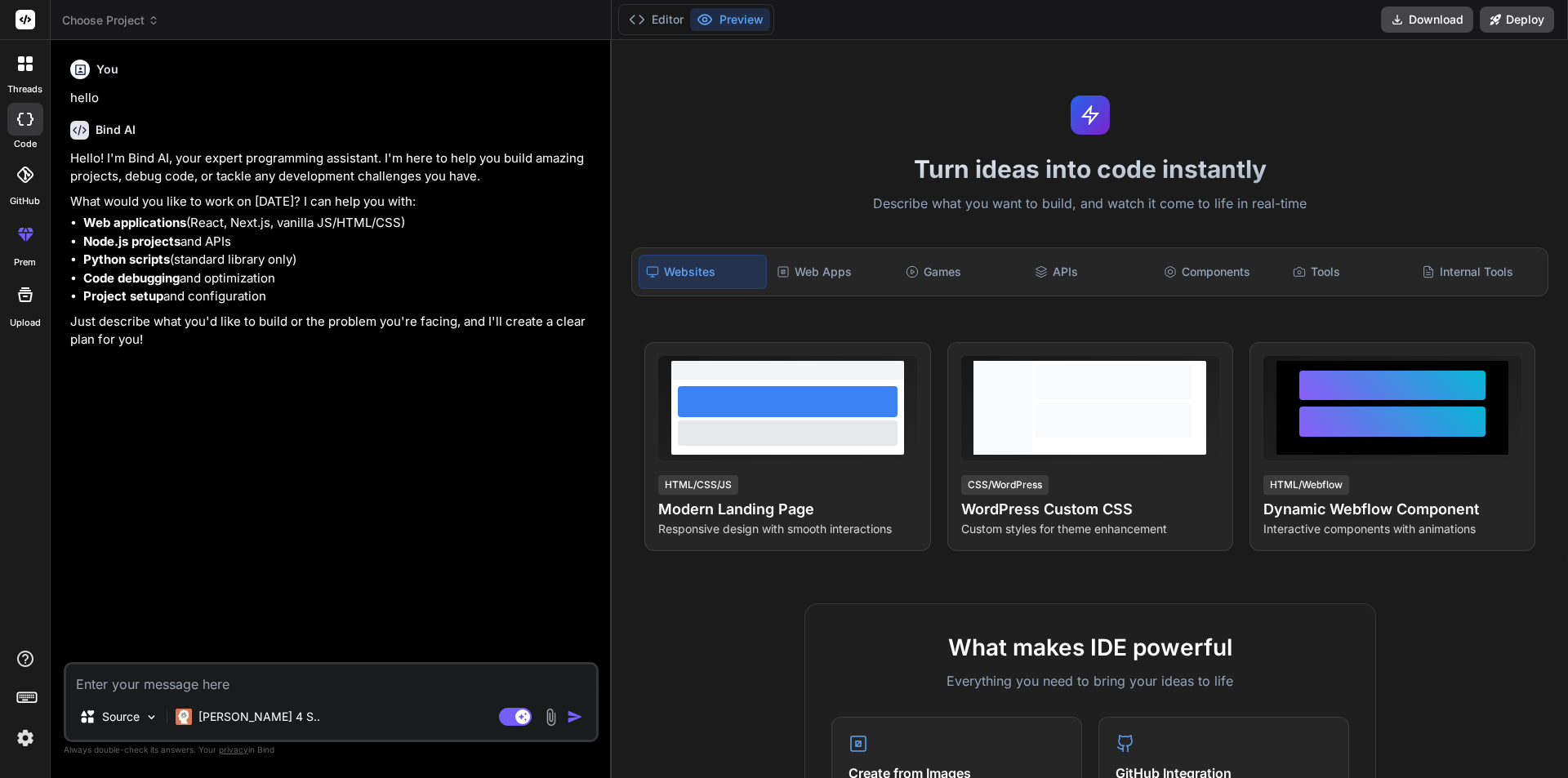
drag, startPoint x: 201, startPoint y: 676, endPoint x: 201, endPoint y: 686, distance: 10.0
click at [201, 683] on textarea at bounding box center [331, 679] width 530 height 30
click at [201, 686] on textarea at bounding box center [331, 679] width 530 height 30
click at [511, 725] on icon at bounding box center [515, 717] width 33 height 19
type textarea "x"
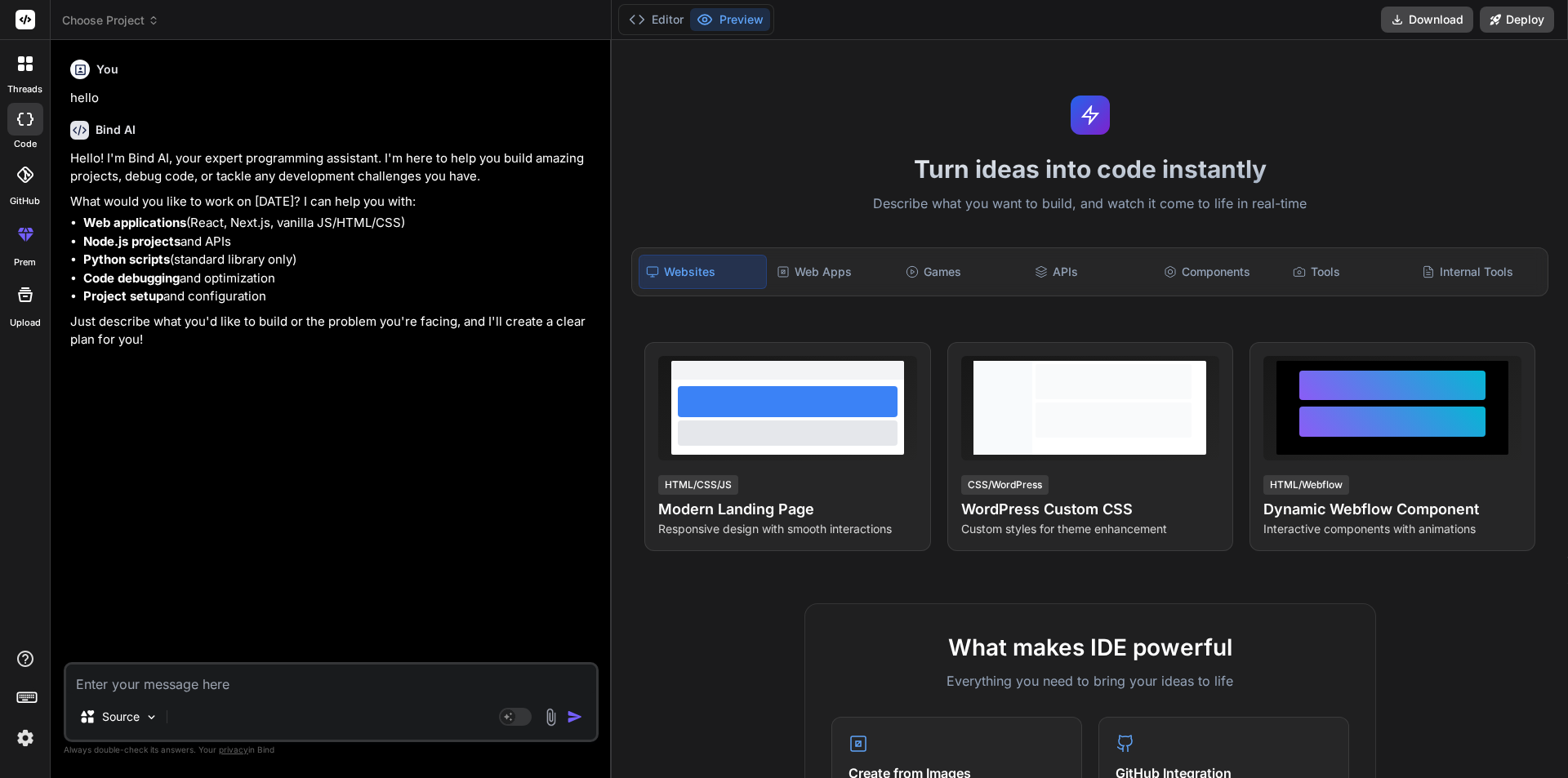
click at [435, 691] on textarea at bounding box center [331, 679] width 530 height 30
paste textarea "Buat aplikasi fitness berbasis swipe seperti Tinder untuk menemukan partner wor…"
type textarea "Buat aplikasi fitness berbasis swipe seperti Tinder untuk menemukan partner wor…"
type textarea "x"
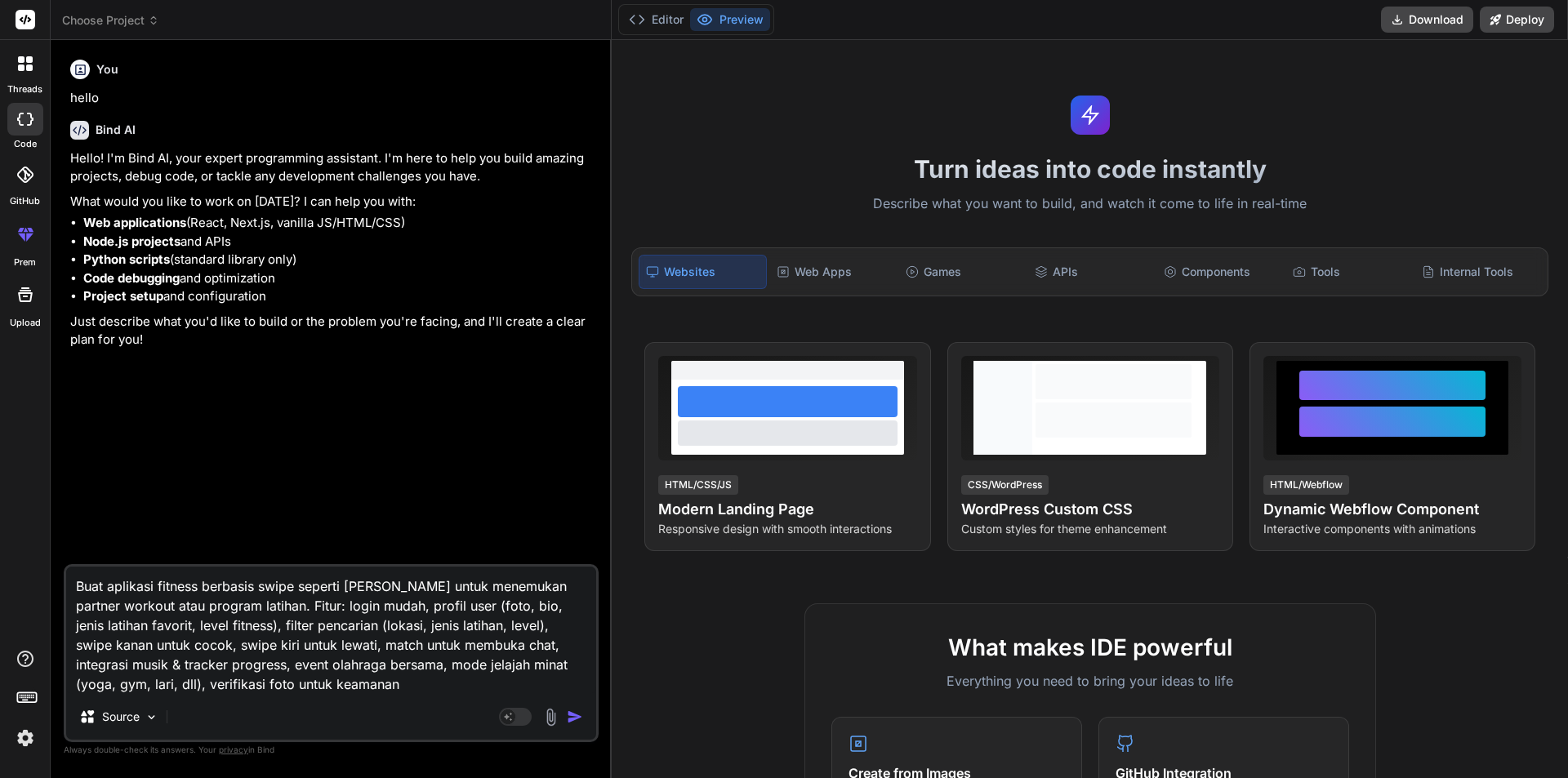
type textarea "Buat aplikasi fitness berbasis swipe seperti Tinder untuk menemukan partner wor…"
click at [572, 723] on img "button" at bounding box center [575, 716] width 16 height 16
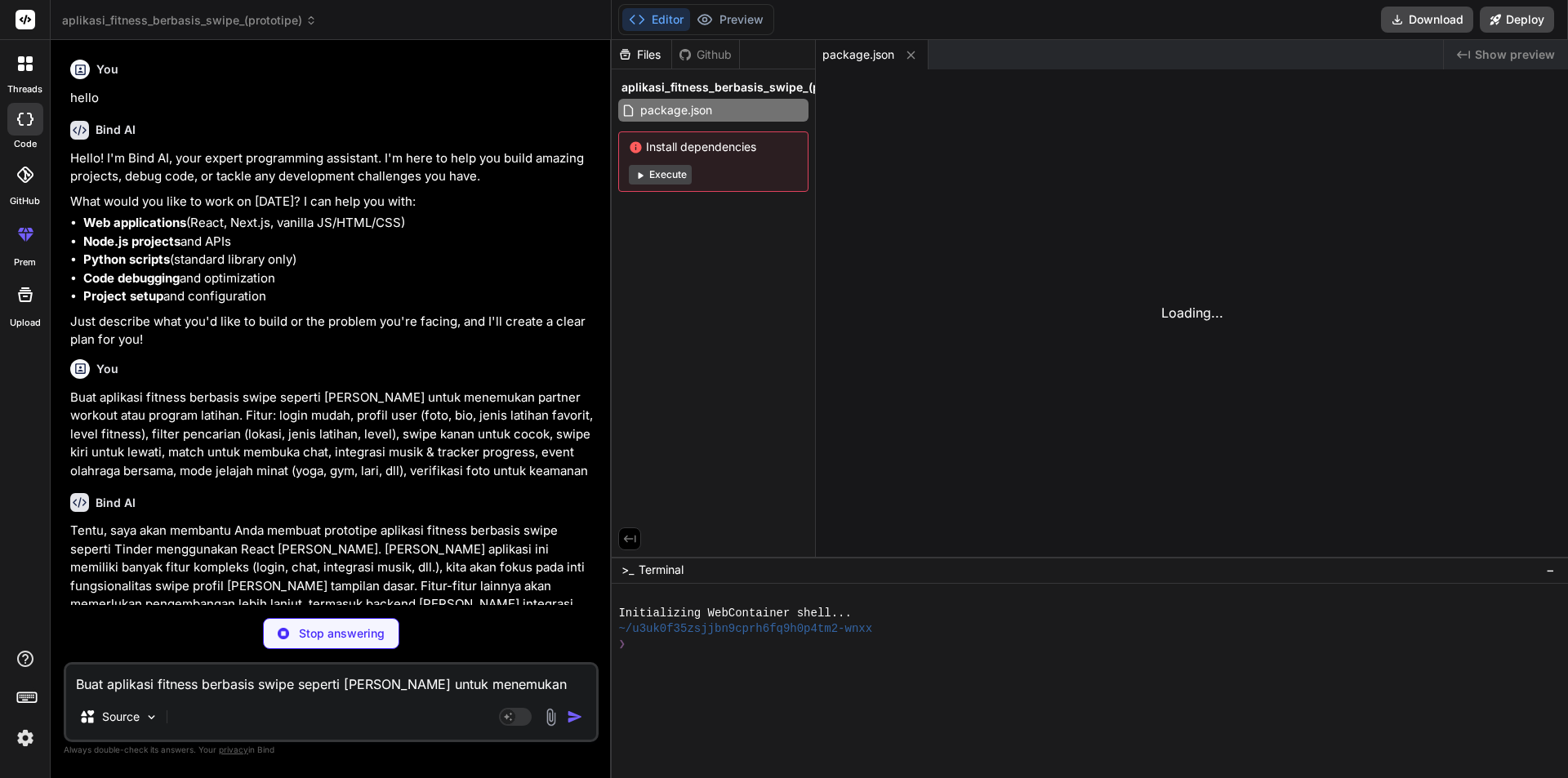
type textarea "x"
type textarea "ml>"
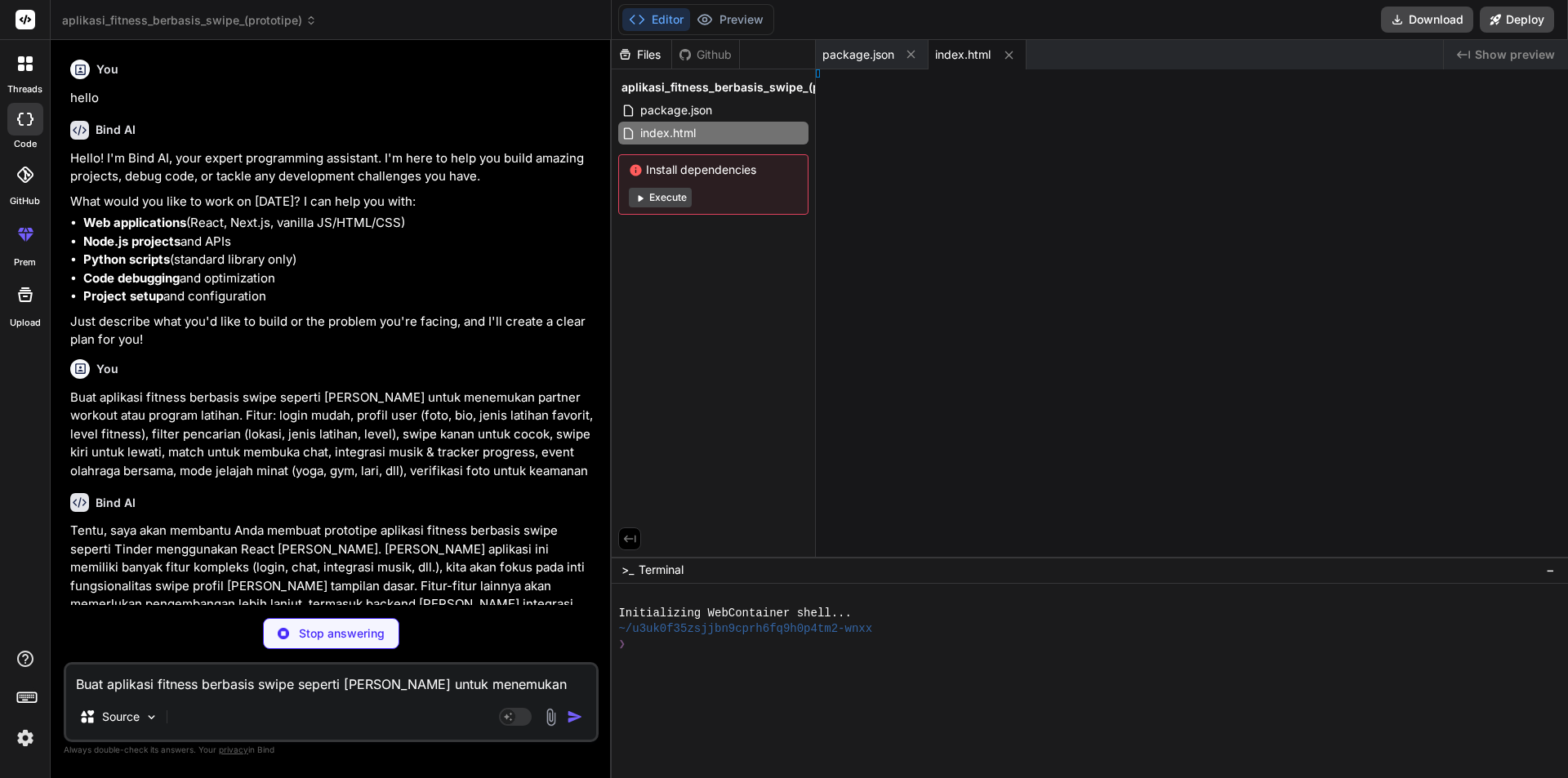
type textarea "x"
type textarea ";"
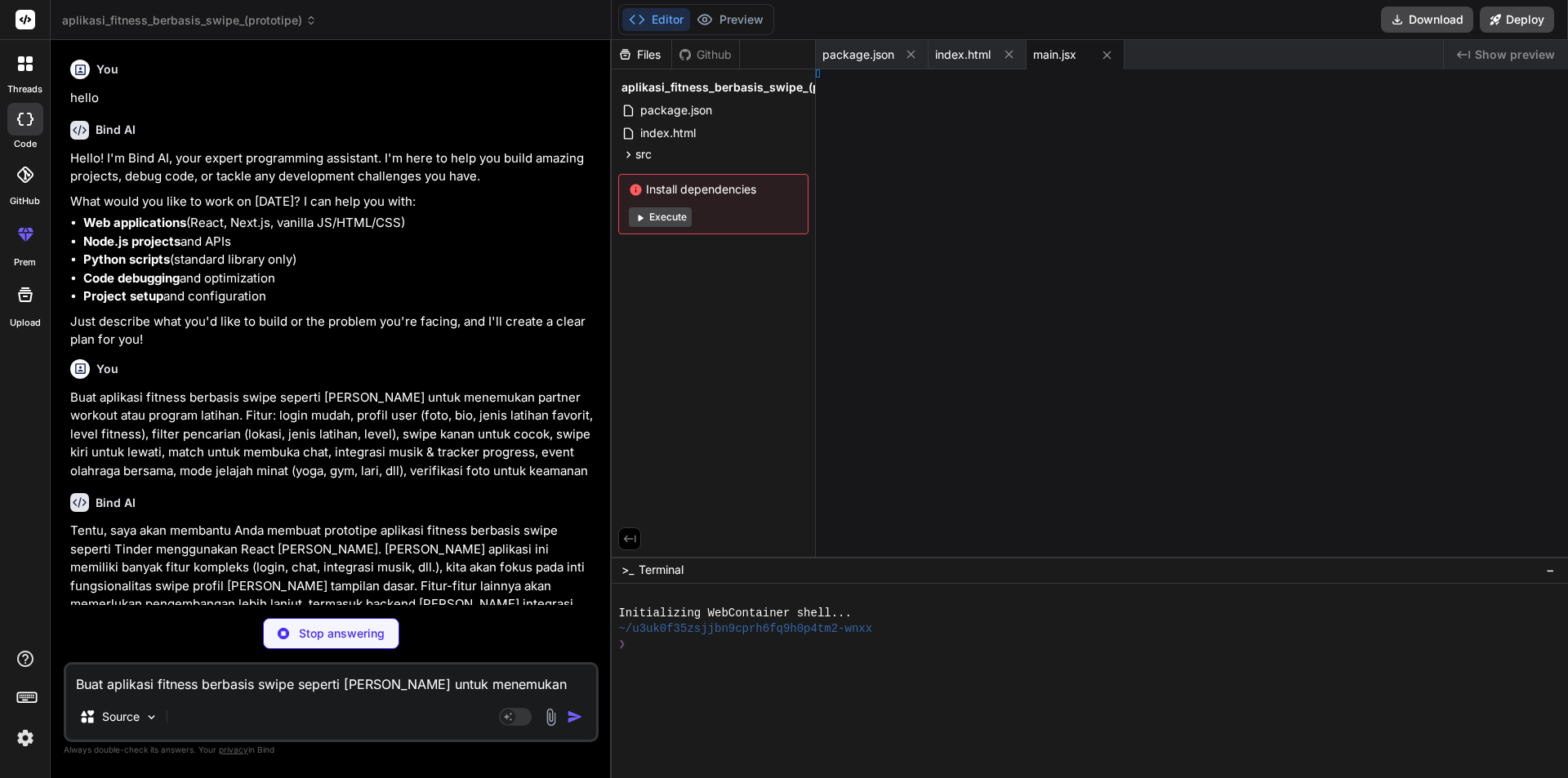
type textarea "x"
type textarea "}"
type textarea "x"
type textarea "App;"
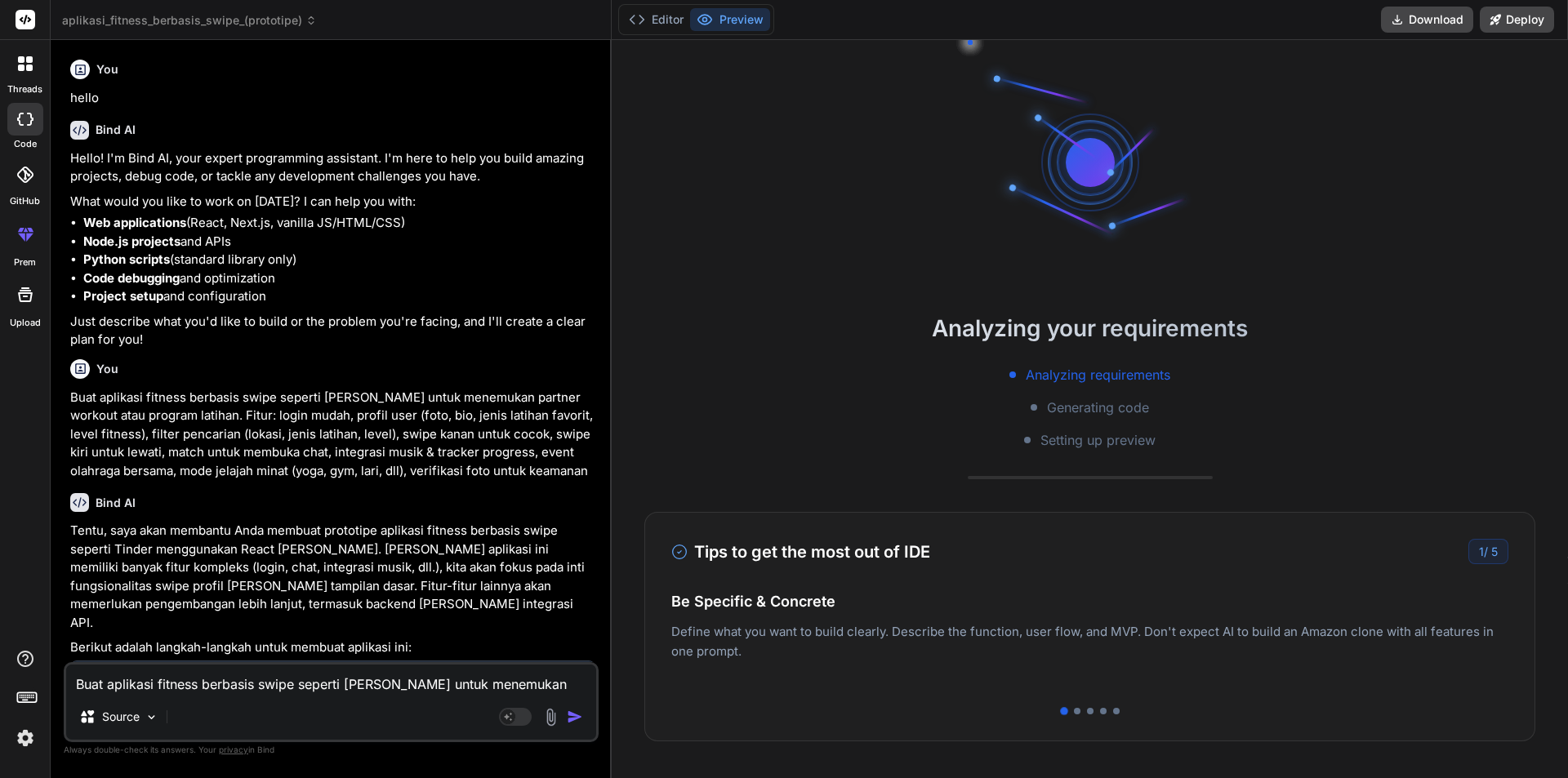
type textarea "x"
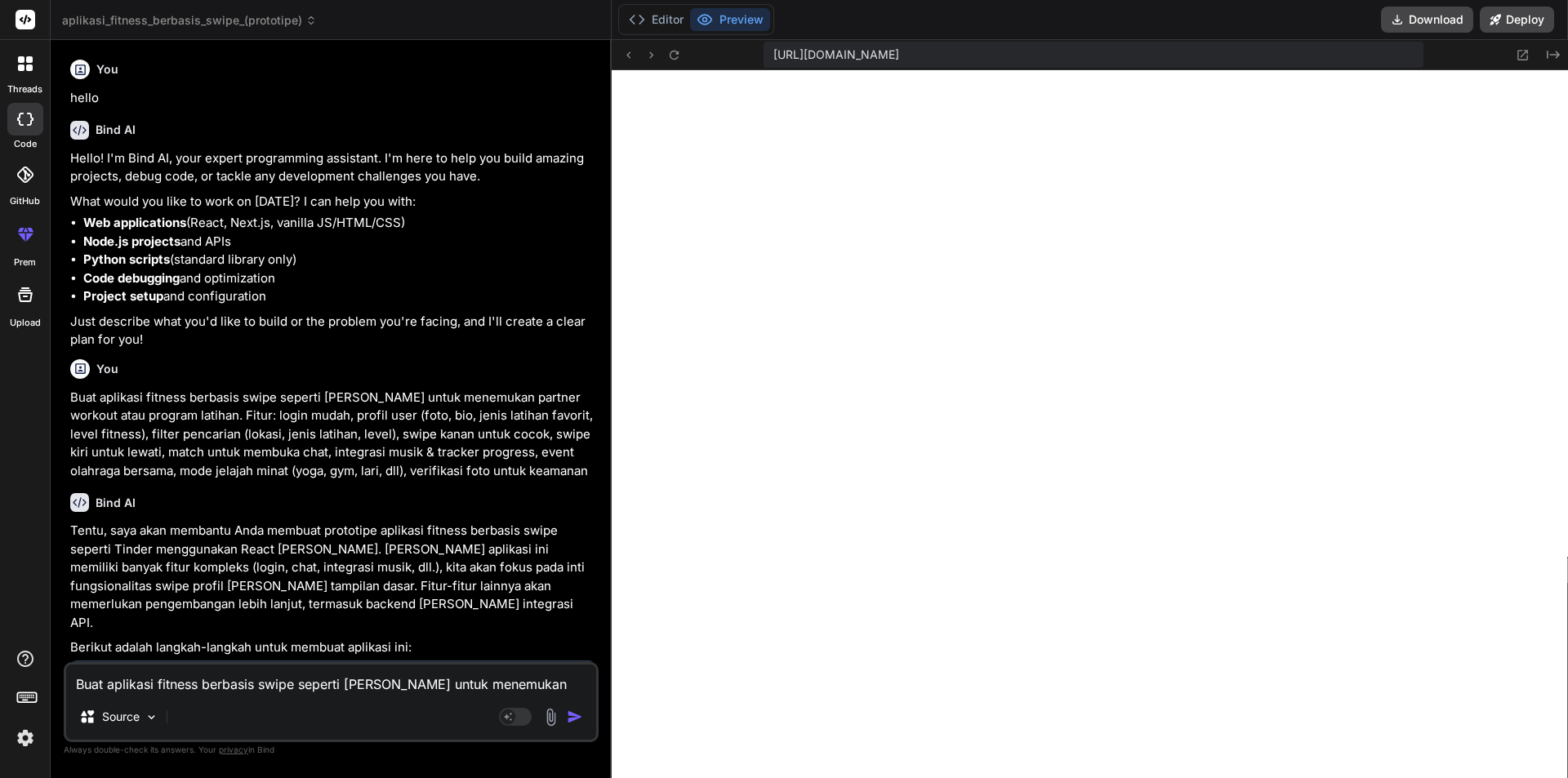
type textarea "</div> )} </div> ); } export default App;"
type textarea "x"
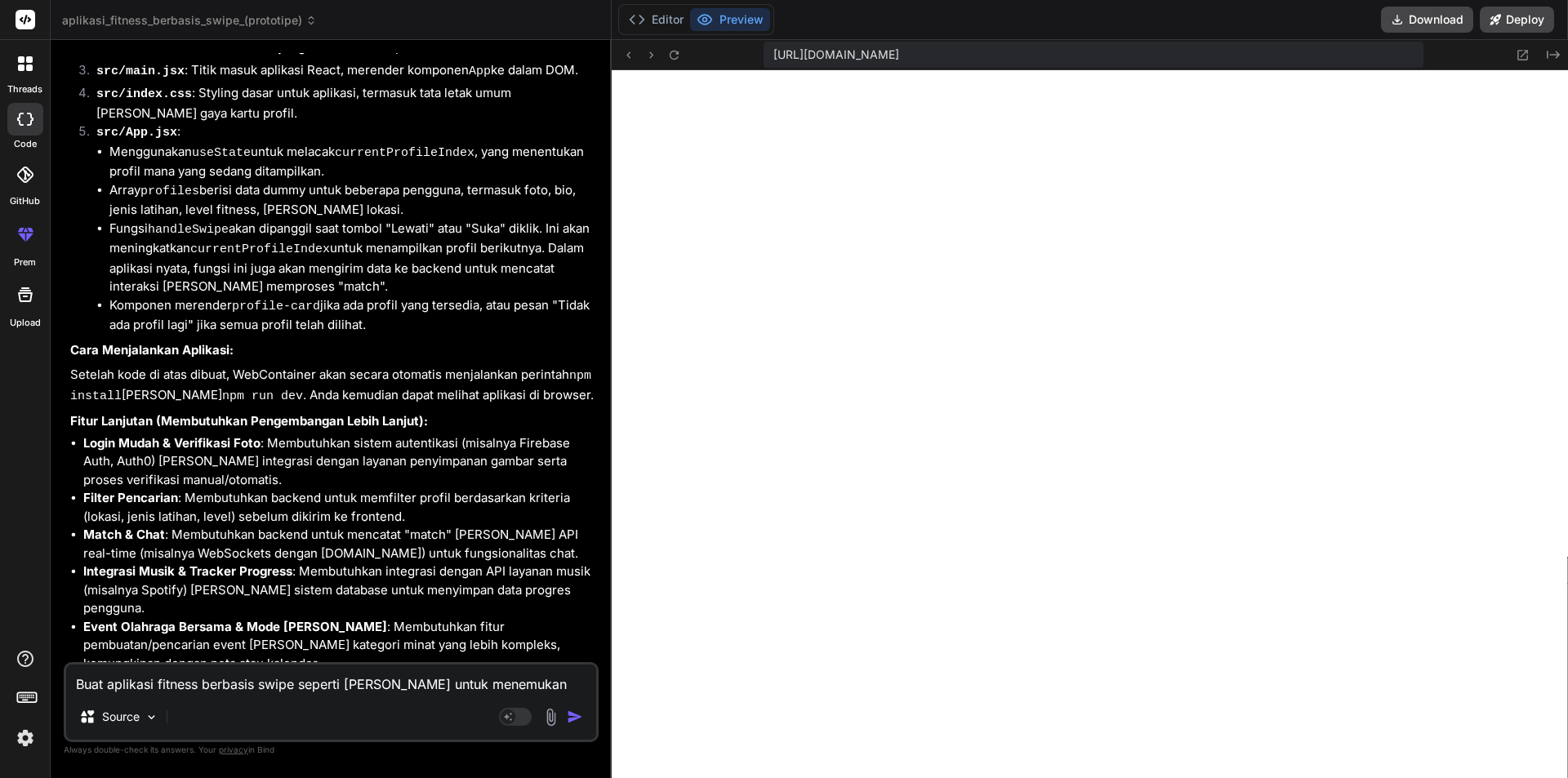
scroll to position [1021, 0]
click at [679, 45] on button at bounding box center [673, 55] width 19 height 19
click at [684, 45] on div at bounding box center [651, 55] width 65 height 19
click at [679, 58] on icon at bounding box center [674, 55] width 13 height 13
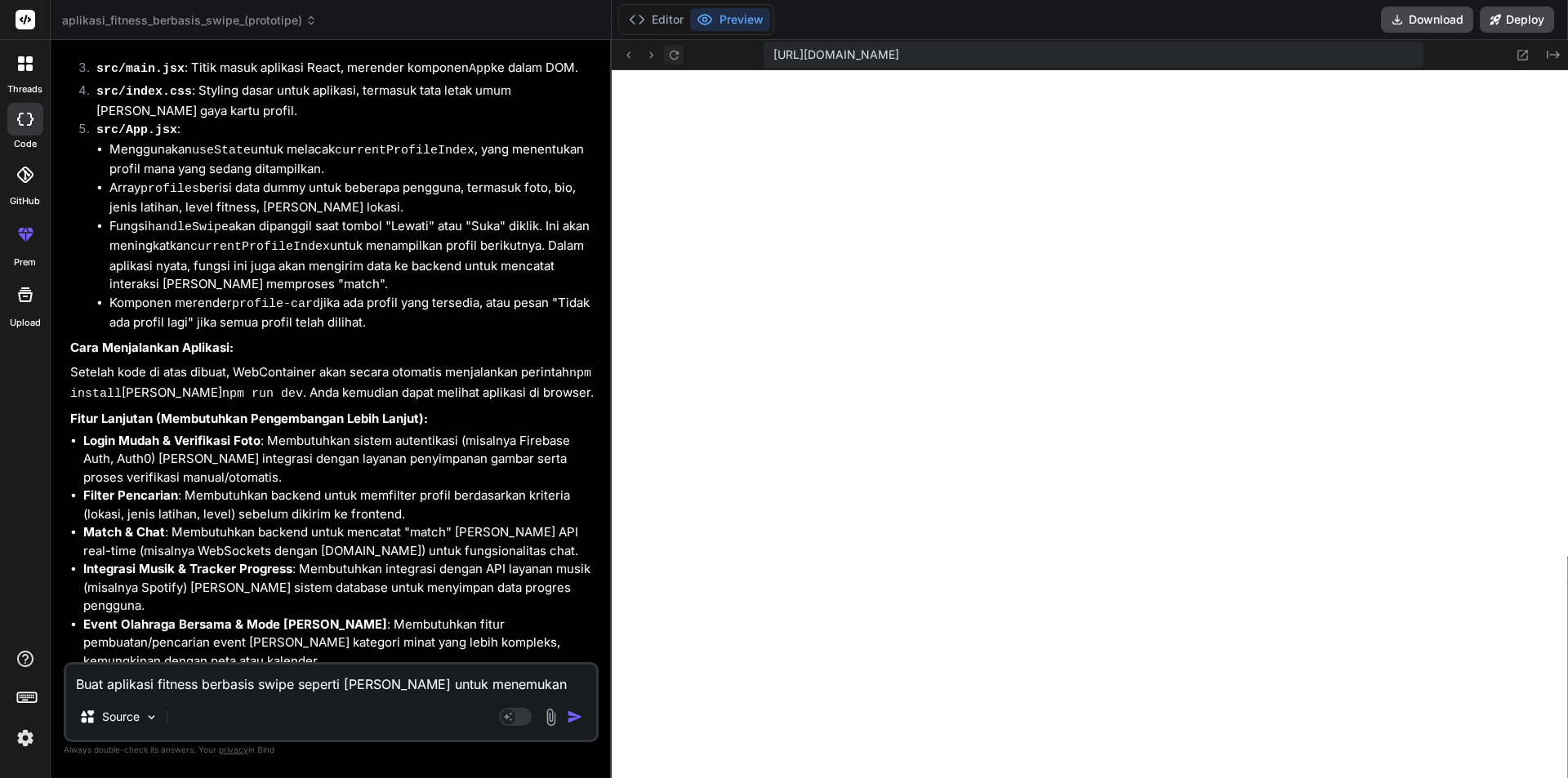
click at [679, 58] on icon at bounding box center [674, 55] width 13 height 13
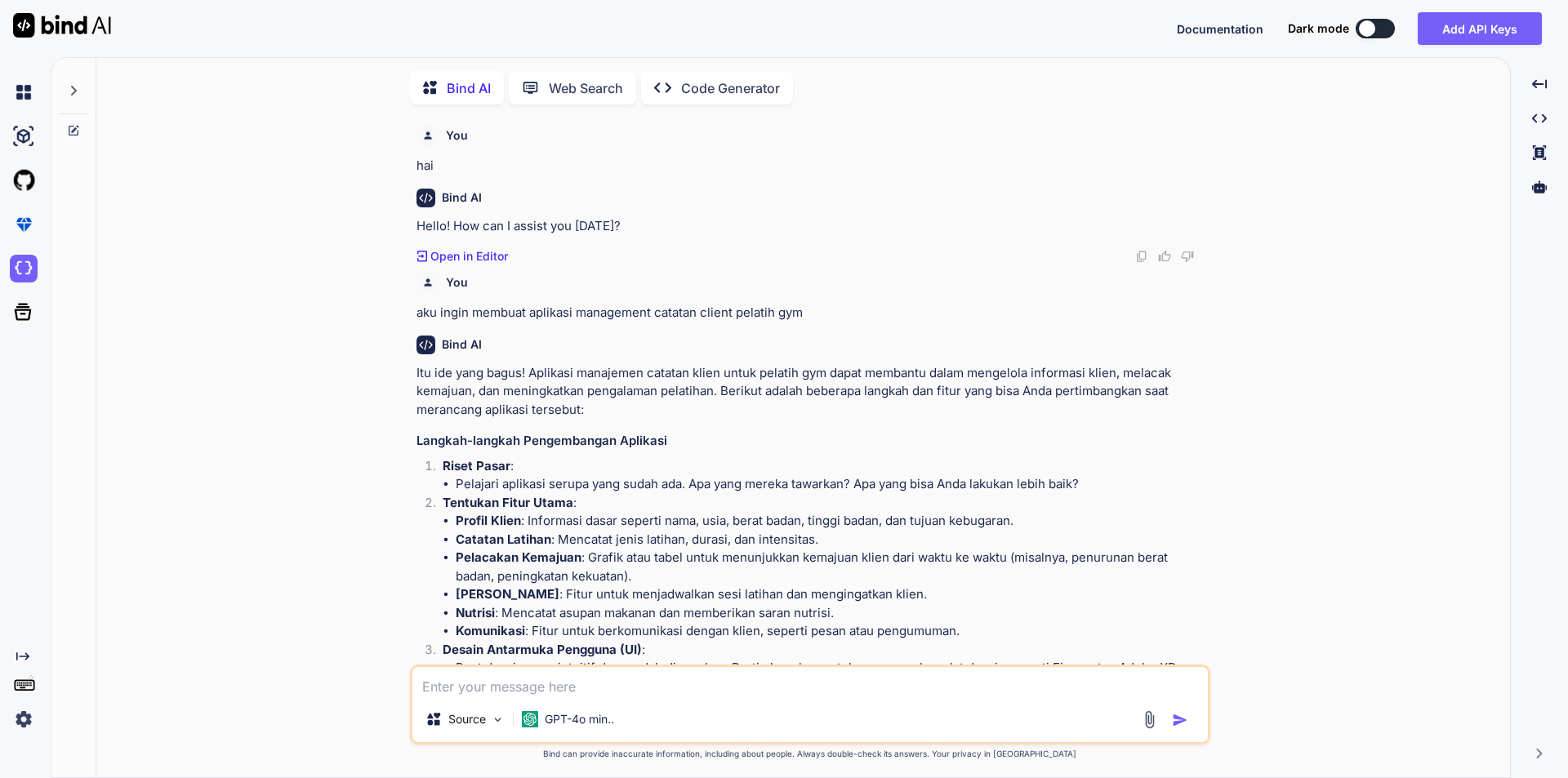
scroll to position [1277, 0]
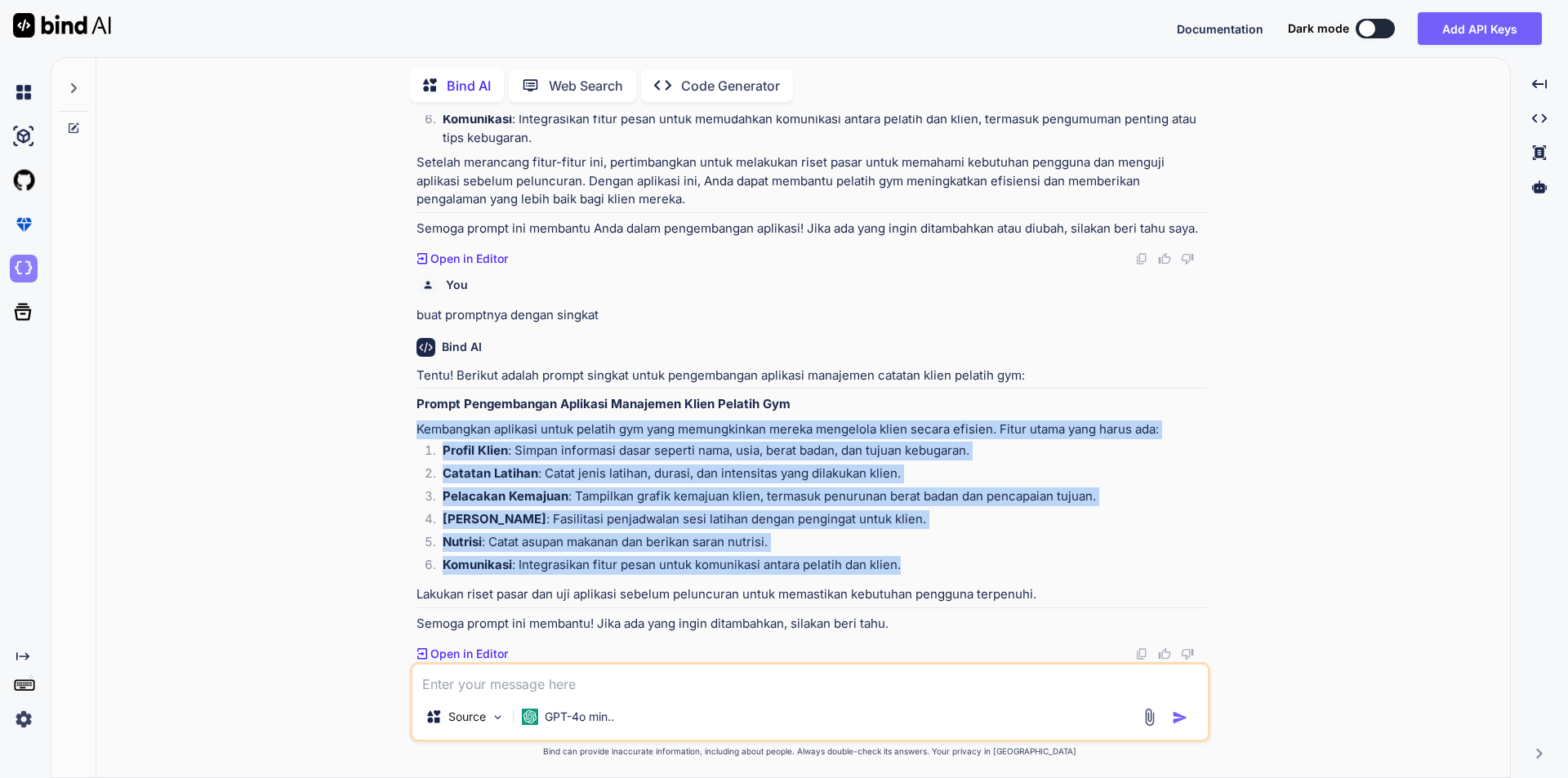
click at [21, 273] on img at bounding box center [23, 269] width 28 height 28
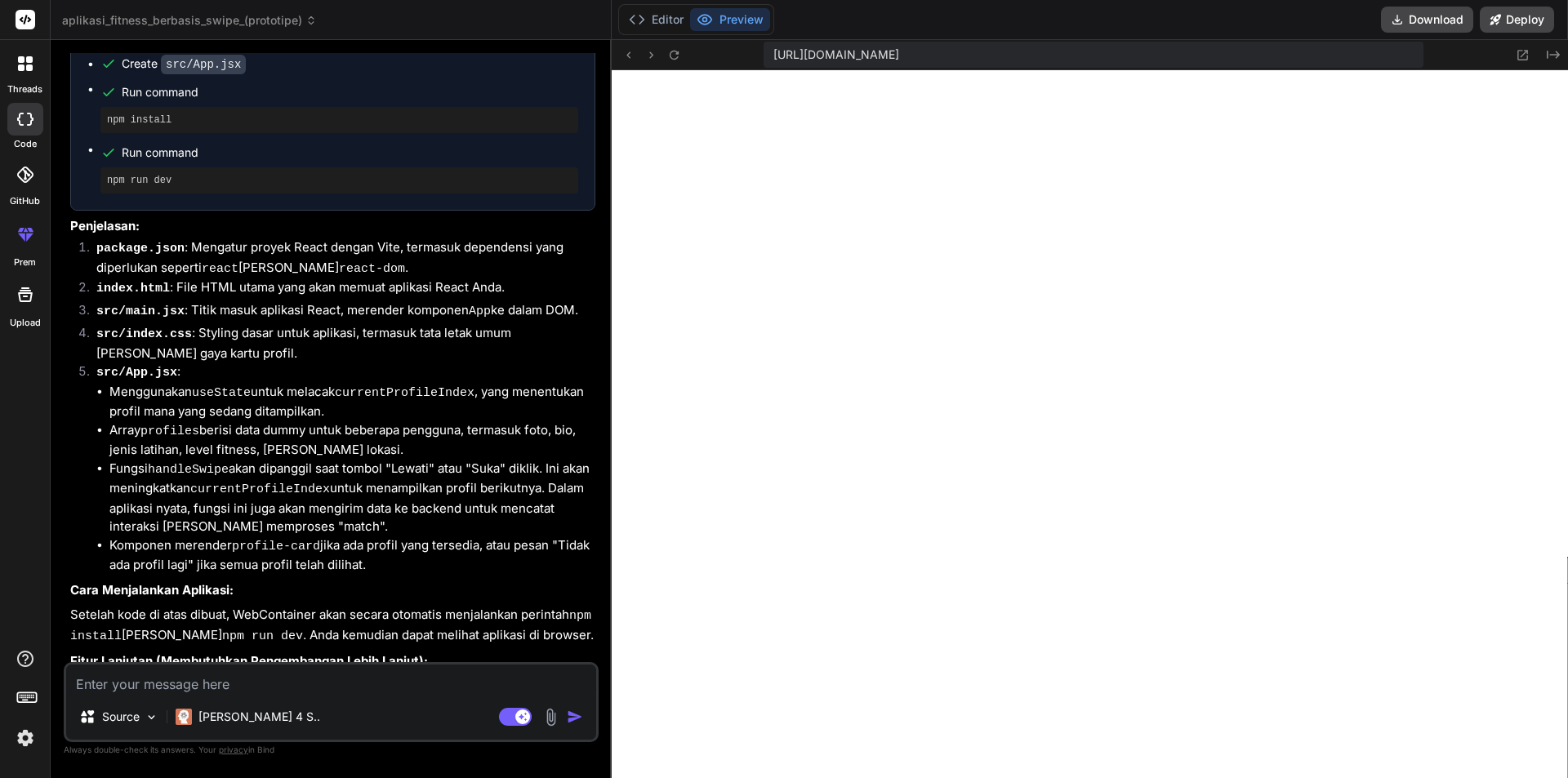
scroll to position [1021, 0]
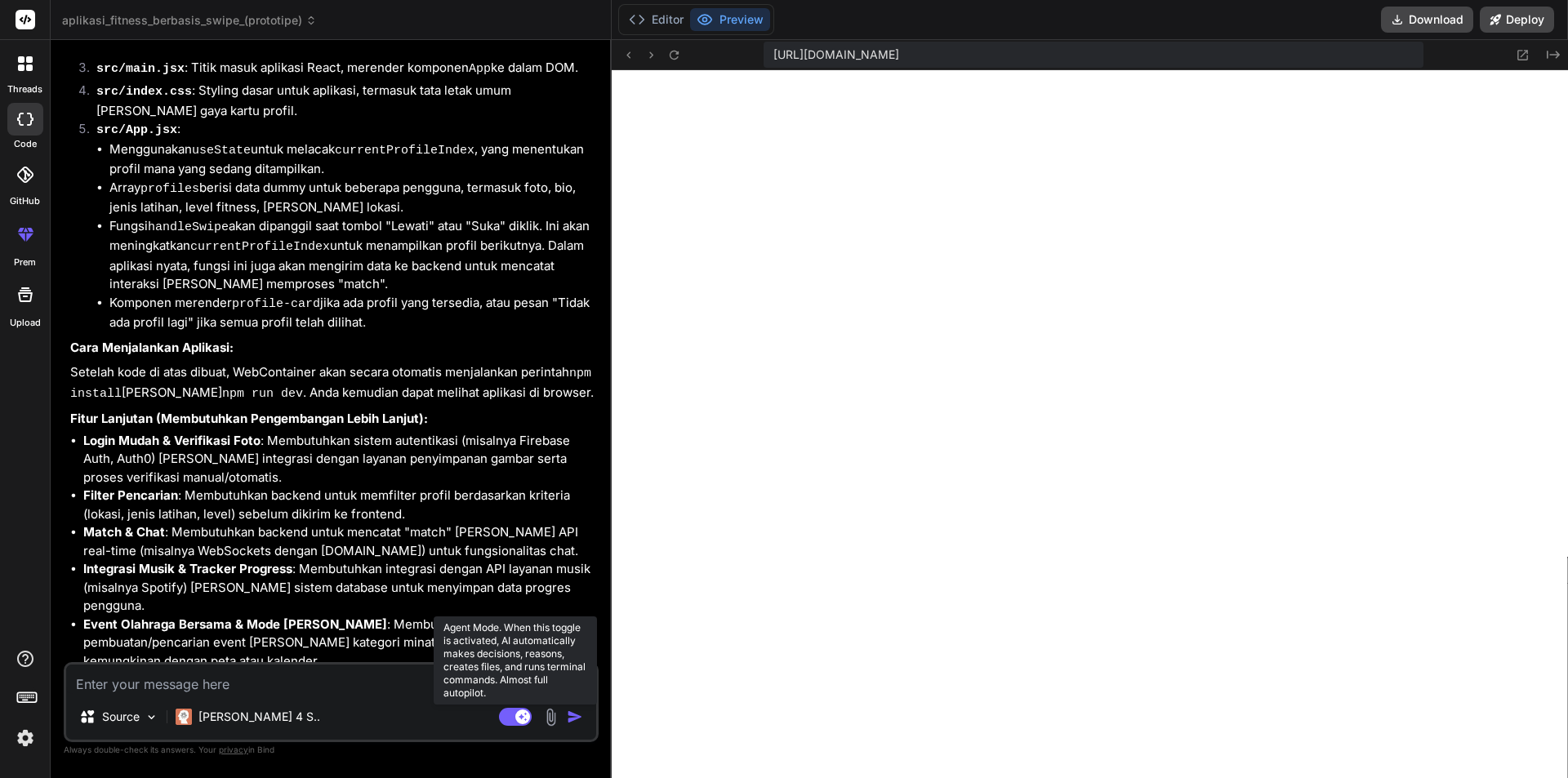
click at [514, 712] on rect at bounding box center [515, 716] width 33 height 18
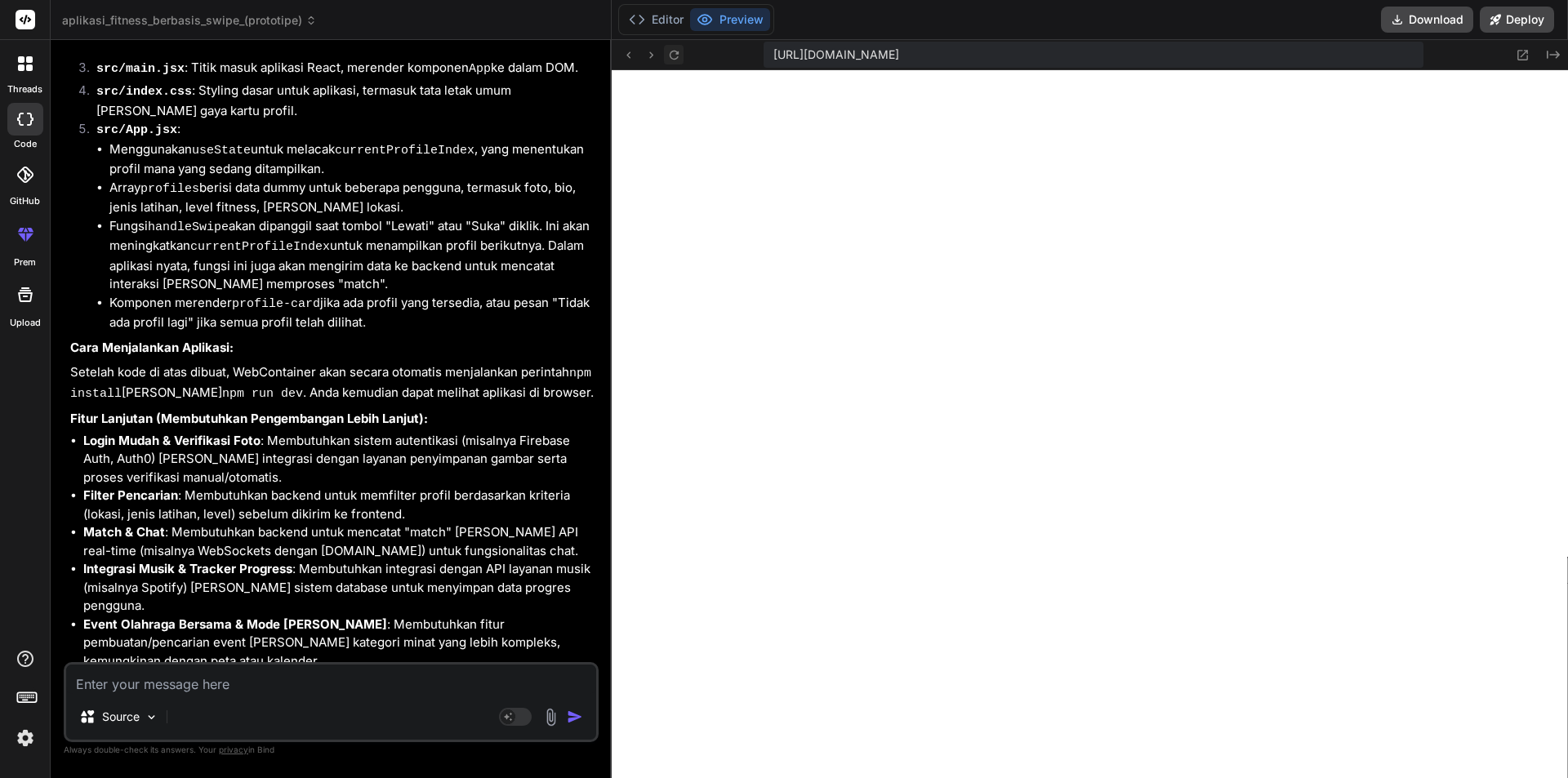
click at [671, 61] on icon at bounding box center [674, 55] width 13 height 13
click at [680, 58] on icon at bounding box center [674, 55] width 13 height 13
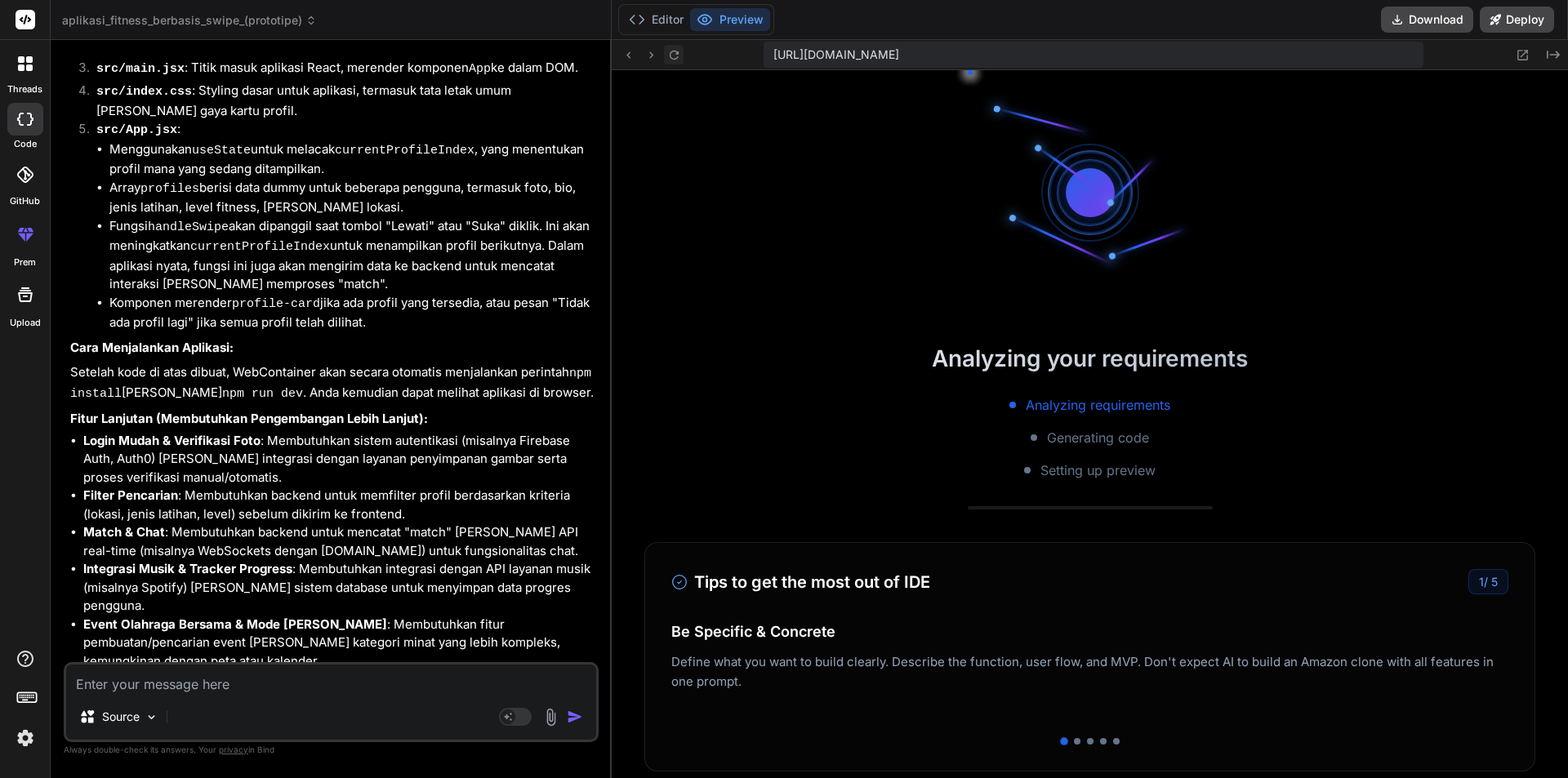
click at [680, 58] on icon at bounding box center [674, 55] width 13 height 13
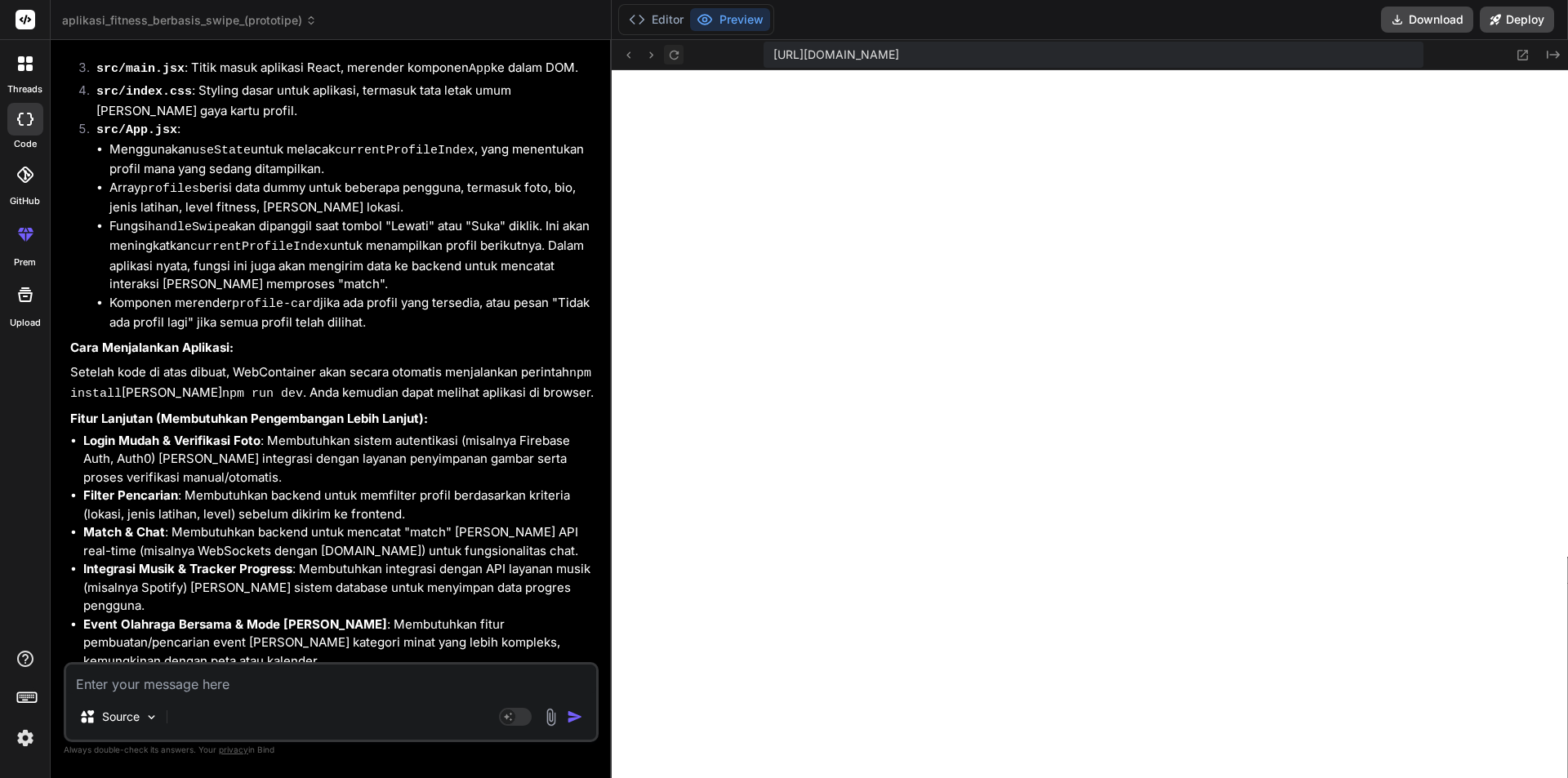
click at [680, 58] on icon at bounding box center [674, 55] width 13 height 13
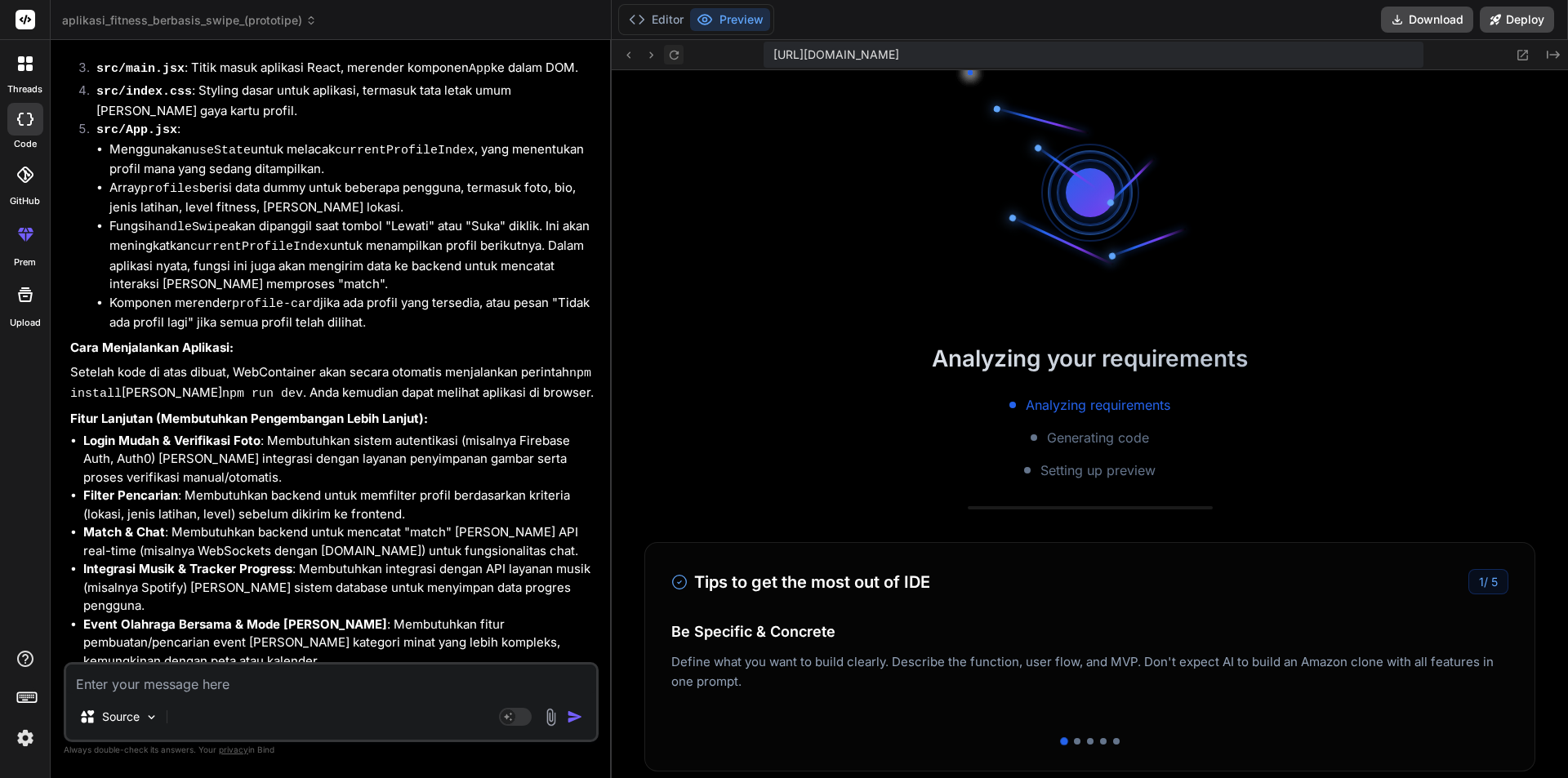
click at [680, 58] on icon at bounding box center [674, 55] width 13 height 13
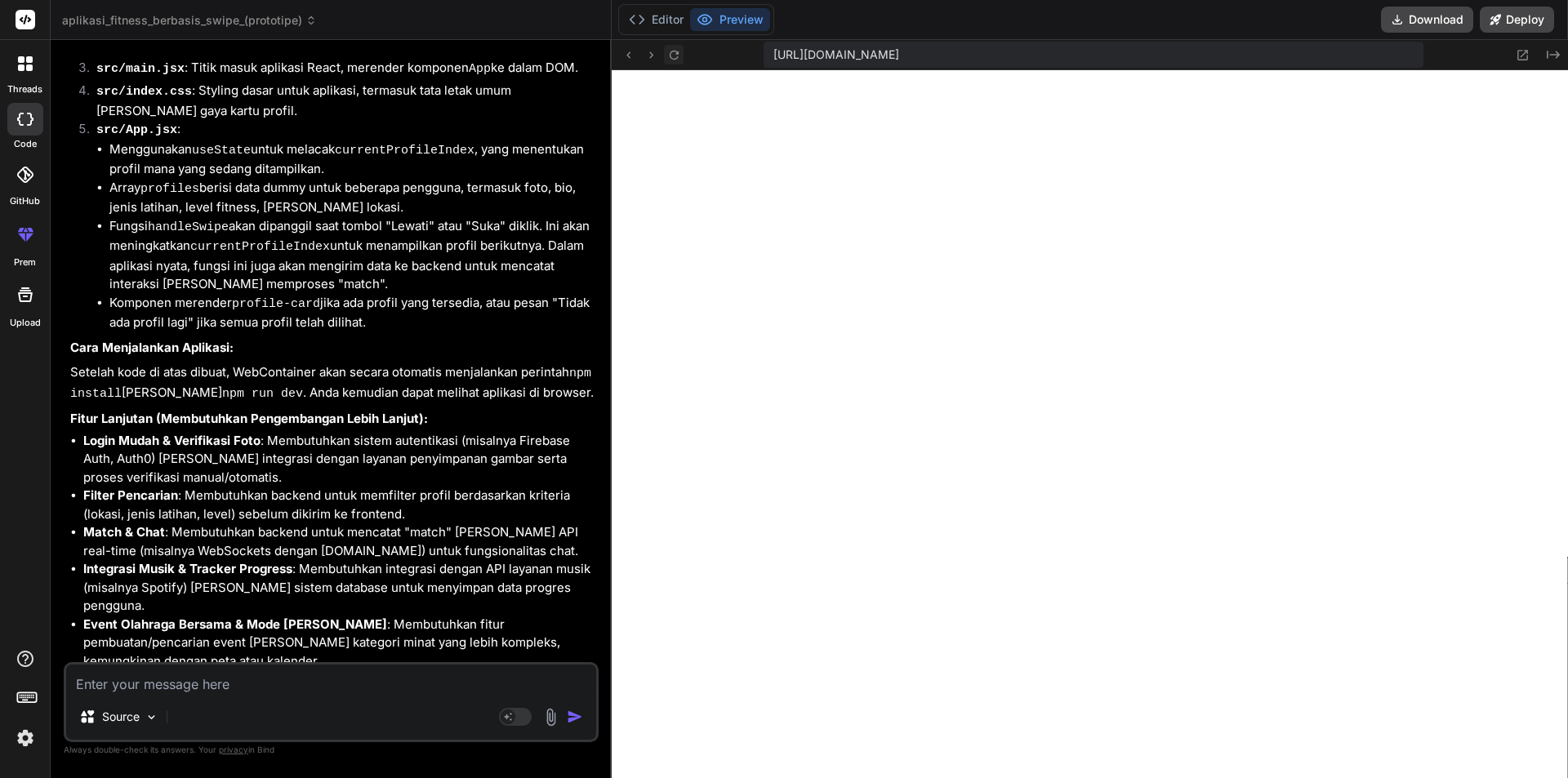
click at [680, 58] on icon at bounding box center [674, 55] width 13 height 13
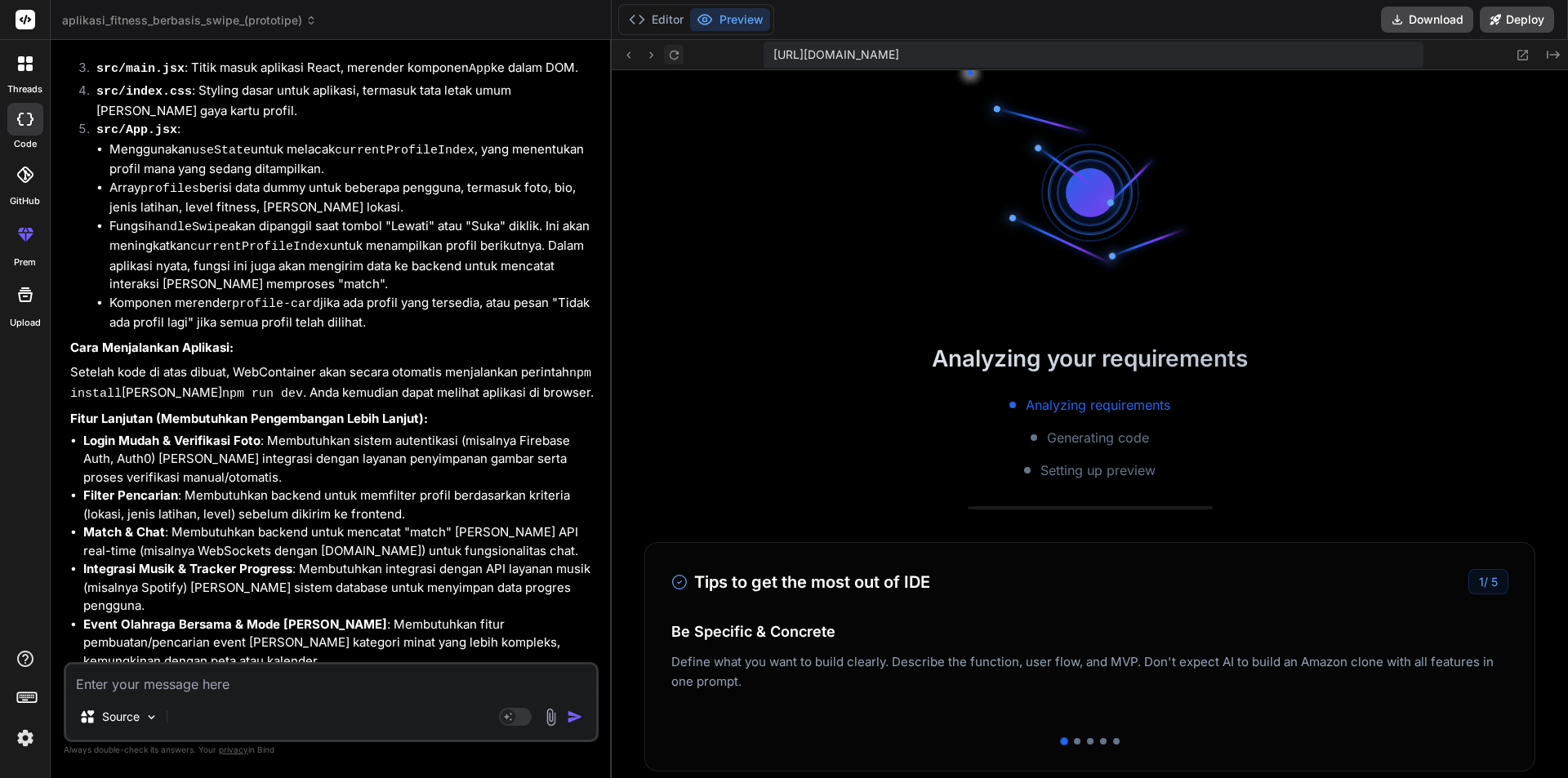
click at [680, 58] on icon at bounding box center [674, 55] width 13 height 13
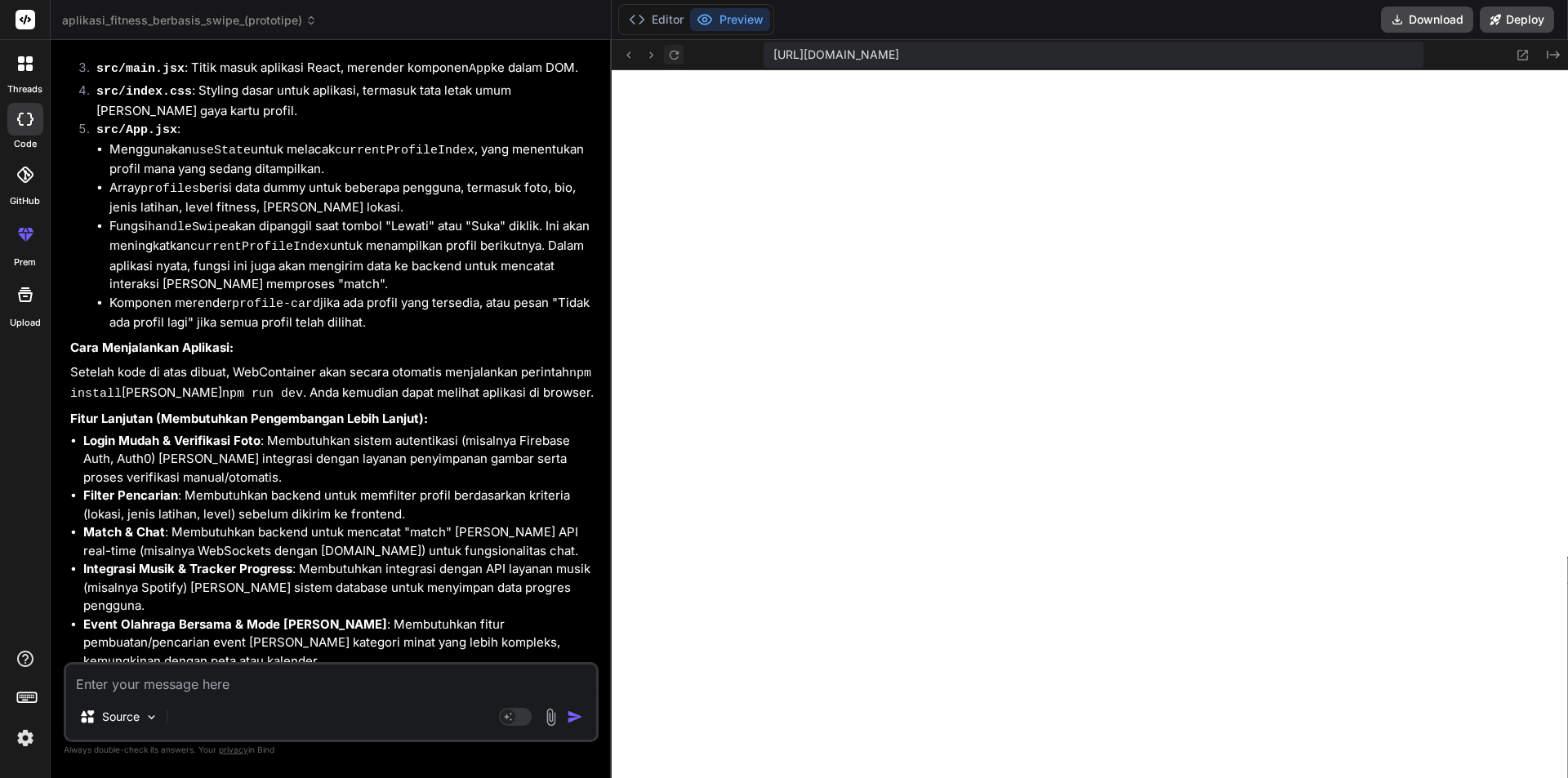
click at [680, 58] on icon at bounding box center [674, 55] width 13 height 13
click at [37, 125] on div at bounding box center [25, 119] width 36 height 33
click at [24, 74] on div at bounding box center [25, 64] width 35 height 35
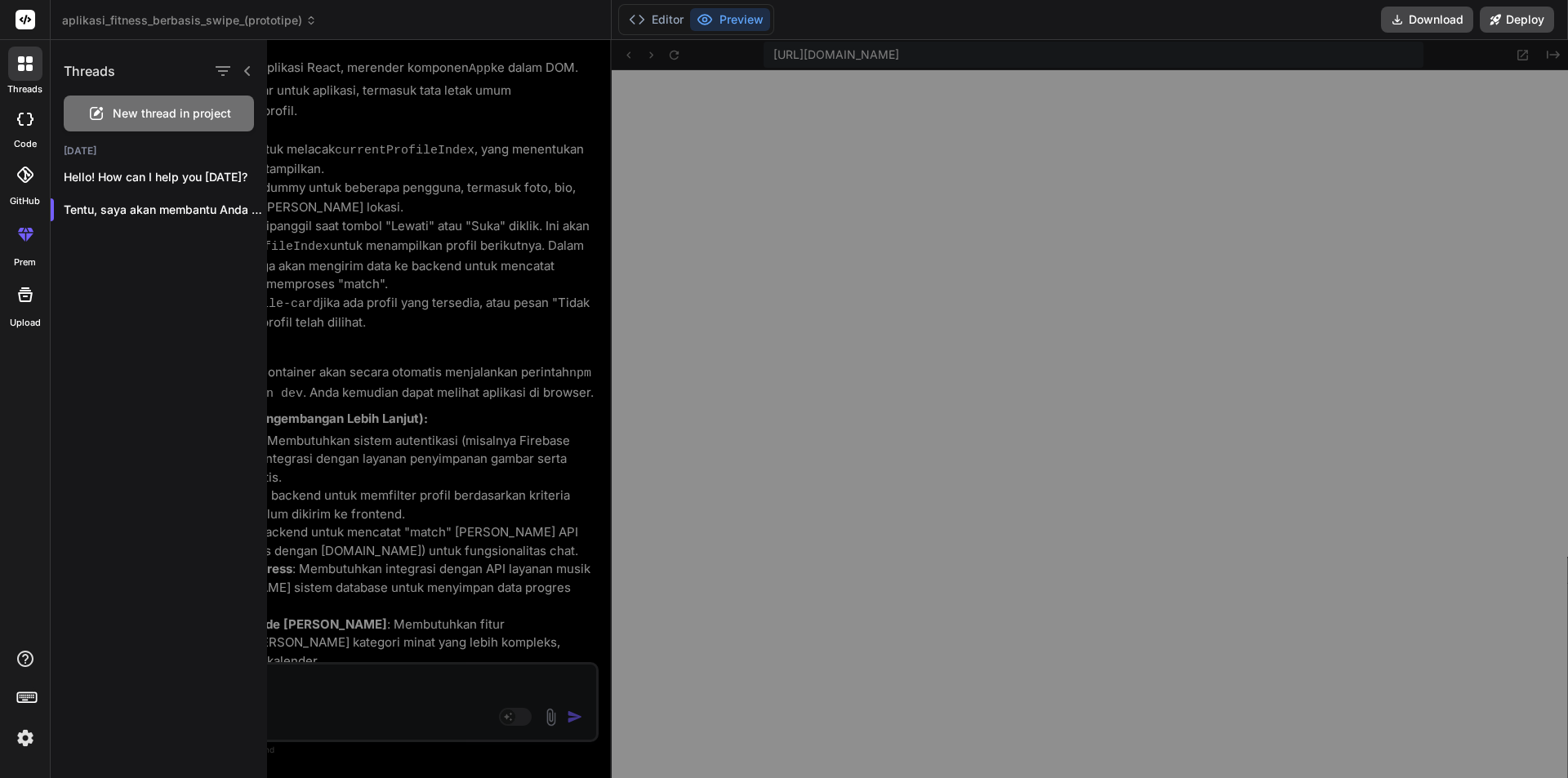
click at [117, 116] on span "New thread in project" at bounding box center [171, 113] width 118 height 16
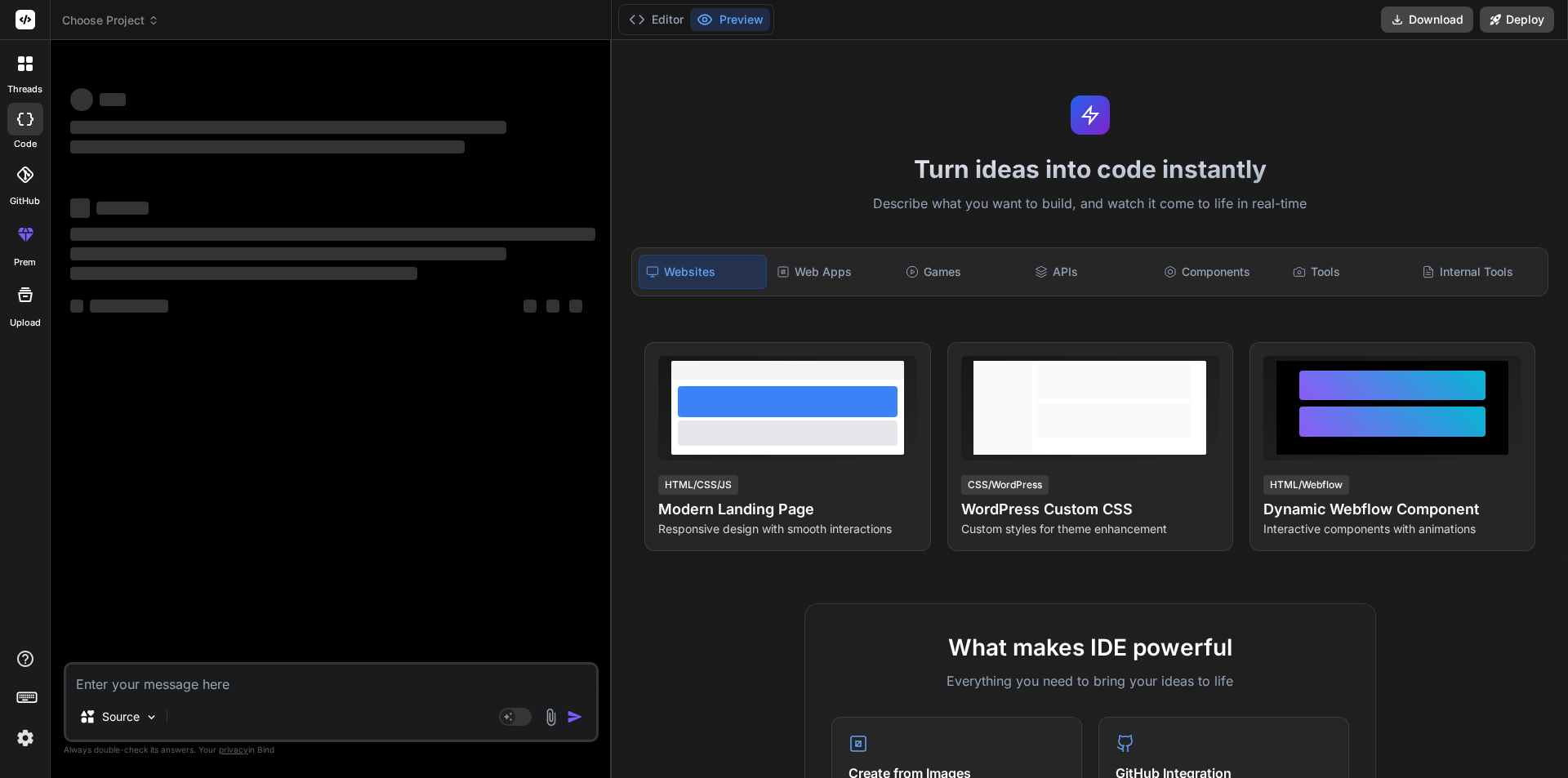
type textarea "x"
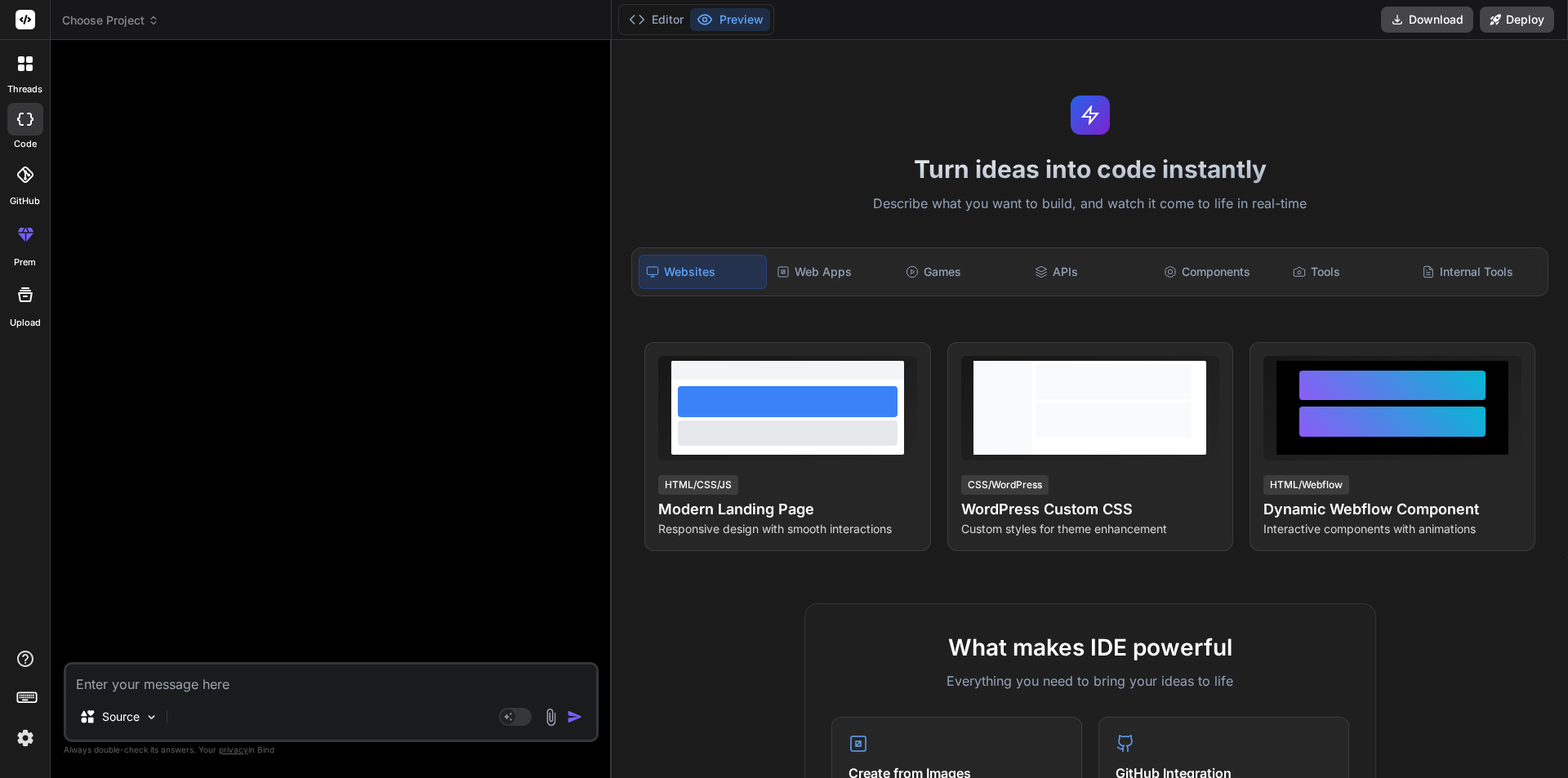
click at [271, 692] on textarea at bounding box center [331, 679] width 530 height 30
paste textarea "Buat aplikasi fitness berbasis swipe seperti Tinder untuk menemukan partner wor…"
type textarea "Buat aplikasi fitness berbasis swipe seperti Tinder untuk menemukan partner wor…"
type textarea "x"
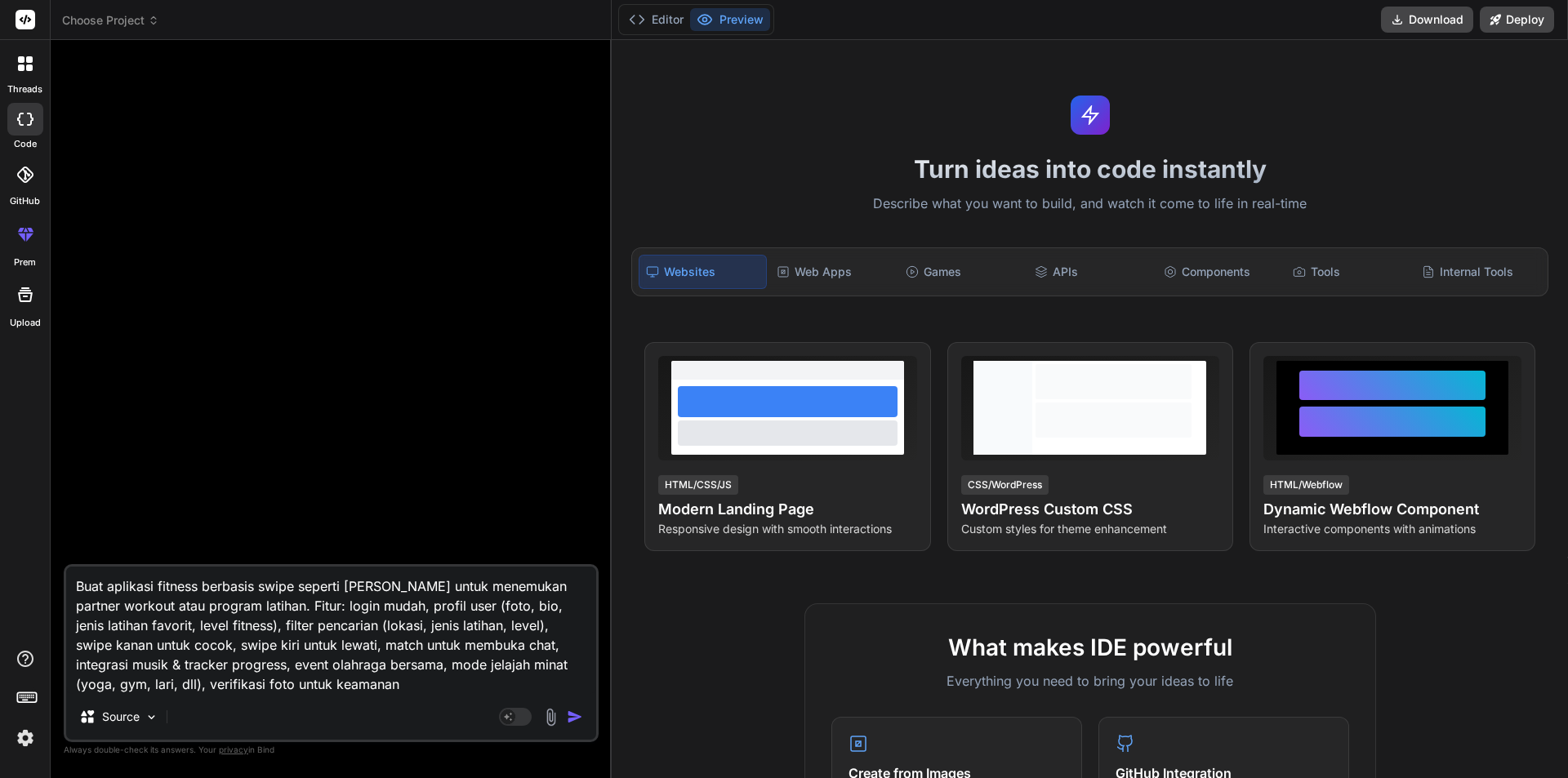
type textarea "Buat aplikasi fitness berbasis swipe seperti Tinder untuk menemukan partner wor…"
click at [568, 713] on img "button" at bounding box center [575, 716] width 16 height 16
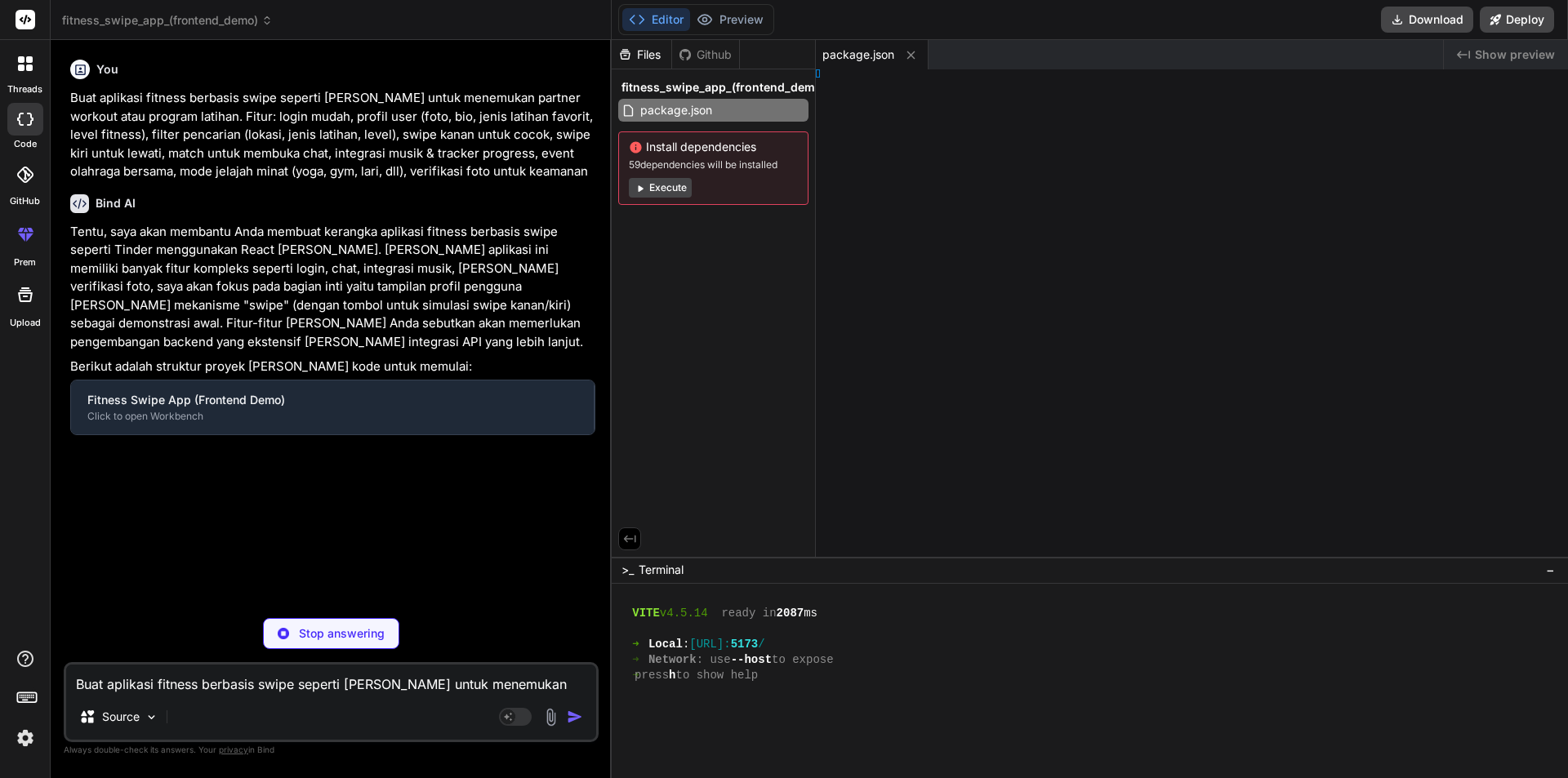
type textarea "x"
type textarea "ml>"
type textarea "x"
type textarea "ode>, )"
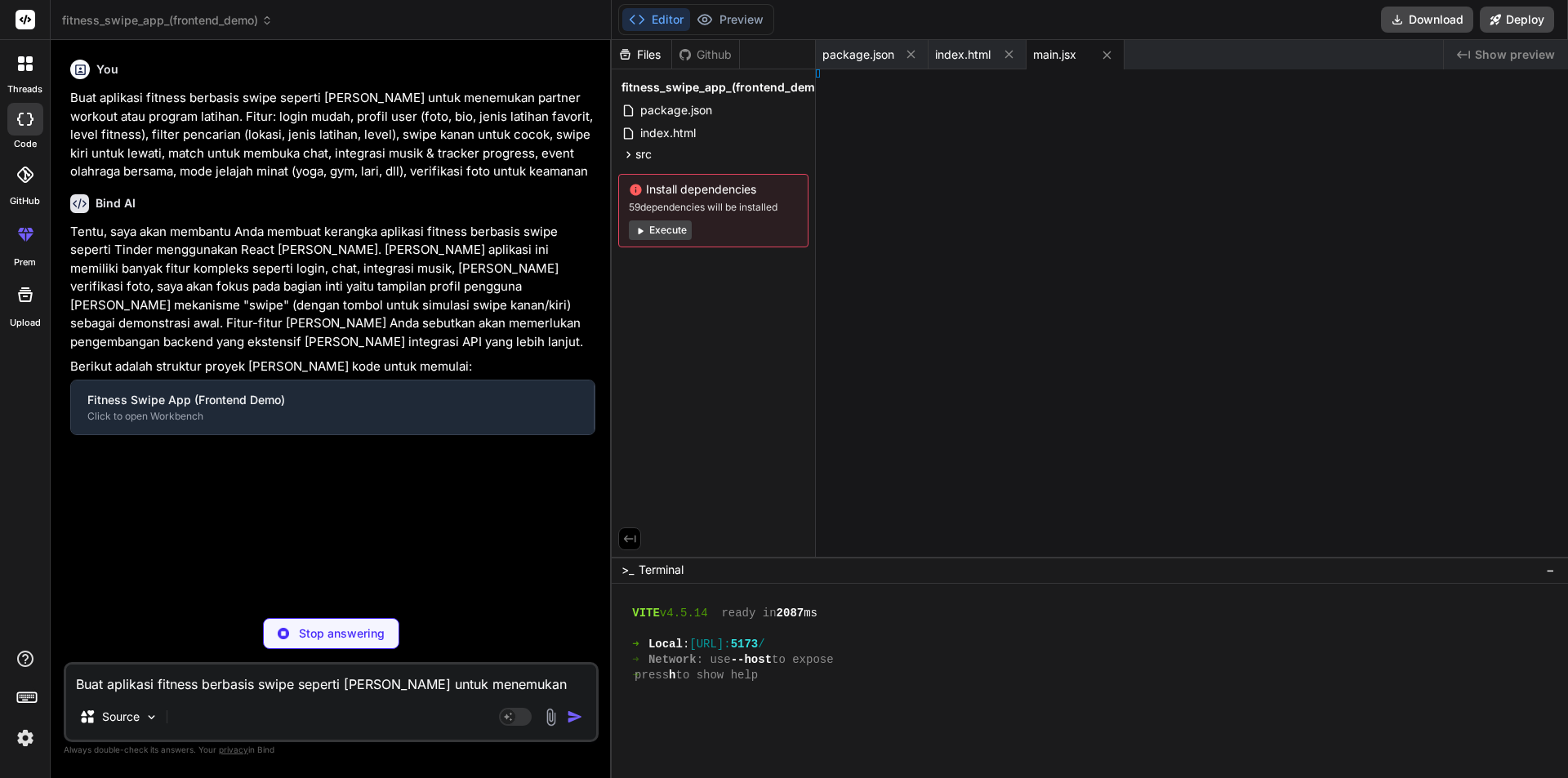
type textarea "x"
type textarea "}"
type textarea "x"
type textarea "lt Card;"
type textarea "x"
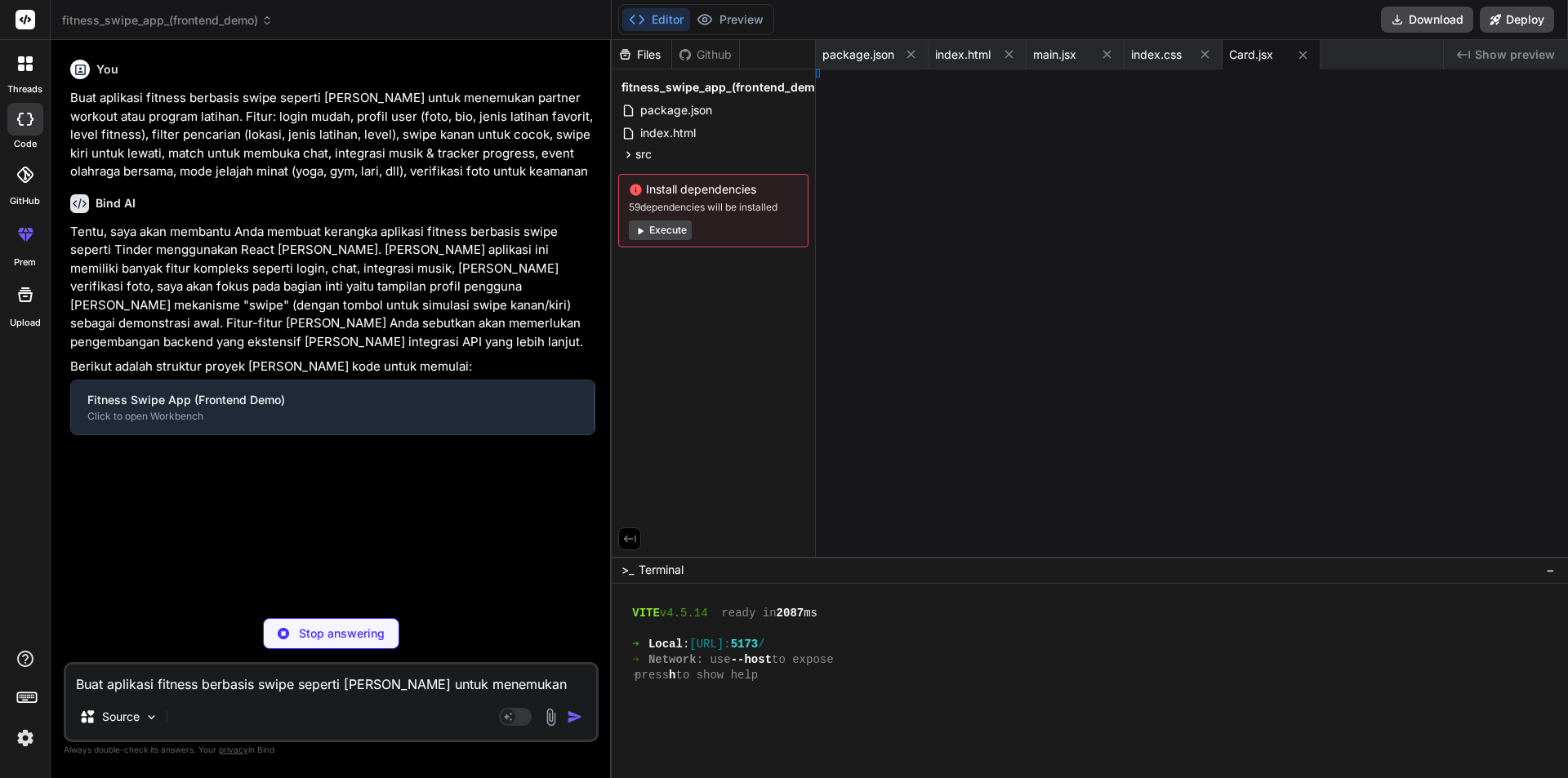
type textarea "App;"
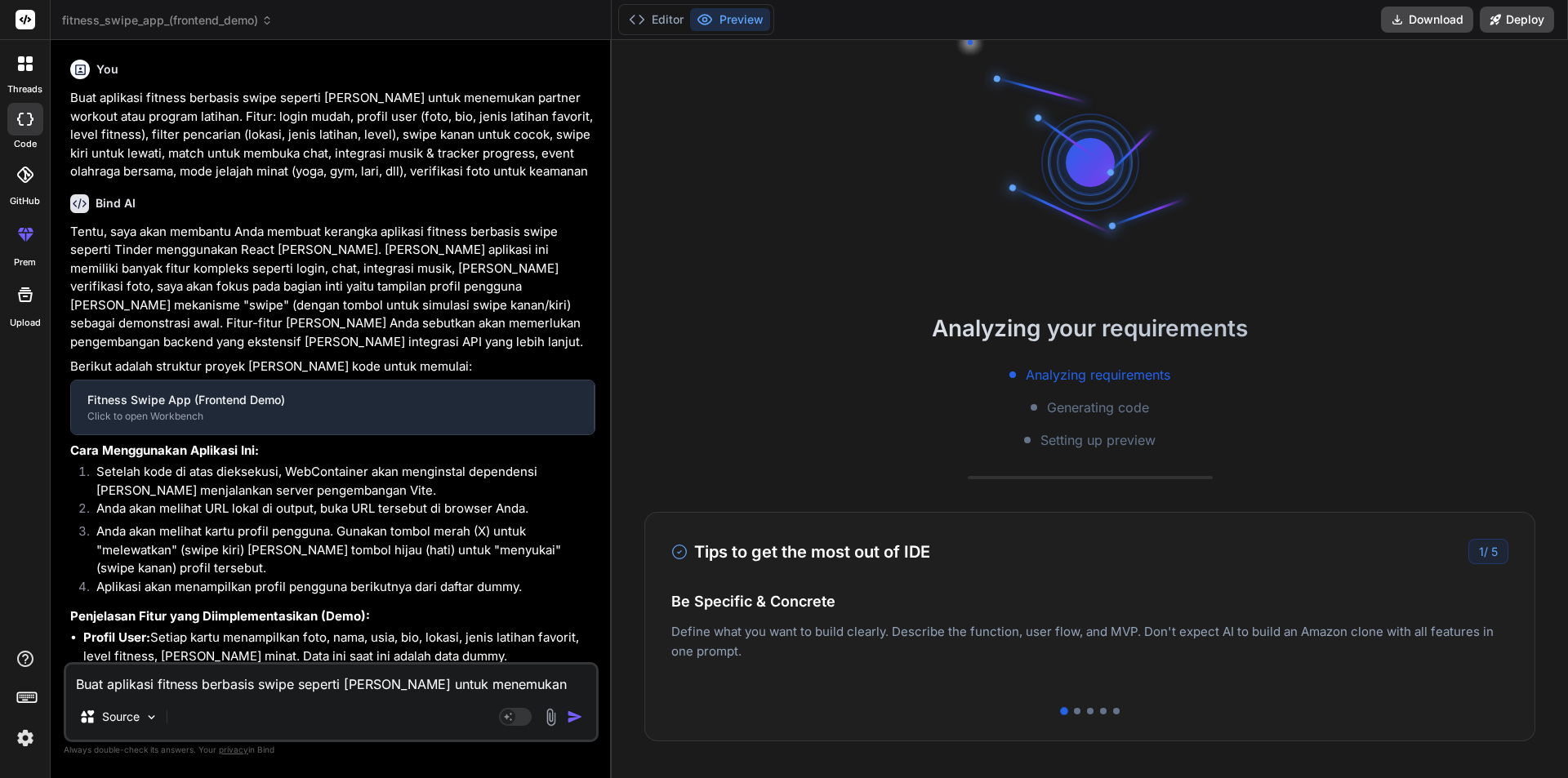
type textarea "x"
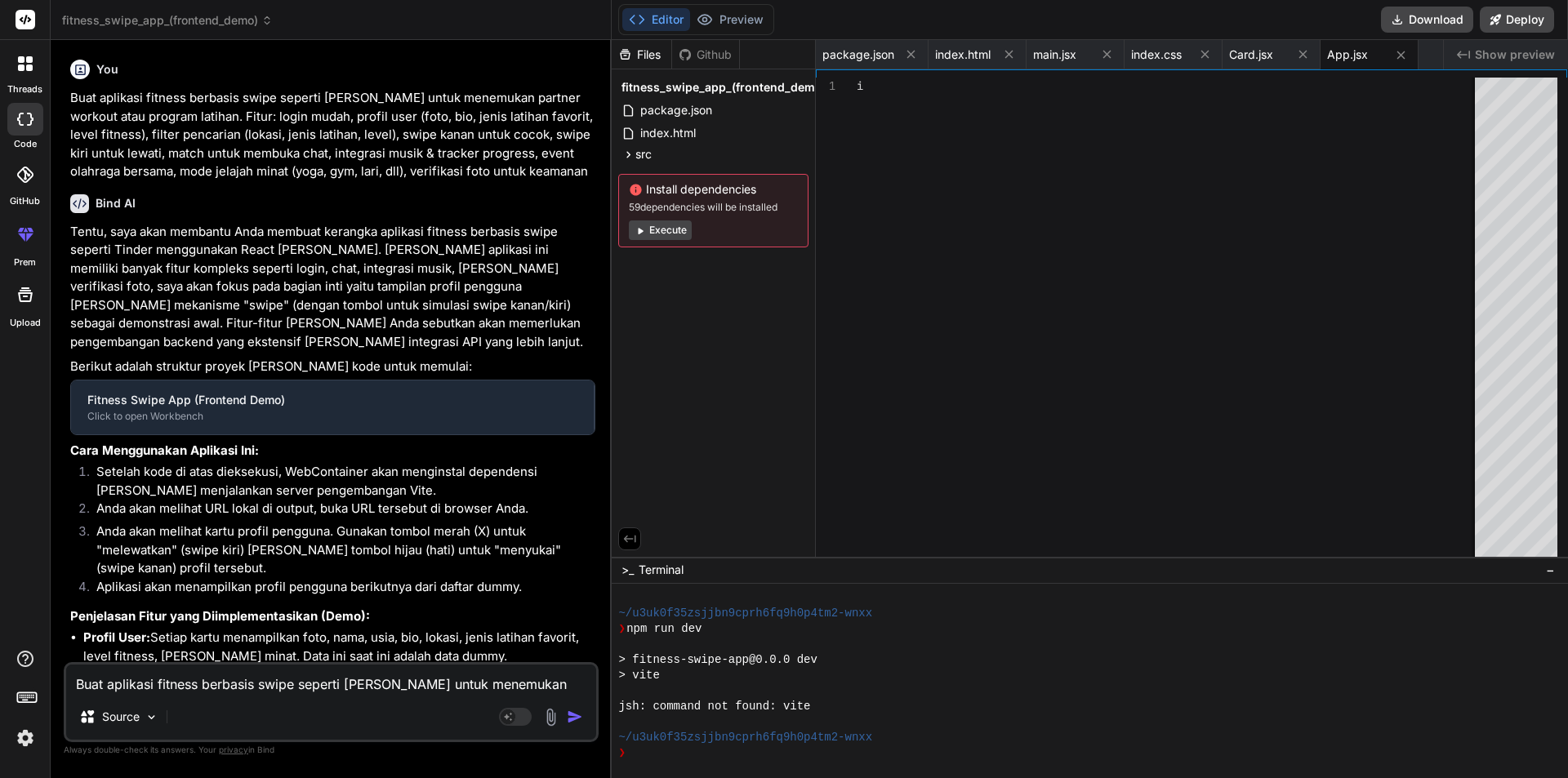
type textarea "export default App;"
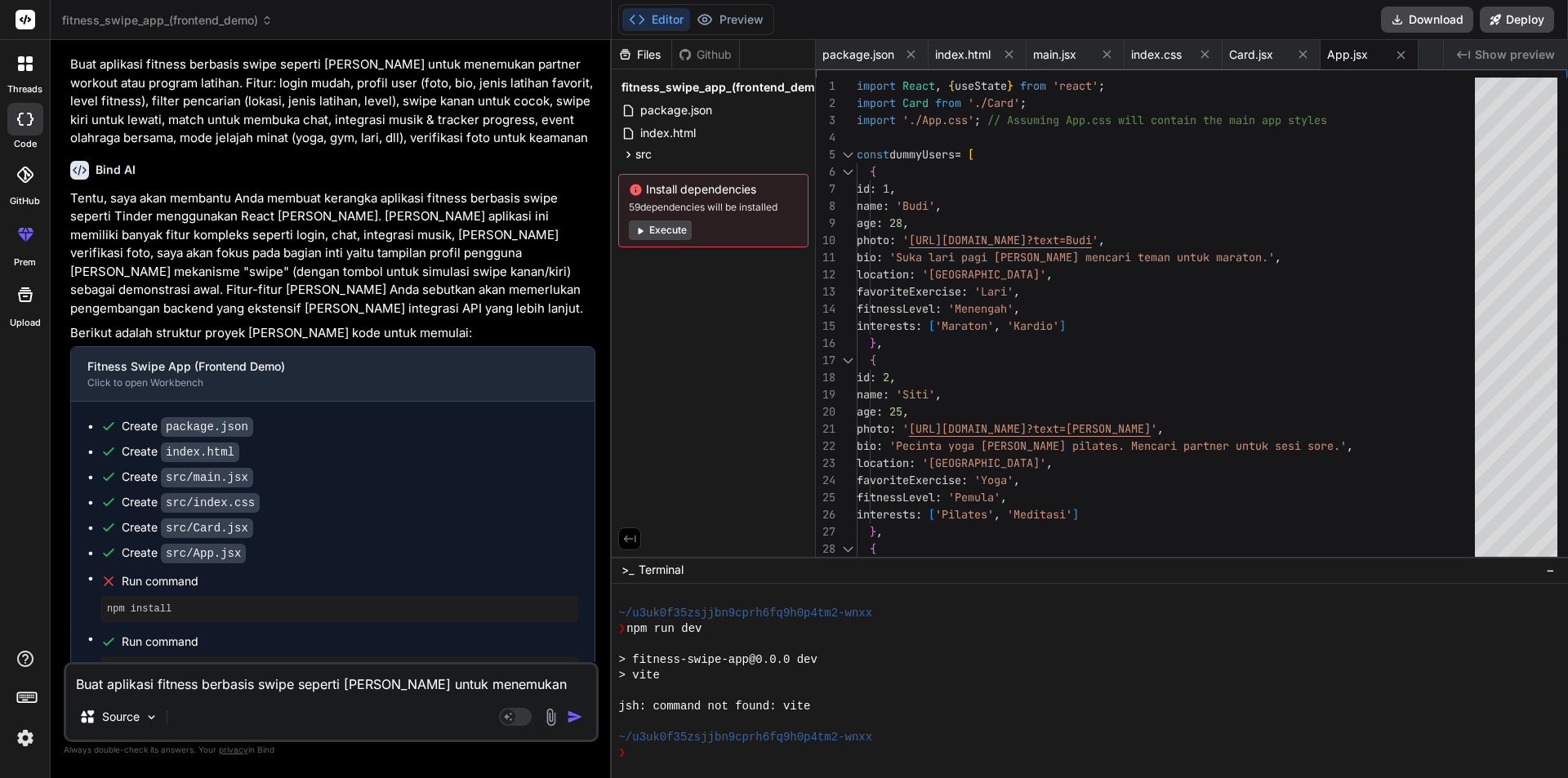
scroll to position [245, 0]
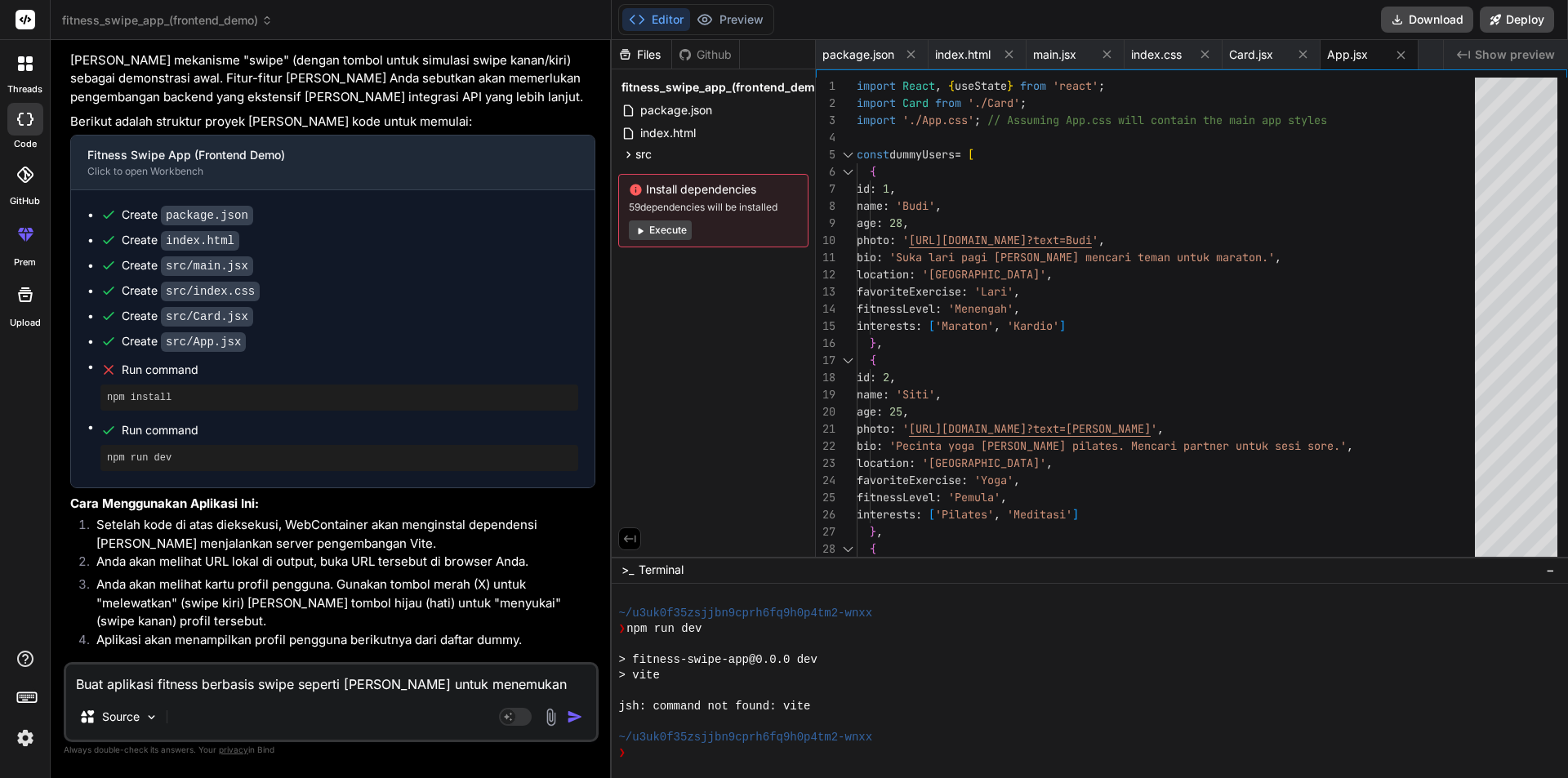
click at [664, 229] on button "Execute" at bounding box center [660, 230] width 63 height 19
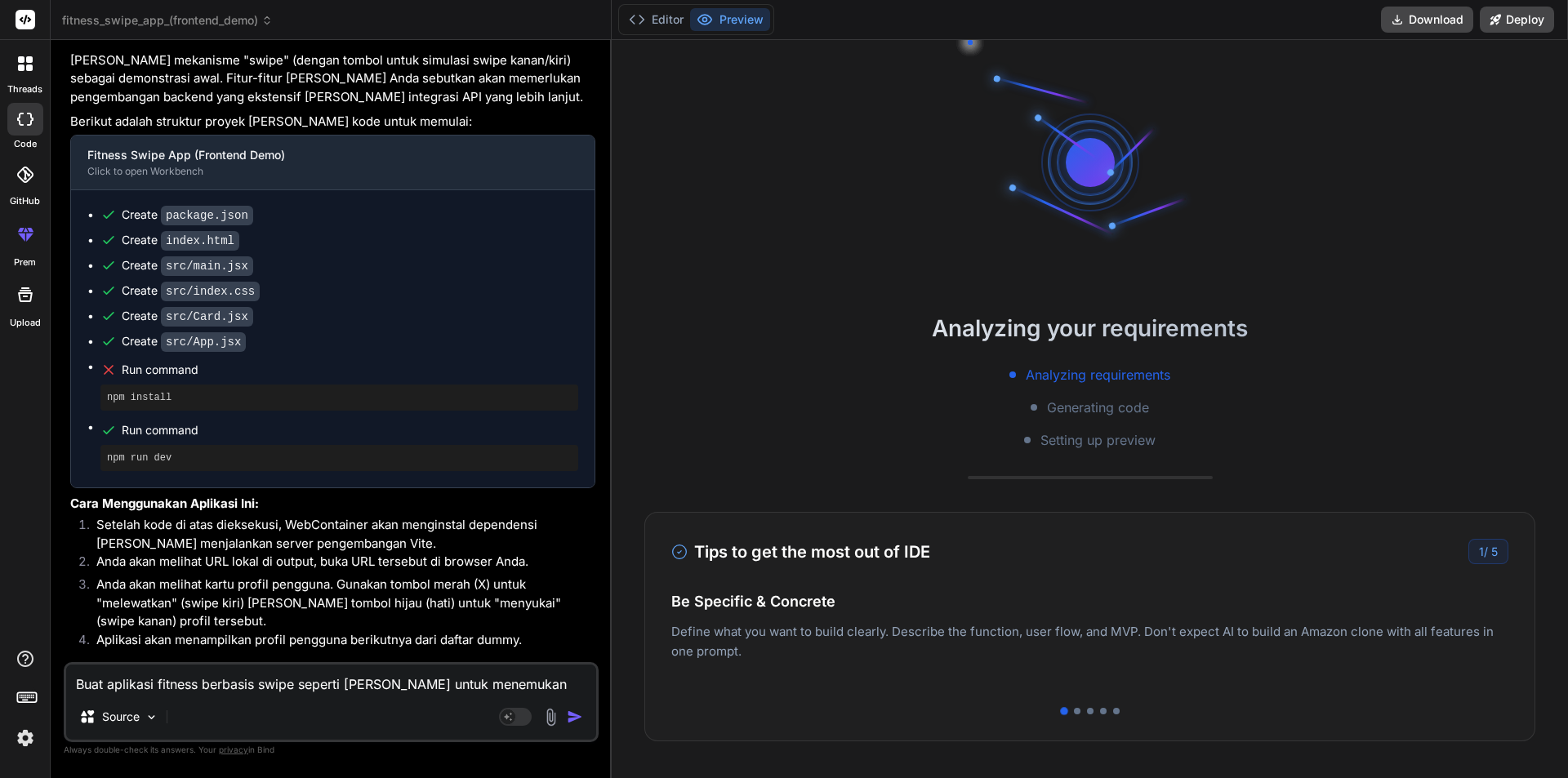
type textarea "x"
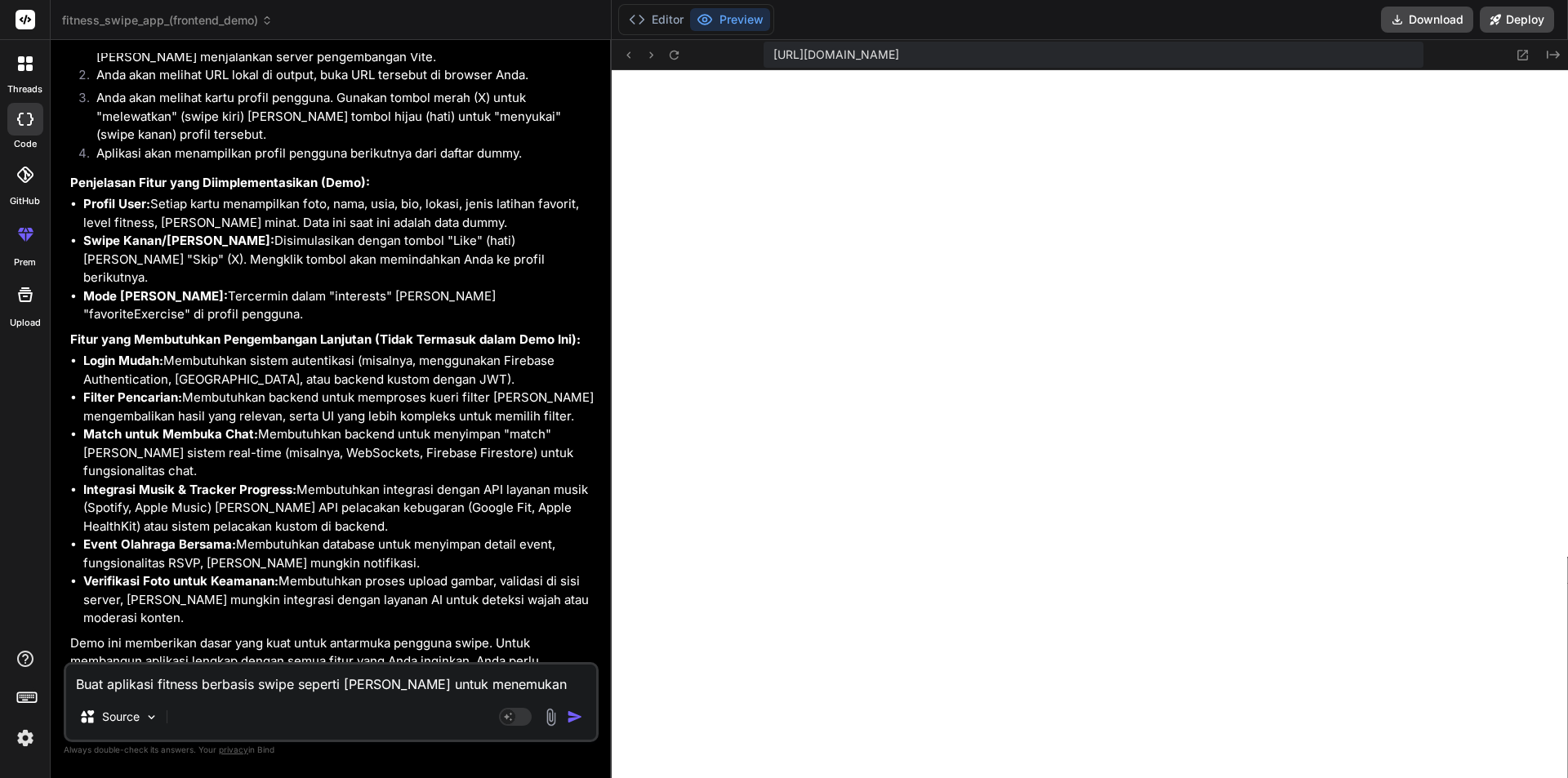
scroll to position [744, 0]
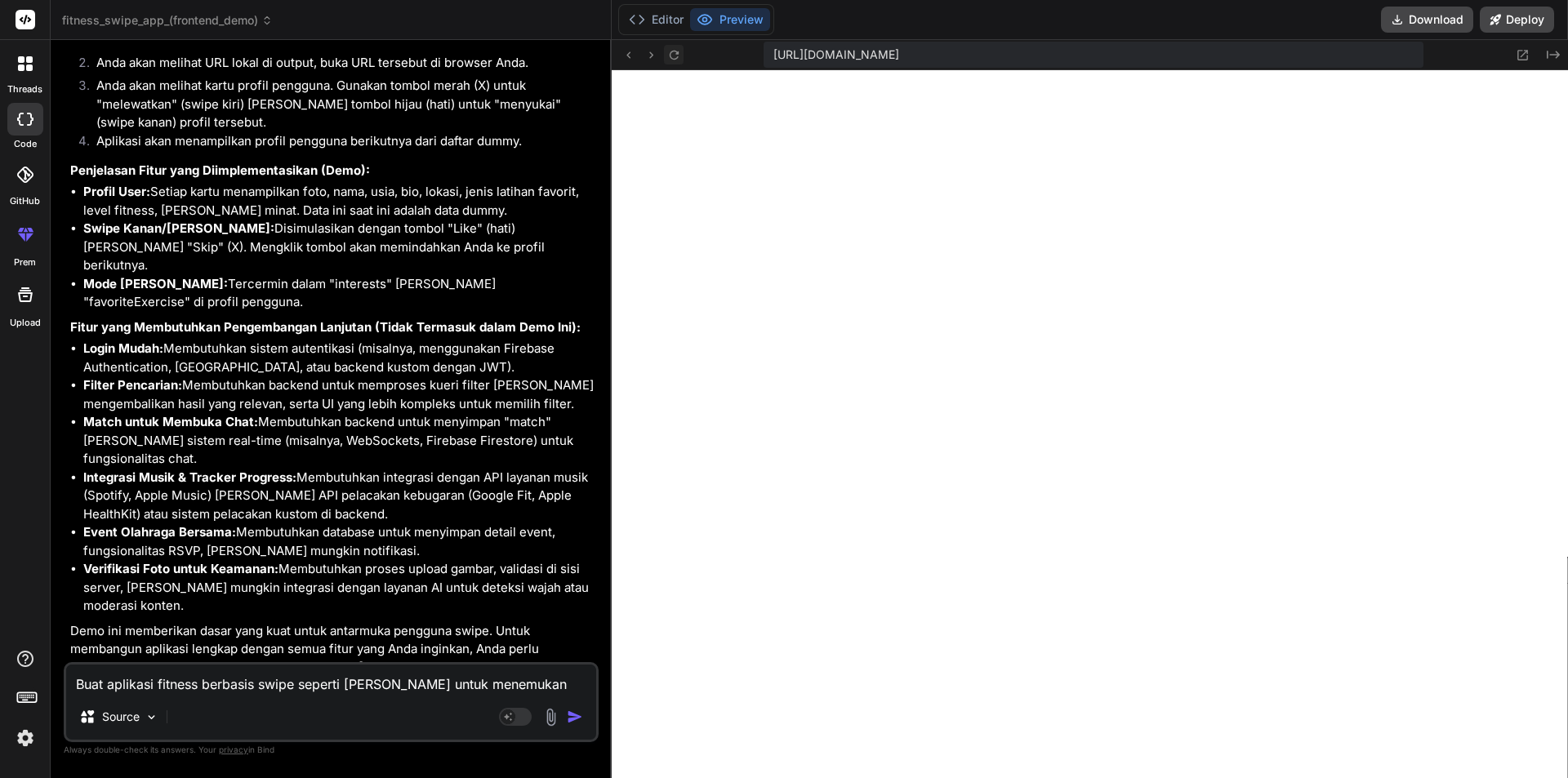
click at [673, 56] on icon at bounding box center [674, 55] width 13 height 13
click at [28, 66] on icon at bounding box center [29, 67] width 7 height 7
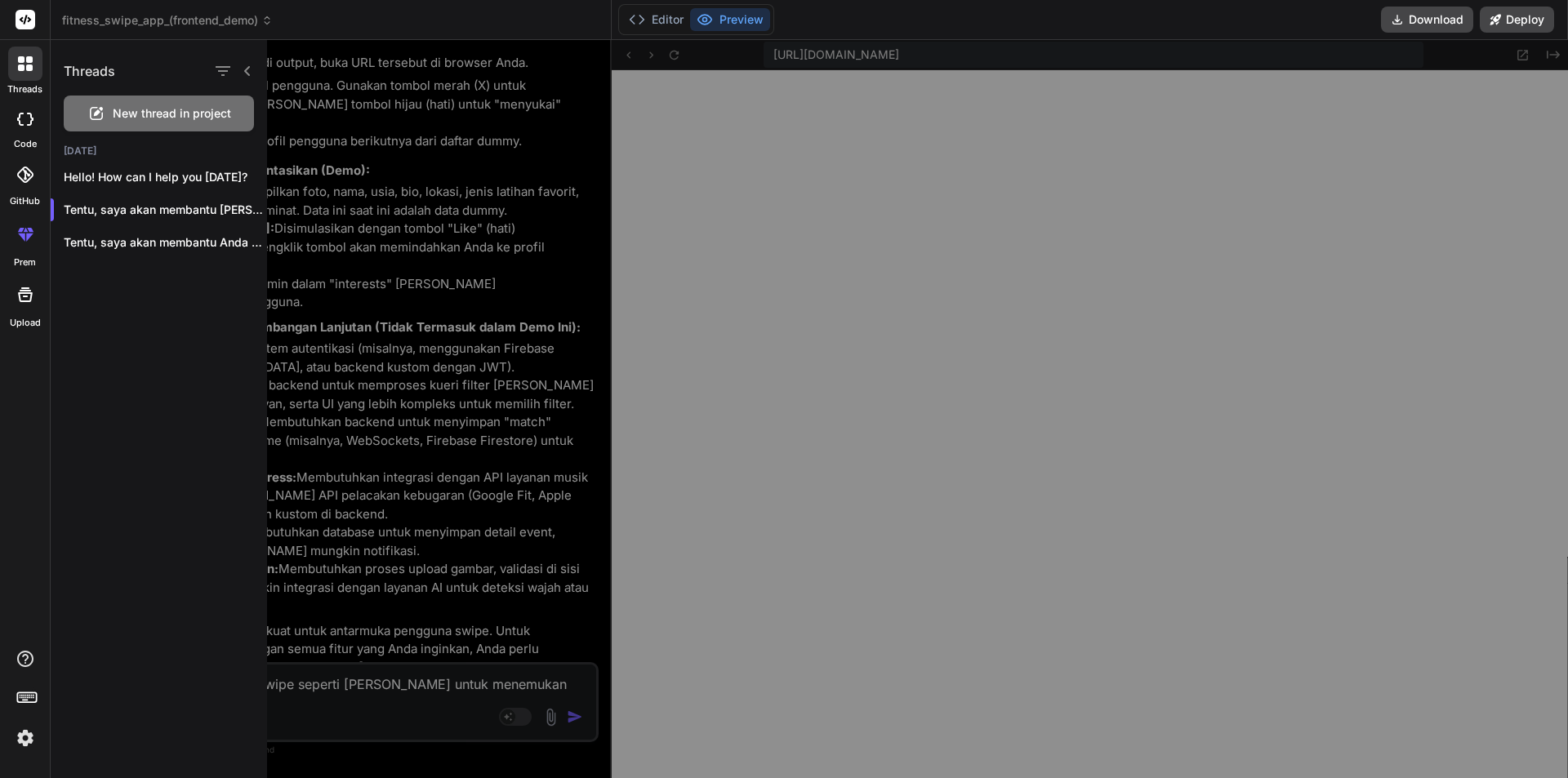
click at [29, 20] on icon at bounding box center [25, 19] width 13 height 10
click at [20, 23] on rect at bounding box center [25, 19] width 19 height 19
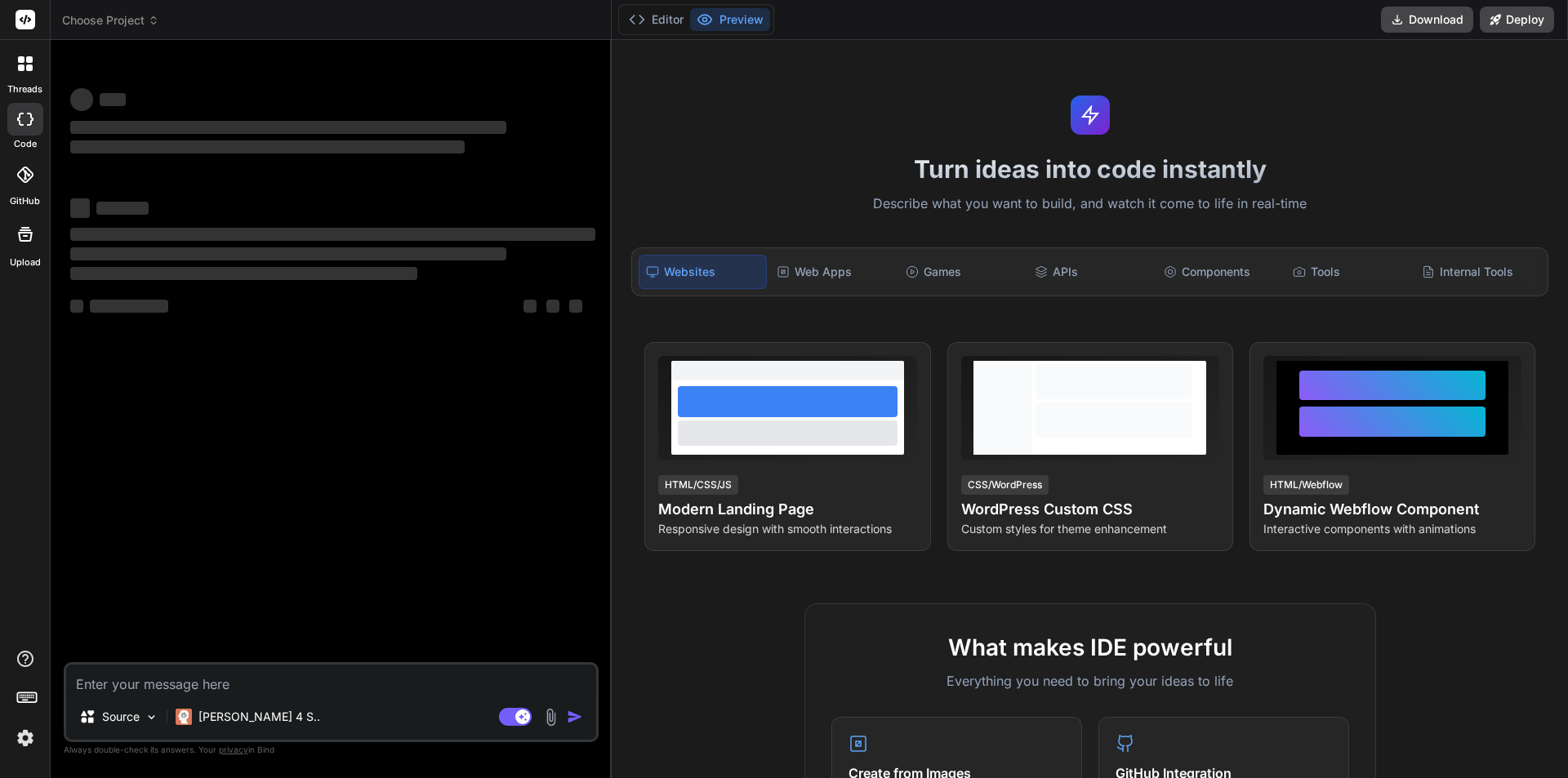
click at [373, 667] on textarea at bounding box center [331, 679] width 530 height 30
click at [501, 716] on rect at bounding box center [515, 716] width 33 height 18
click at [394, 690] on textarea at bounding box center [331, 679] width 530 height 30
type textarea "x"
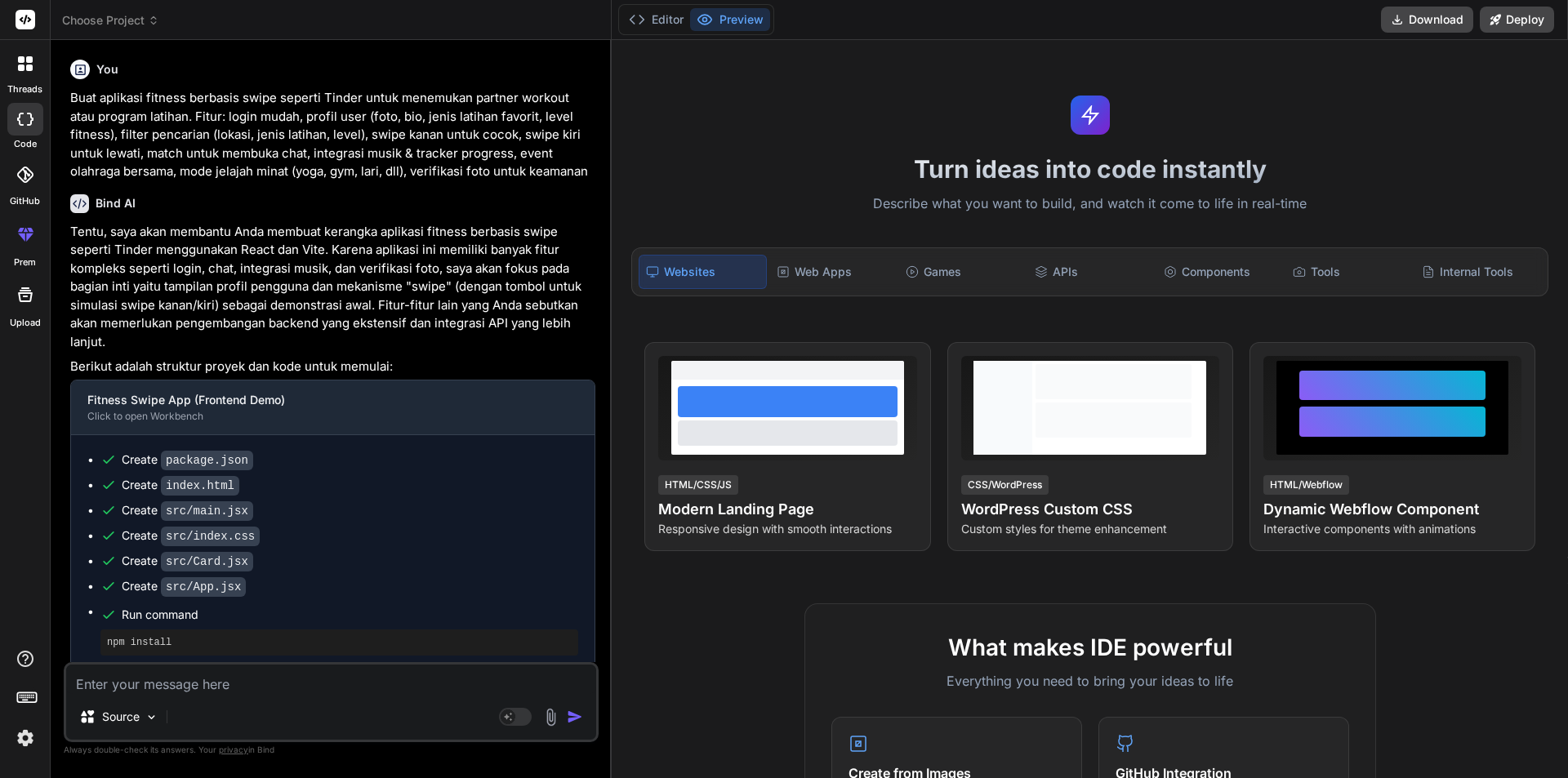
click at [120, 21] on span "Choose Project" at bounding box center [110, 20] width 97 height 16
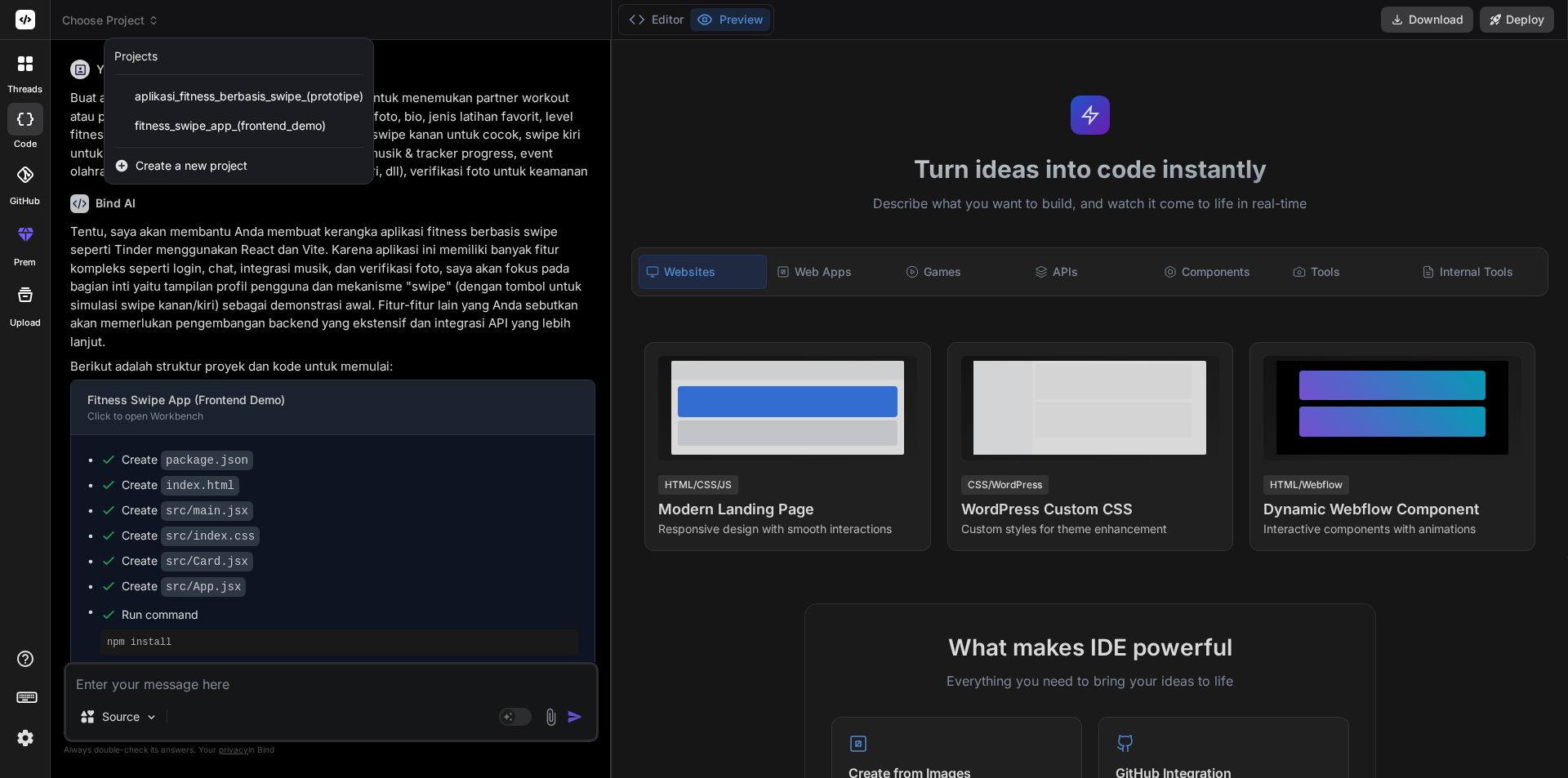
click at [200, 169] on span "Create a new project" at bounding box center [192, 166] width 112 height 16
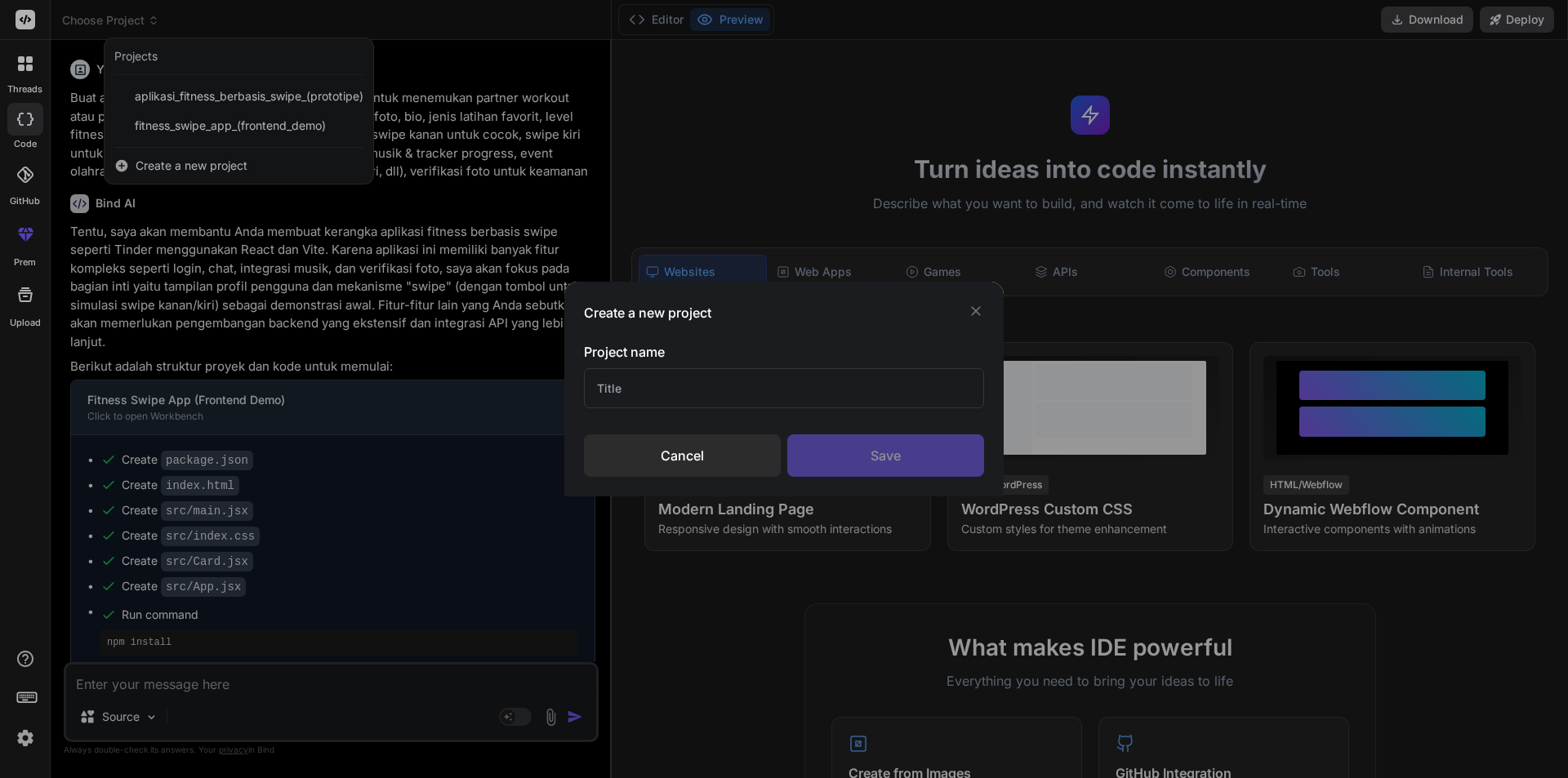
click at [641, 388] on input "text" at bounding box center [784, 388] width 401 height 40
type input "test"
click at [872, 446] on div "Save" at bounding box center [886, 455] width 196 height 42
type textarea "x"
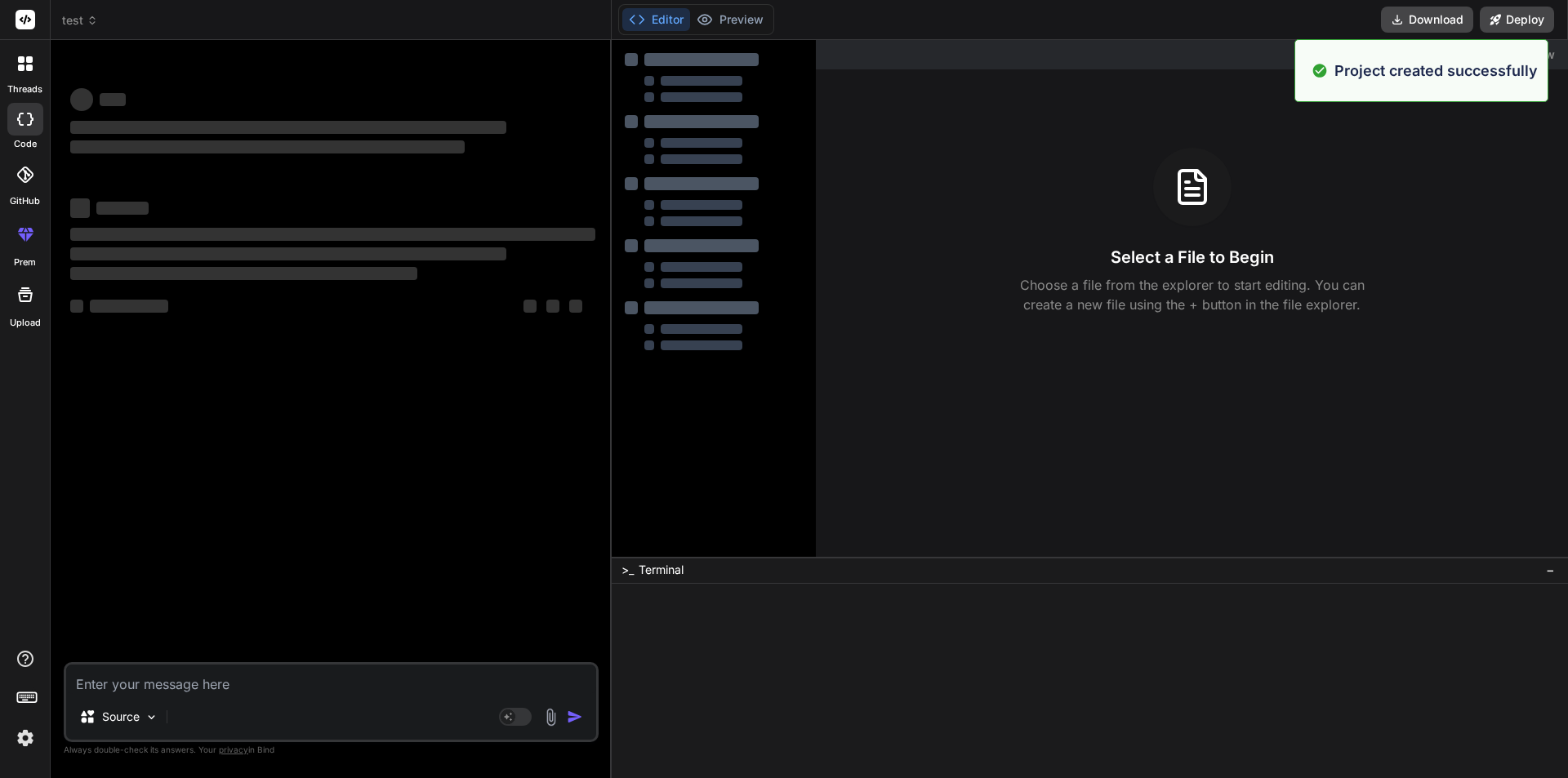
click at [339, 686] on textarea at bounding box center [331, 679] width 530 height 30
paste textarea "Buat aplikasi fitness berbasis swipe seperti Tinder untuk menemukan partner wor…"
type textarea "Buat aplikasi fitness berbasis swipe seperti Tinder untuk menemukan partner wor…"
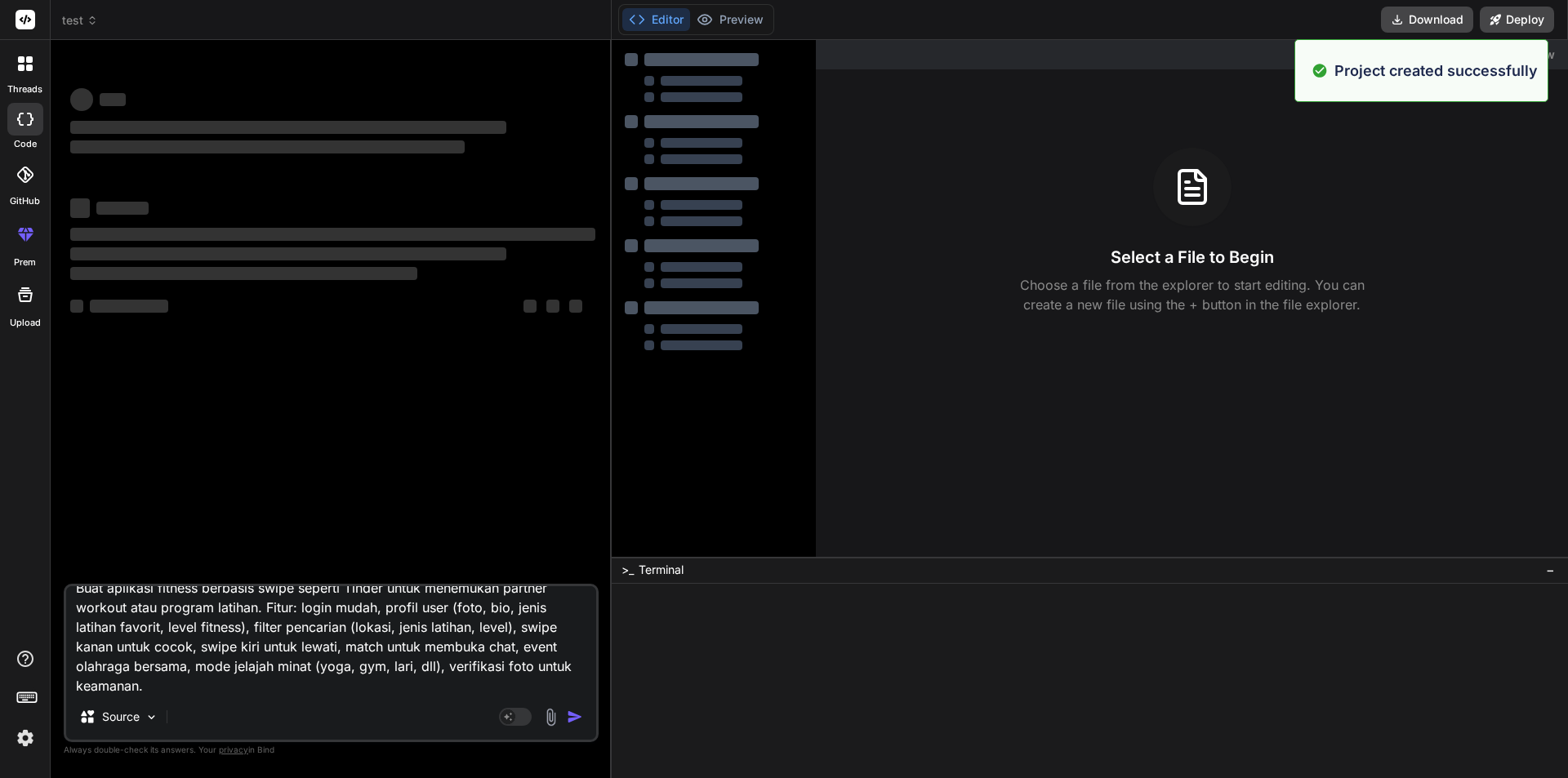
type textarea "x"
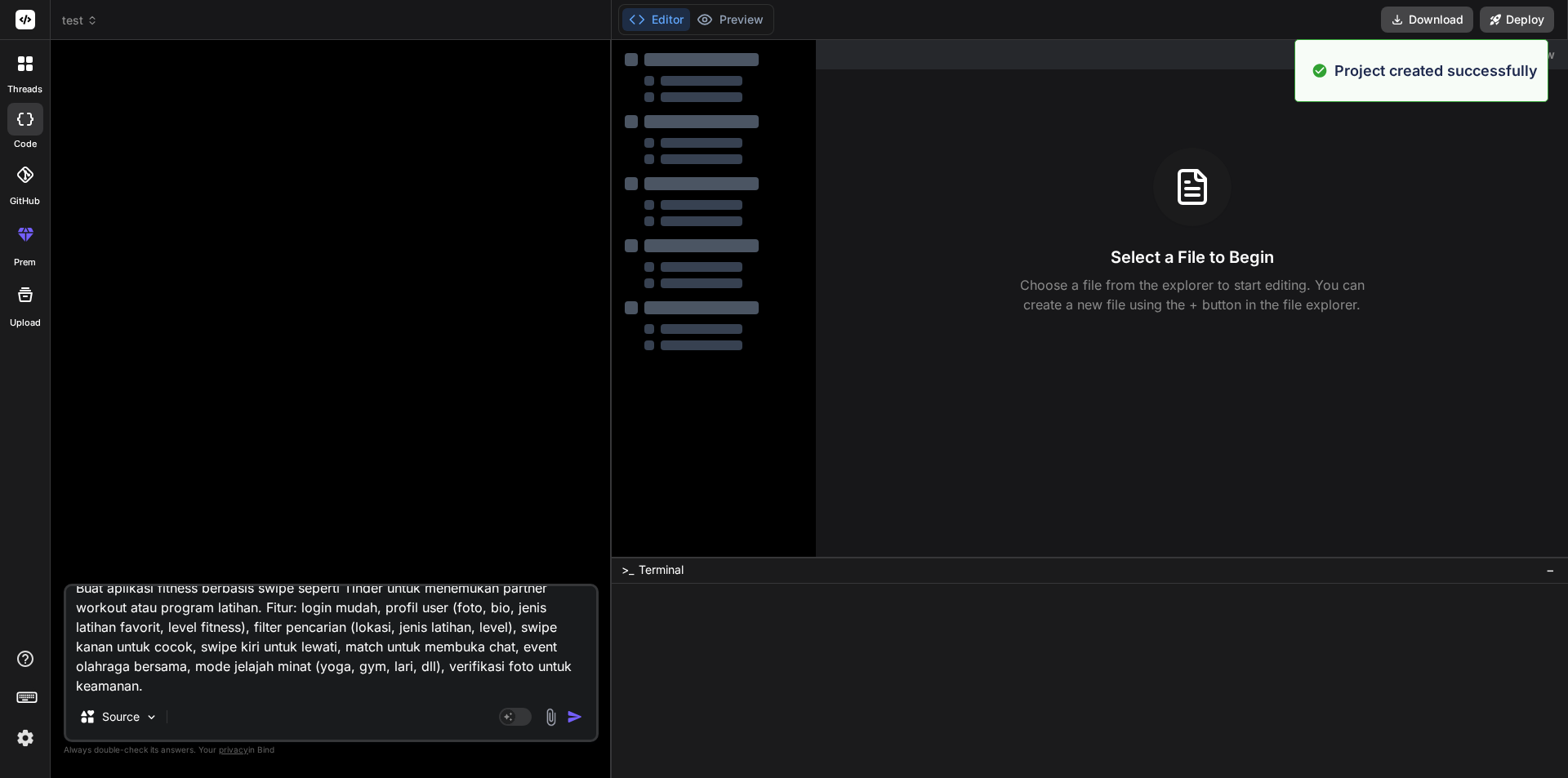
scroll to position [19, 0]
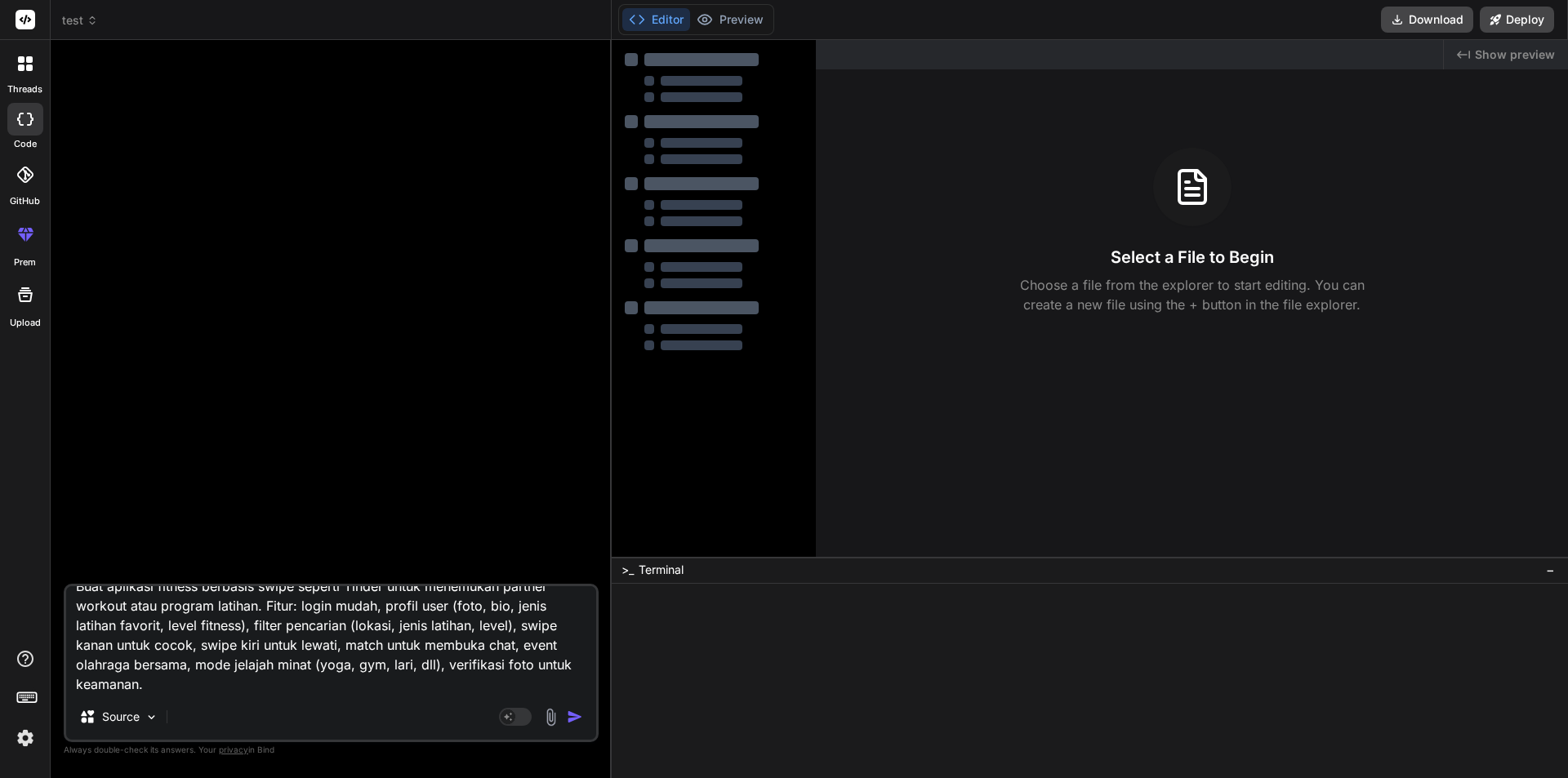
type textarea "Buat aplikasi fitness berbasis swipe seperti Tinder untuk menemukan partner wor…"
click at [577, 723] on img "button" at bounding box center [575, 716] width 16 height 16
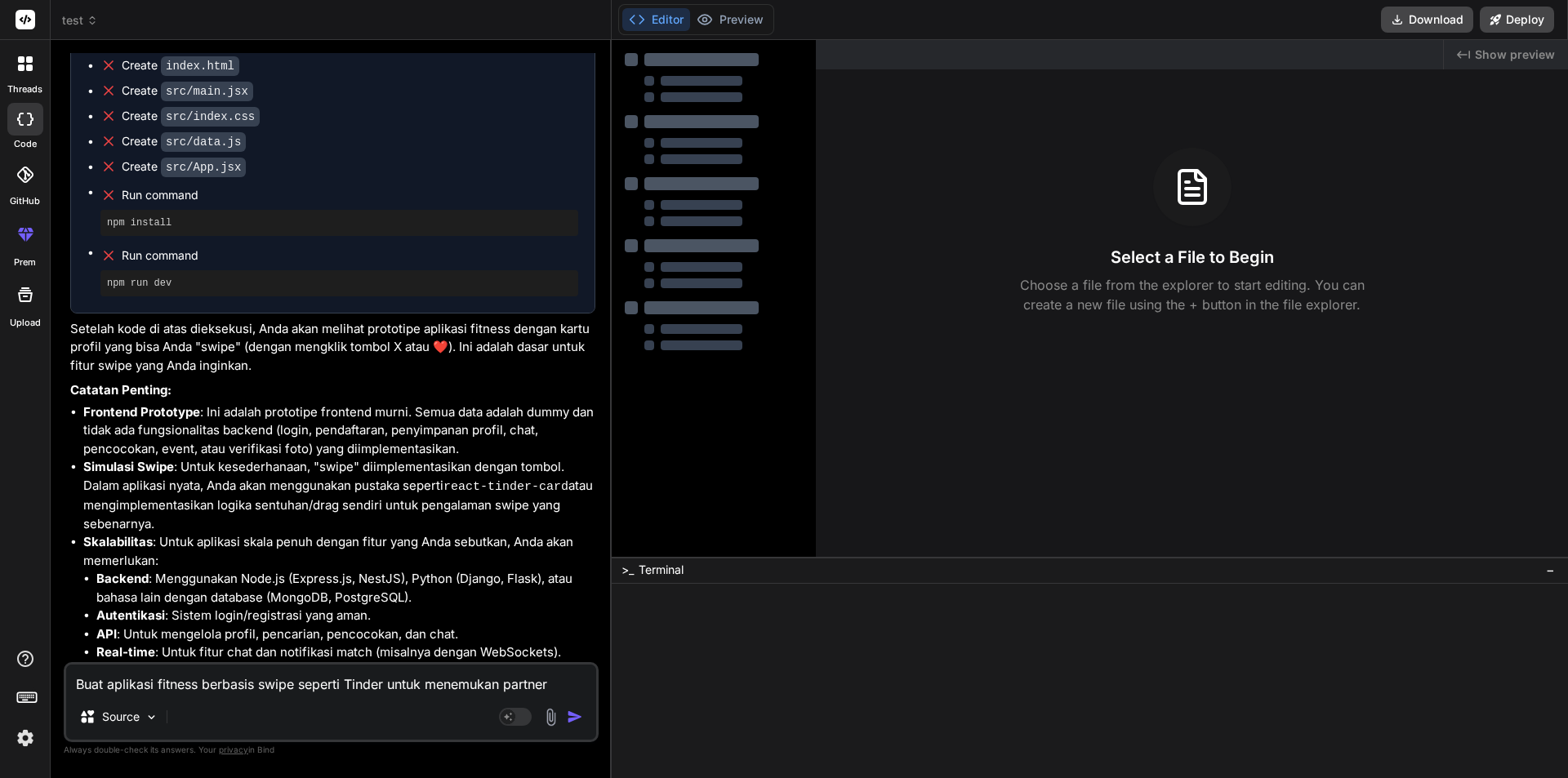
scroll to position [640, 0]
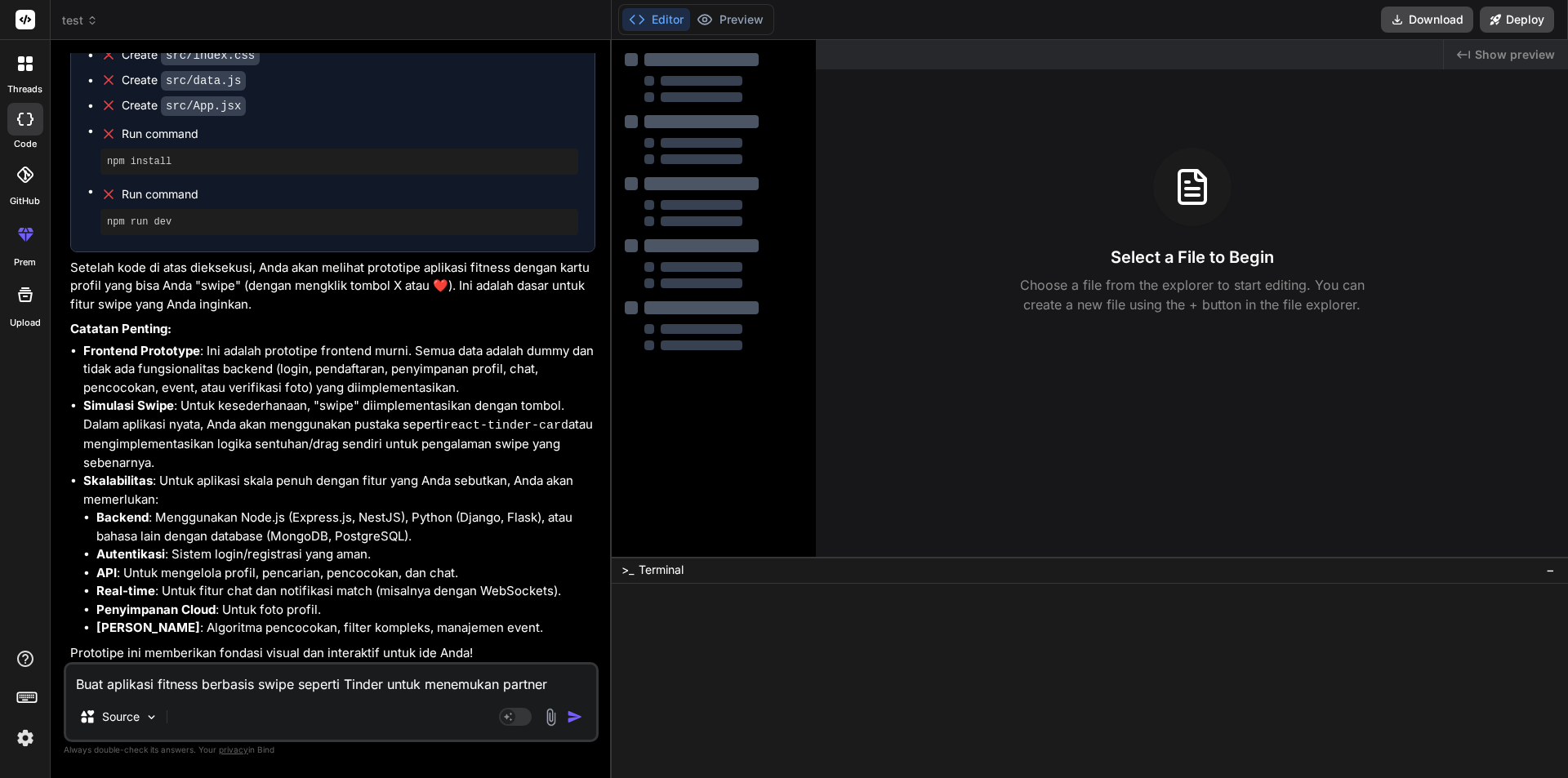
click at [26, 72] on div at bounding box center [25, 64] width 35 height 35
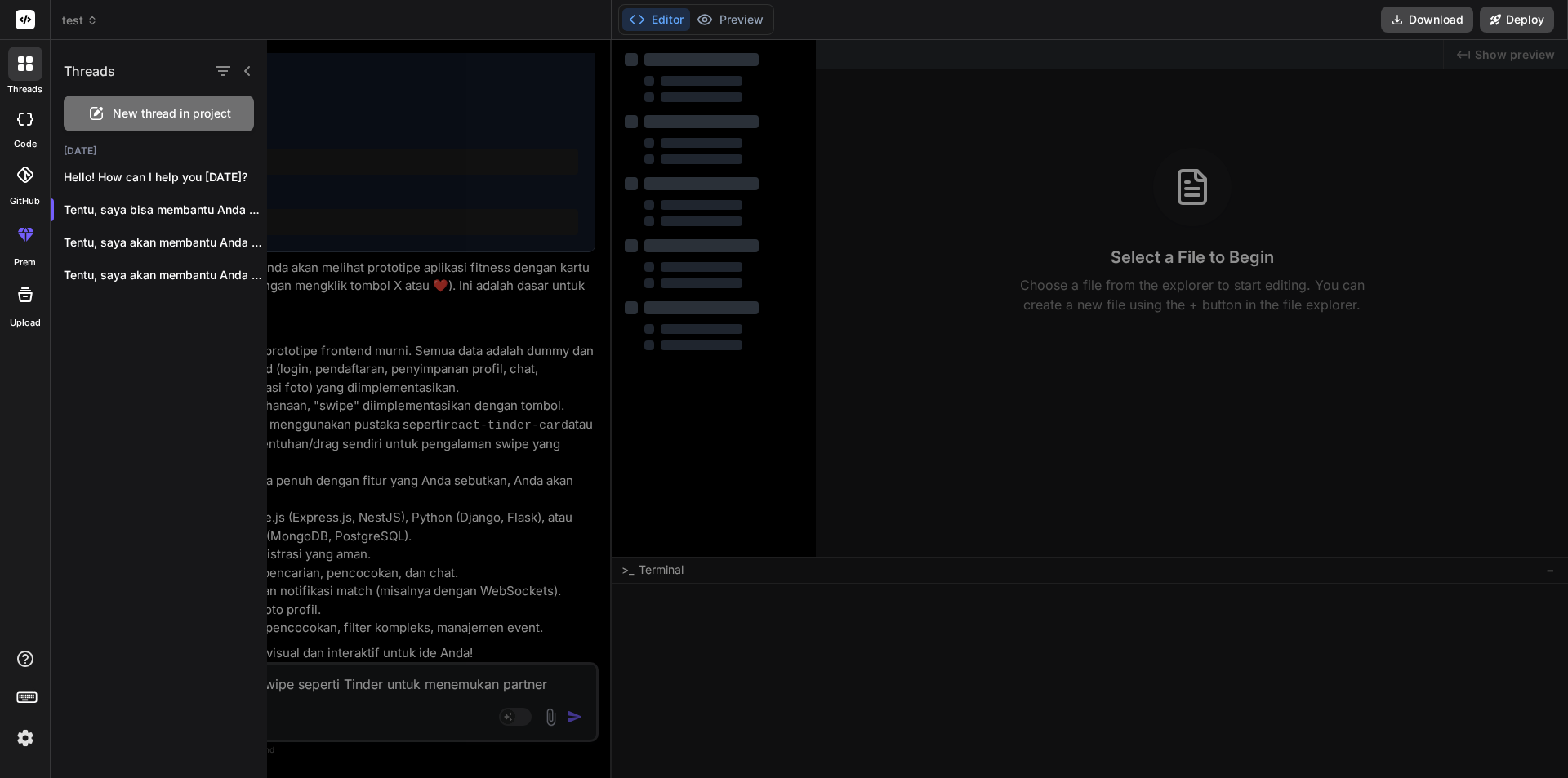
click at [143, 114] on span "New thread in project" at bounding box center [171, 113] width 118 height 16
type textarea "x"
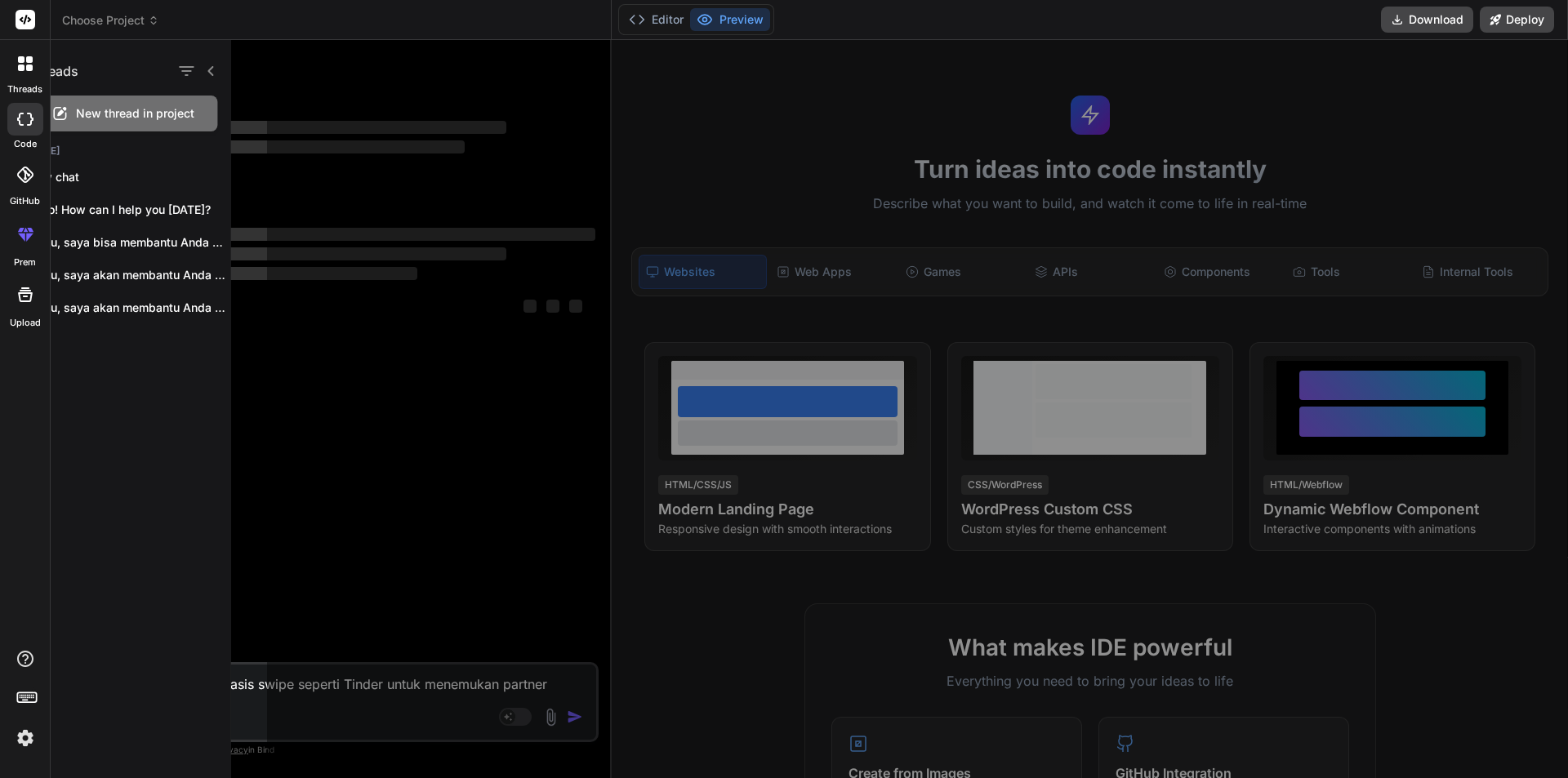
scroll to position [0, 0]
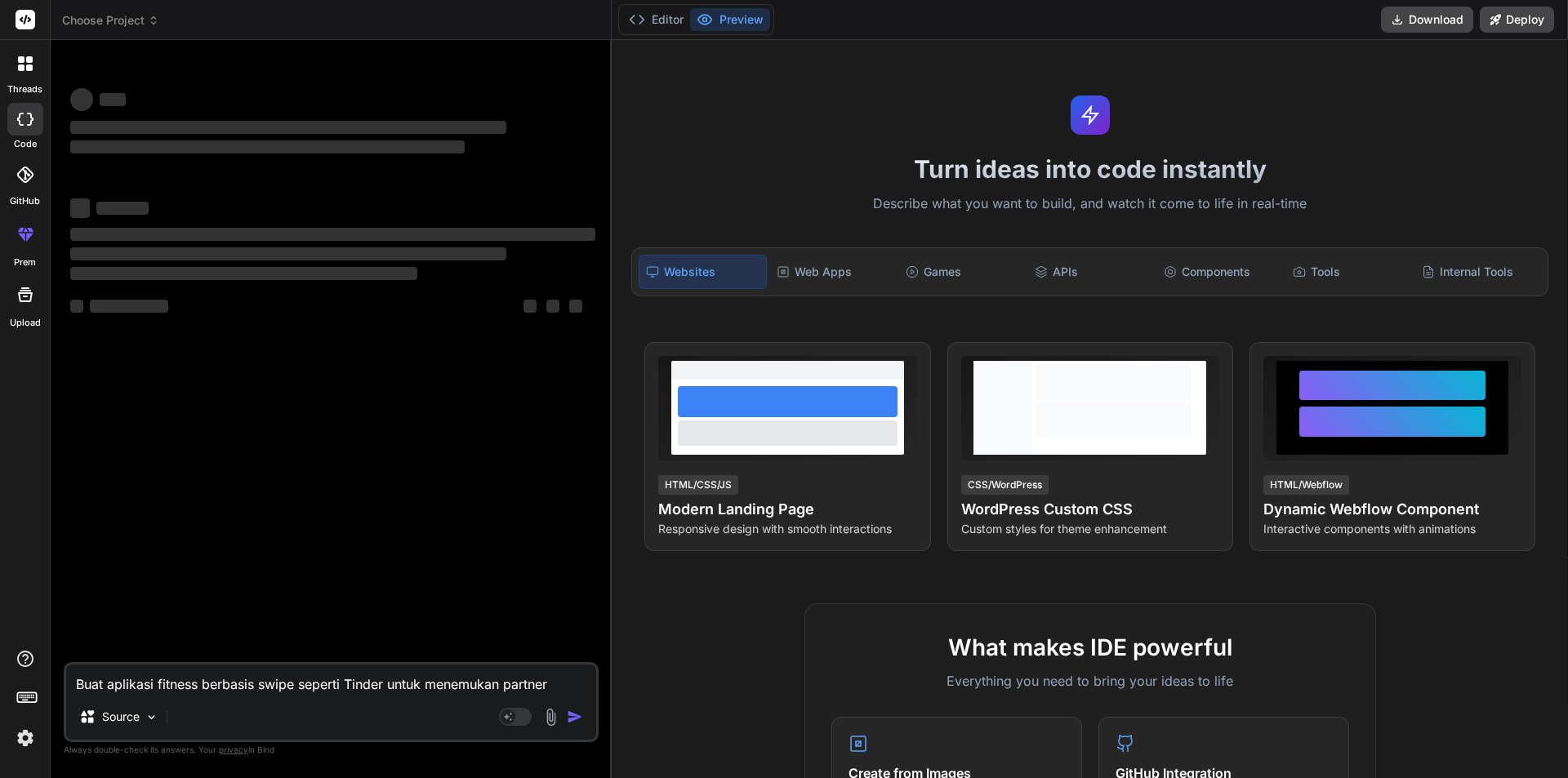
click at [298, 681] on textarea "Buat aplikasi fitness berbasis swipe seperti Tinder untuk menemukan partner wor…" at bounding box center [331, 679] width 530 height 30
paste textarea "Buat aplikasi fitness berbasis swipe seperti Tinder untuk menemukan partner wor…"
type textarea "Buat aplikasi fitness berbasis swipe seperti Tinder untuk menemukan partner wor…"
type textarea "x"
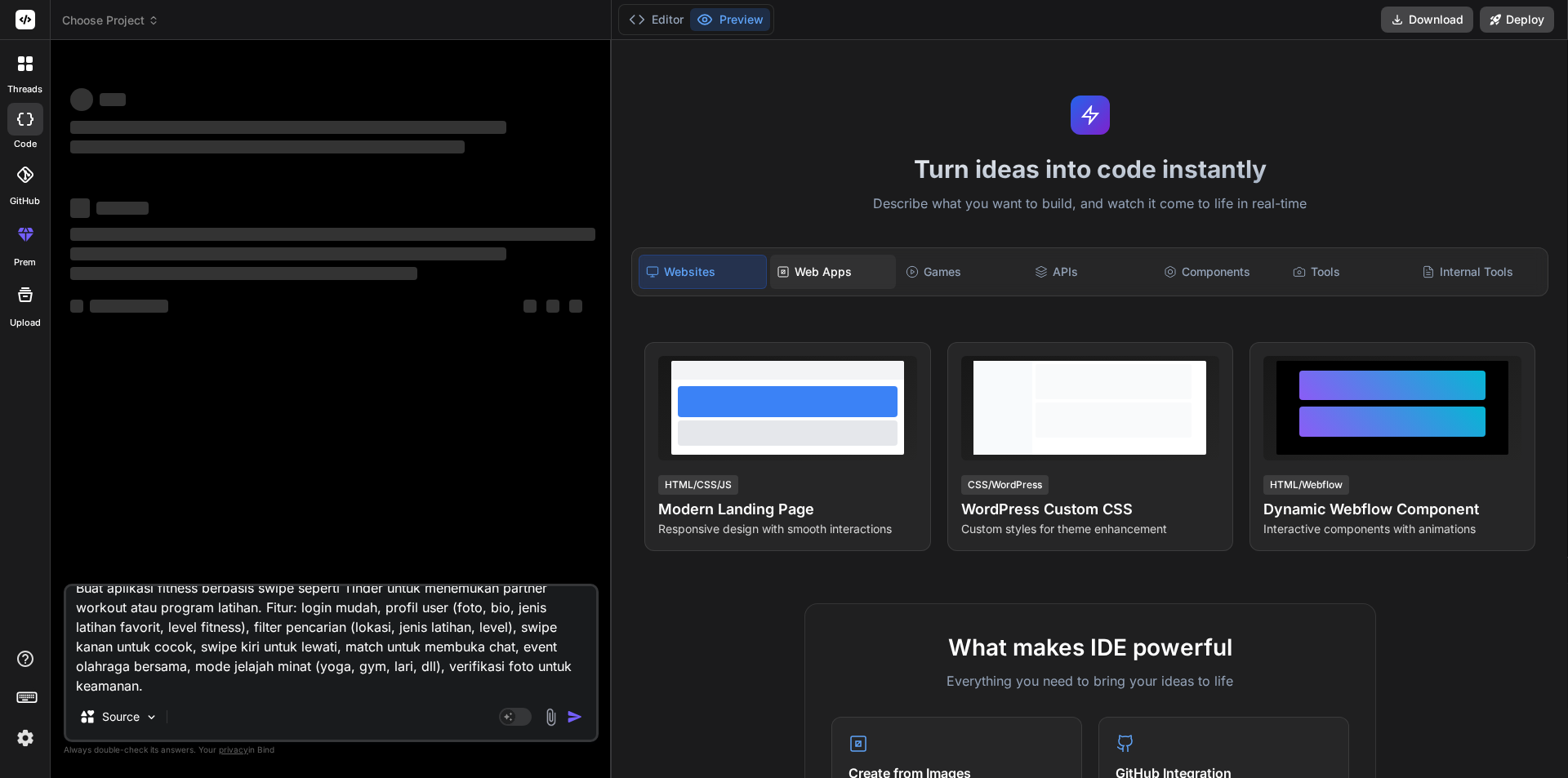
type textarea "Buat aplikasi fitness berbasis swipe seperti Tinder untuk menemukan partner wor…"
click at [817, 282] on div "Web Apps" at bounding box center [833, 272] width 126 height 35
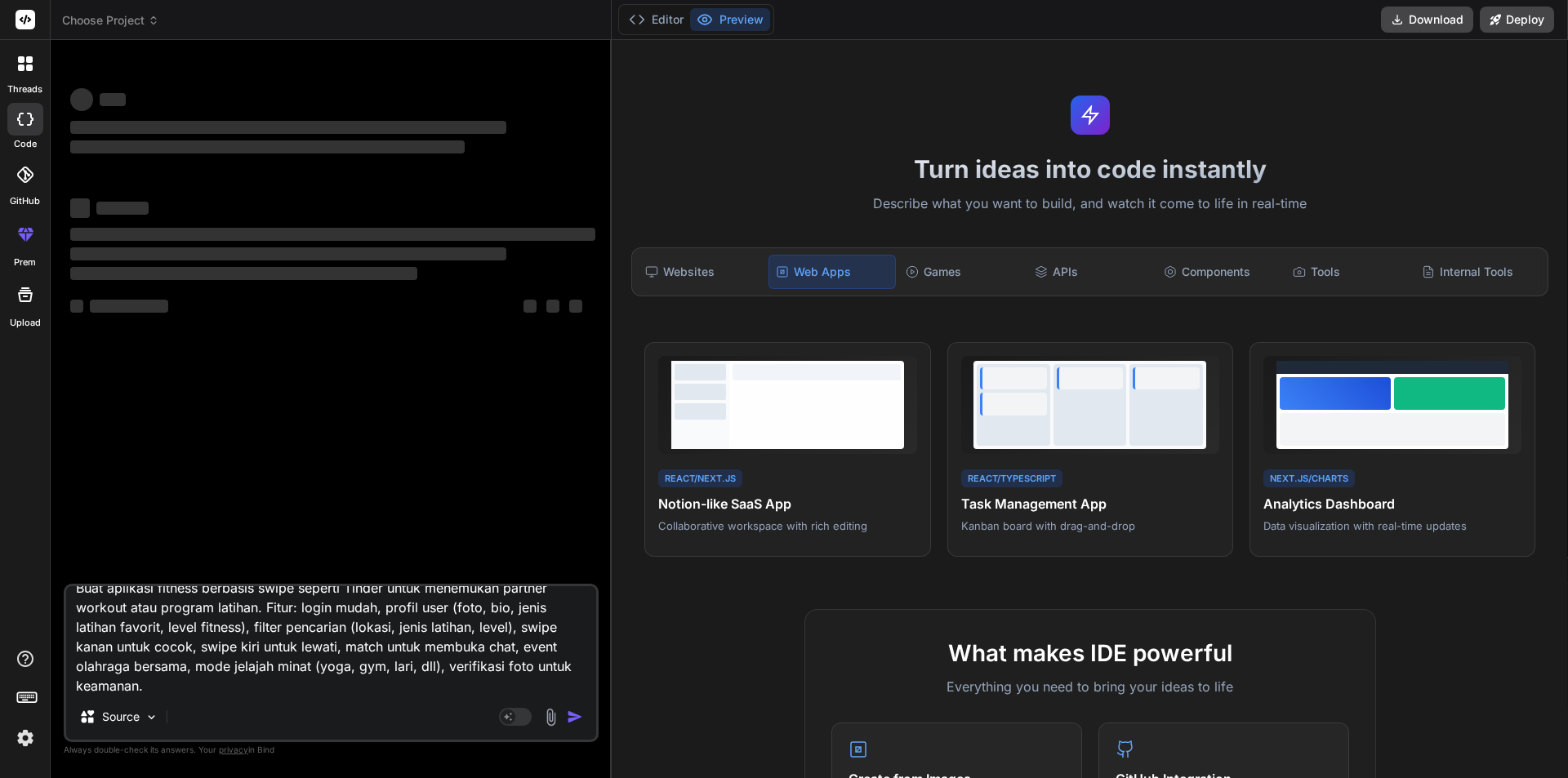
drag, startPoint x: 489, startPoint y: 684, endPoint x: 578, endPoint y: 717, distance: 94.9
click at [490, 684] on textarea "Buat aplikasi fitness berbasis swipe seperti Tinder untuk menemukan partner wor…" at bounding box center [331, 640] width 530 height 108
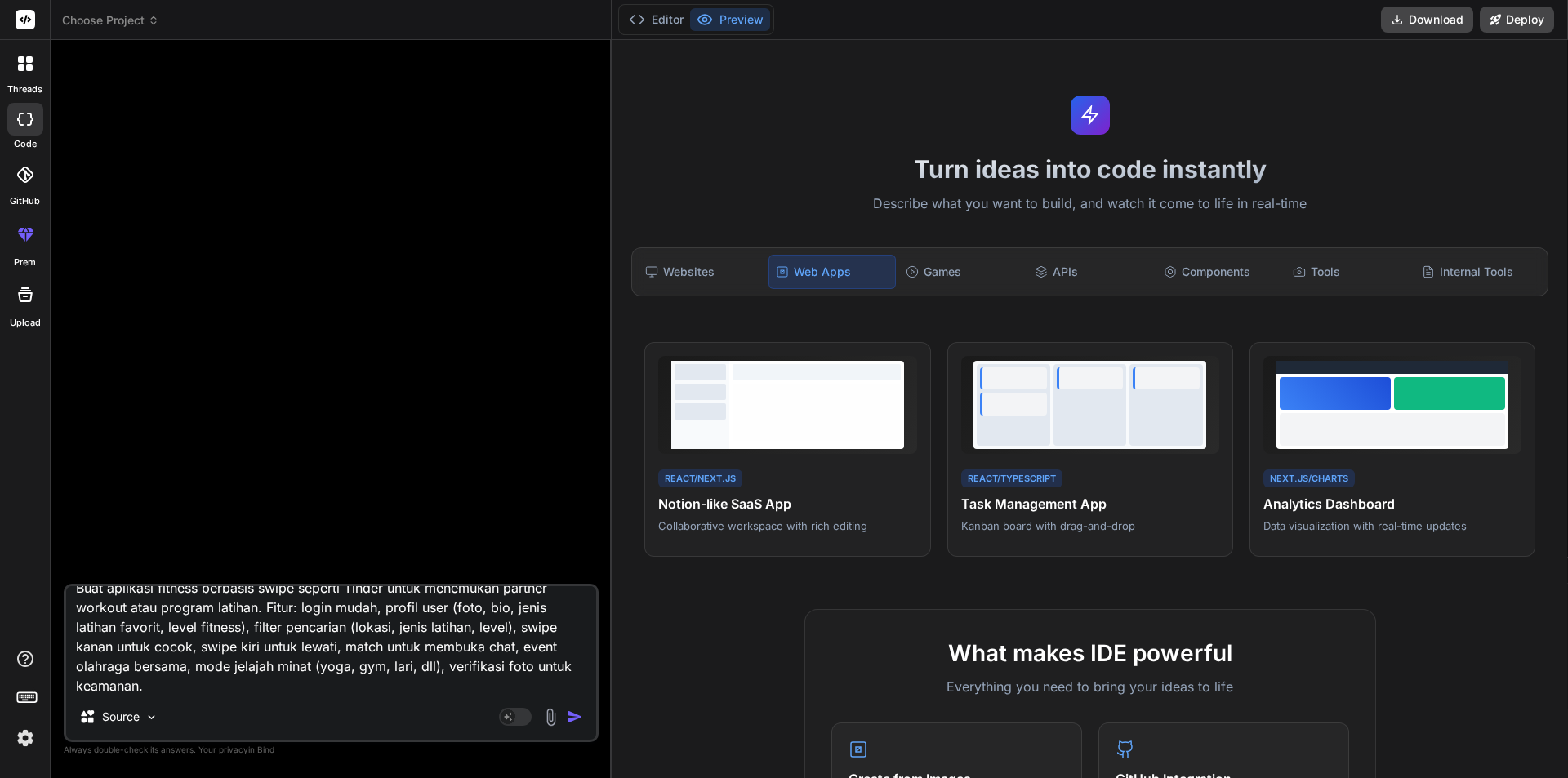
click at [576, 717] on img "button" at bounding box center [575, 716] width 16 height 16
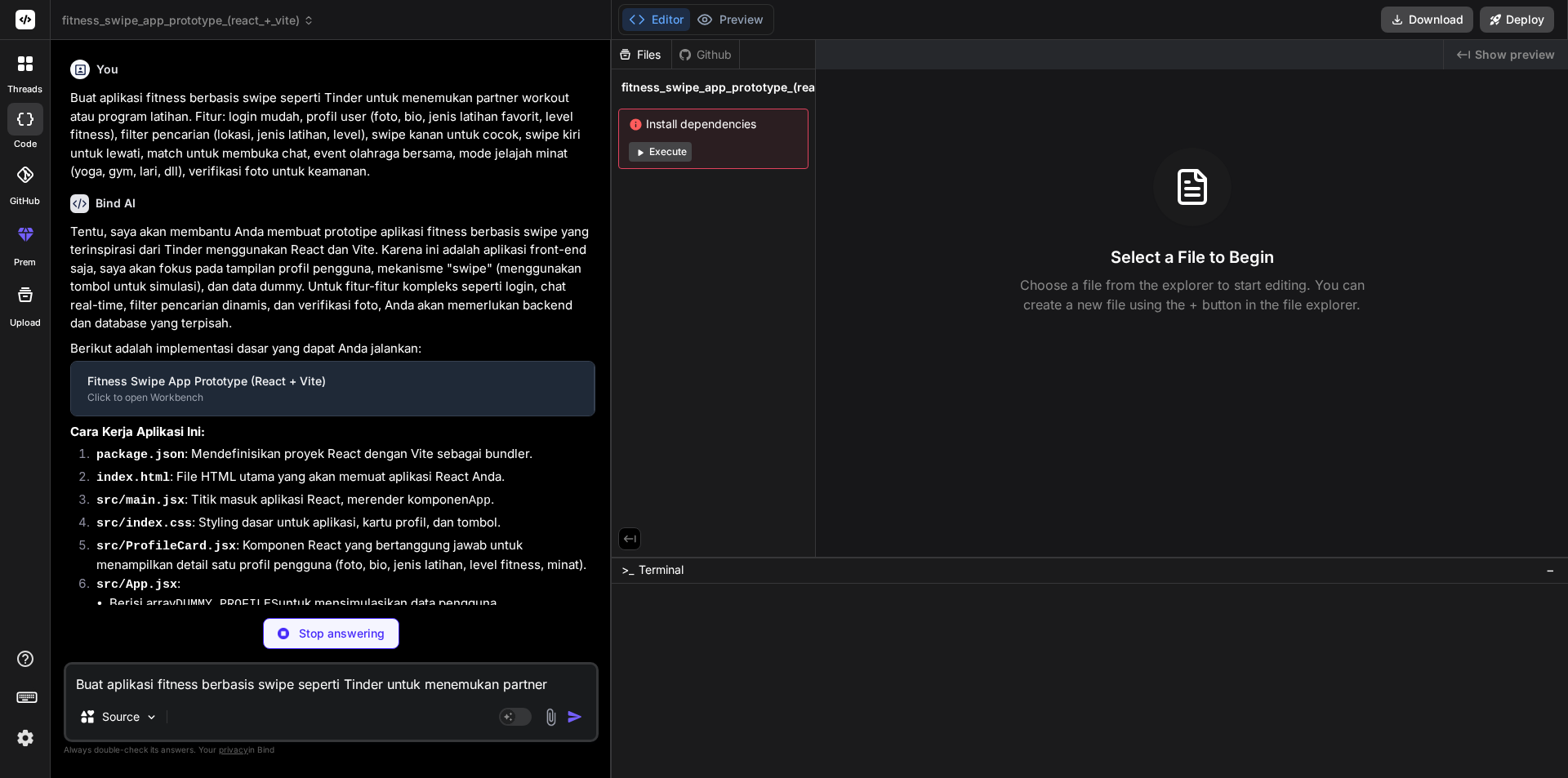
type textarea "x"
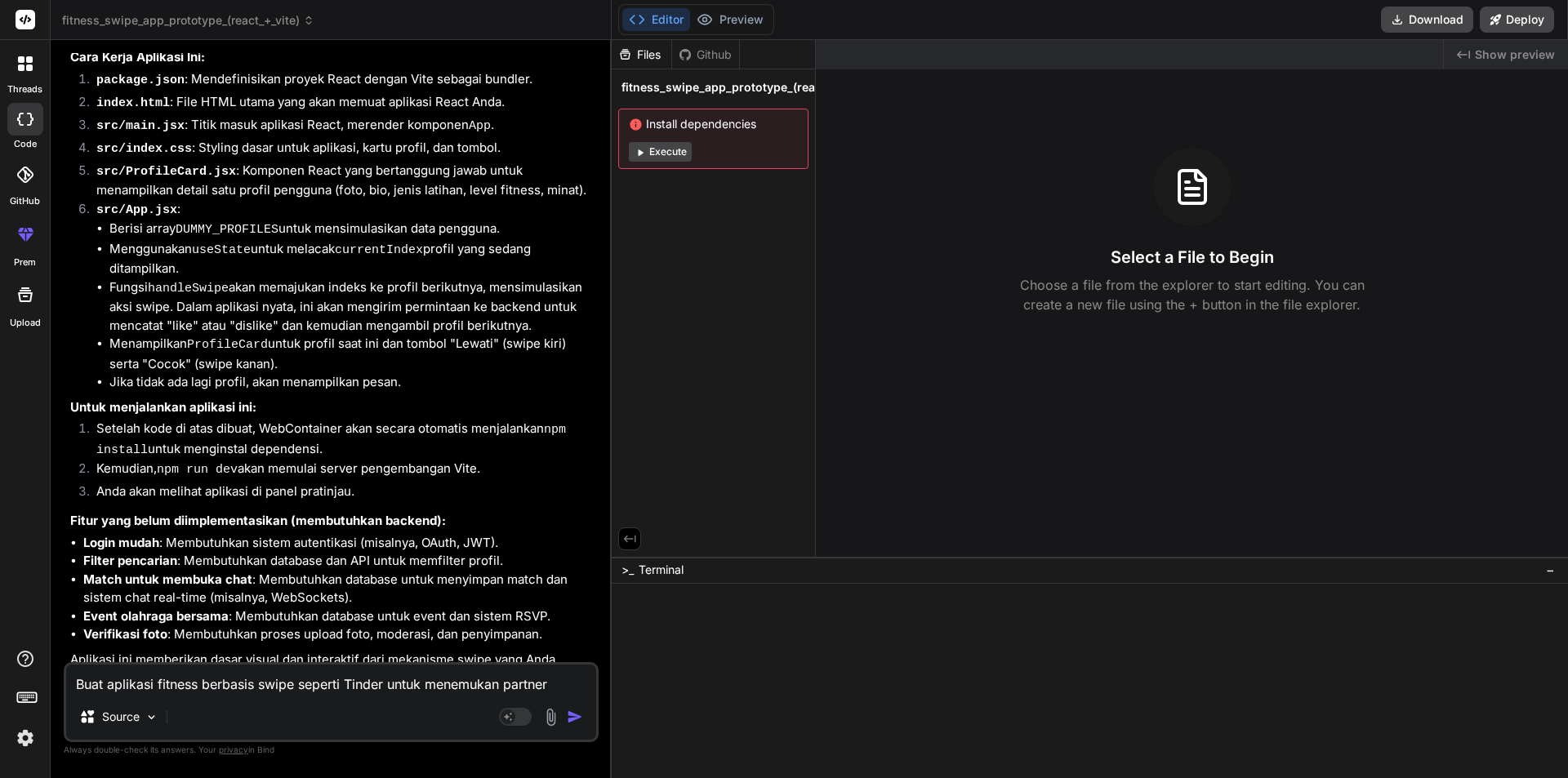
scroll to position [707, 0]
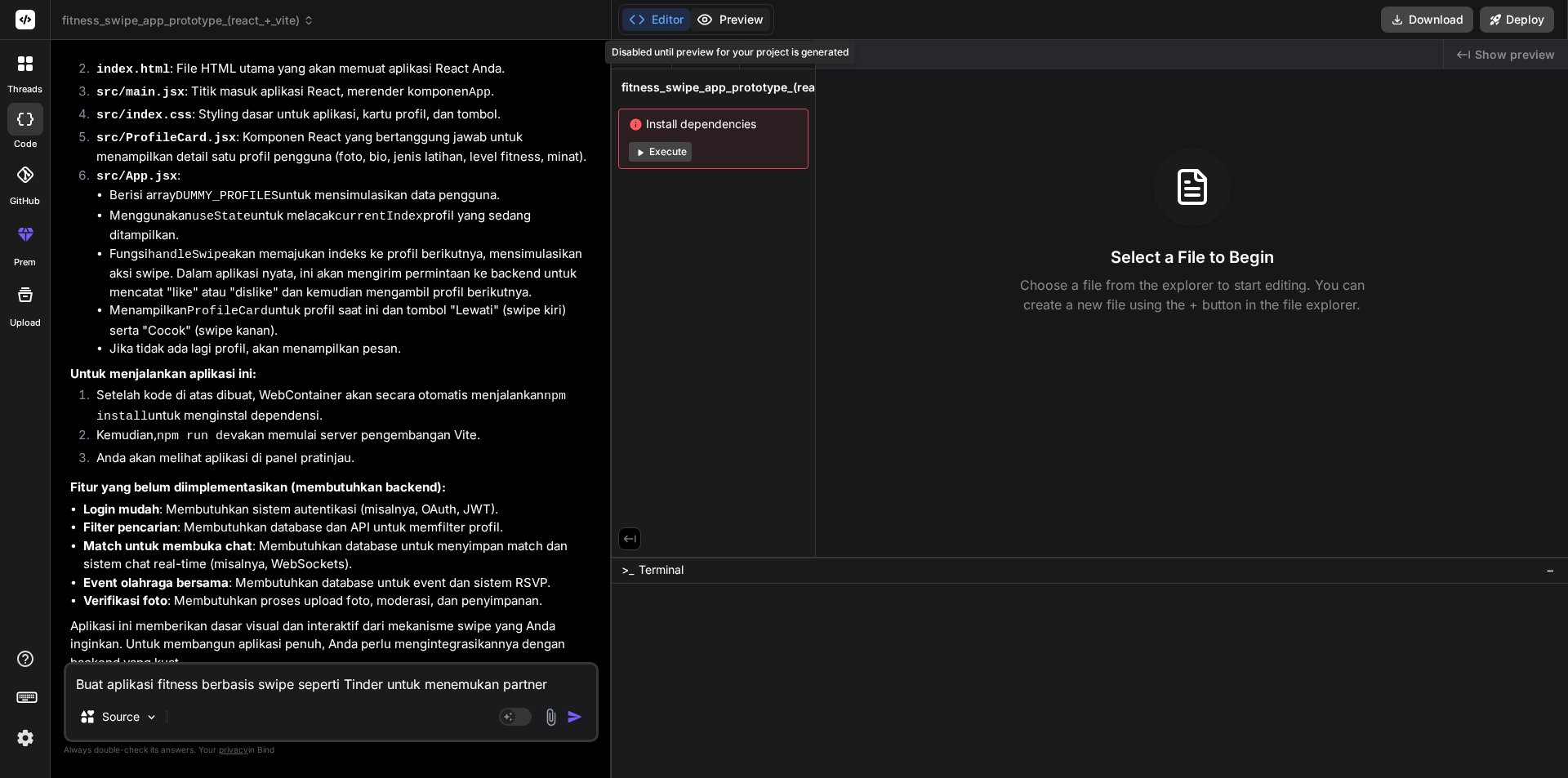
drag, startPoint x: 653, startPoint y: 20, endPoint x: 726, endPoint y: 25, distance: 73.2
click at [654, 20] on button "Editor" at bounding box center [656, 19] width 67 height 23
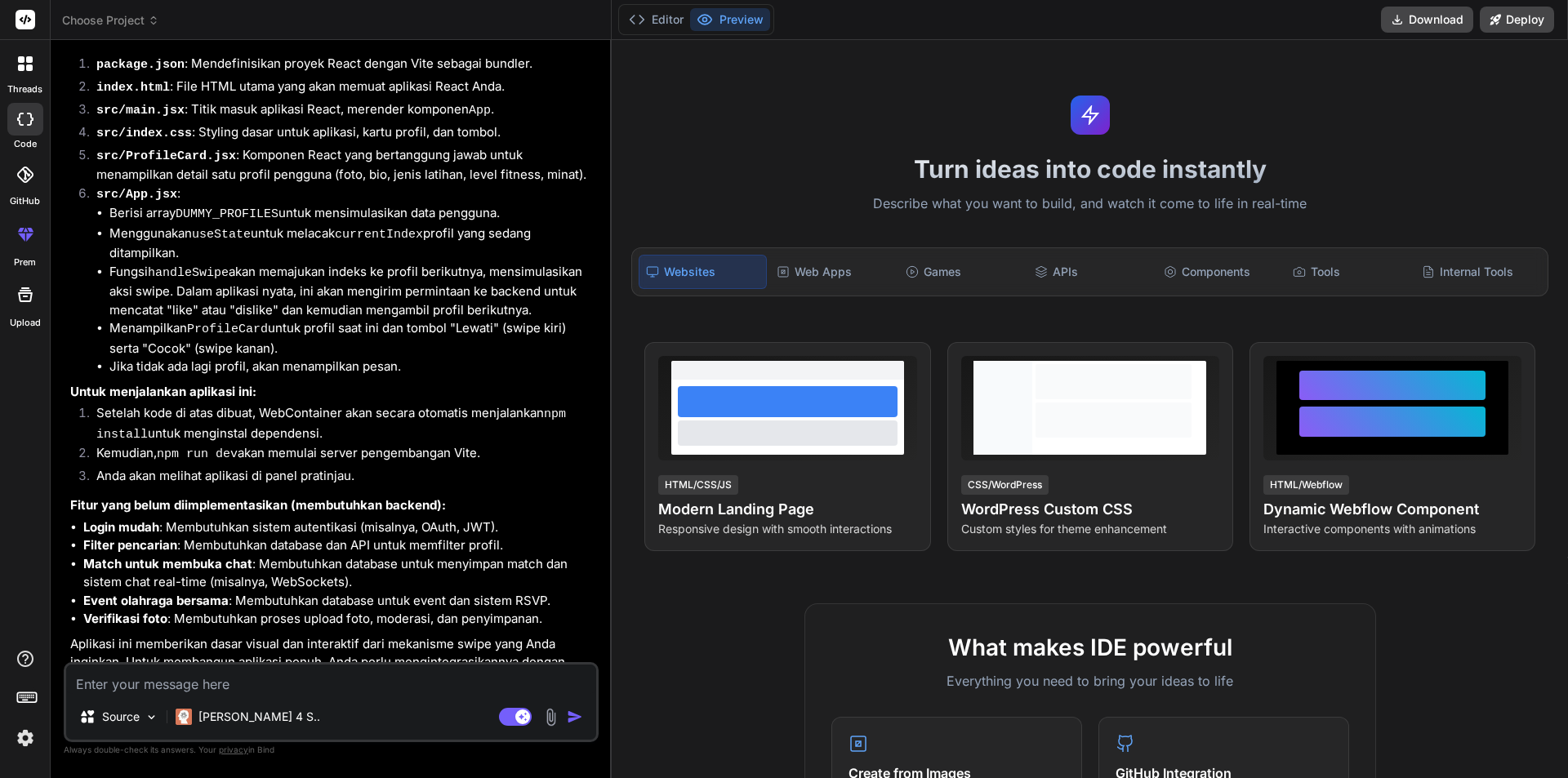
scroll to position [707, 0]
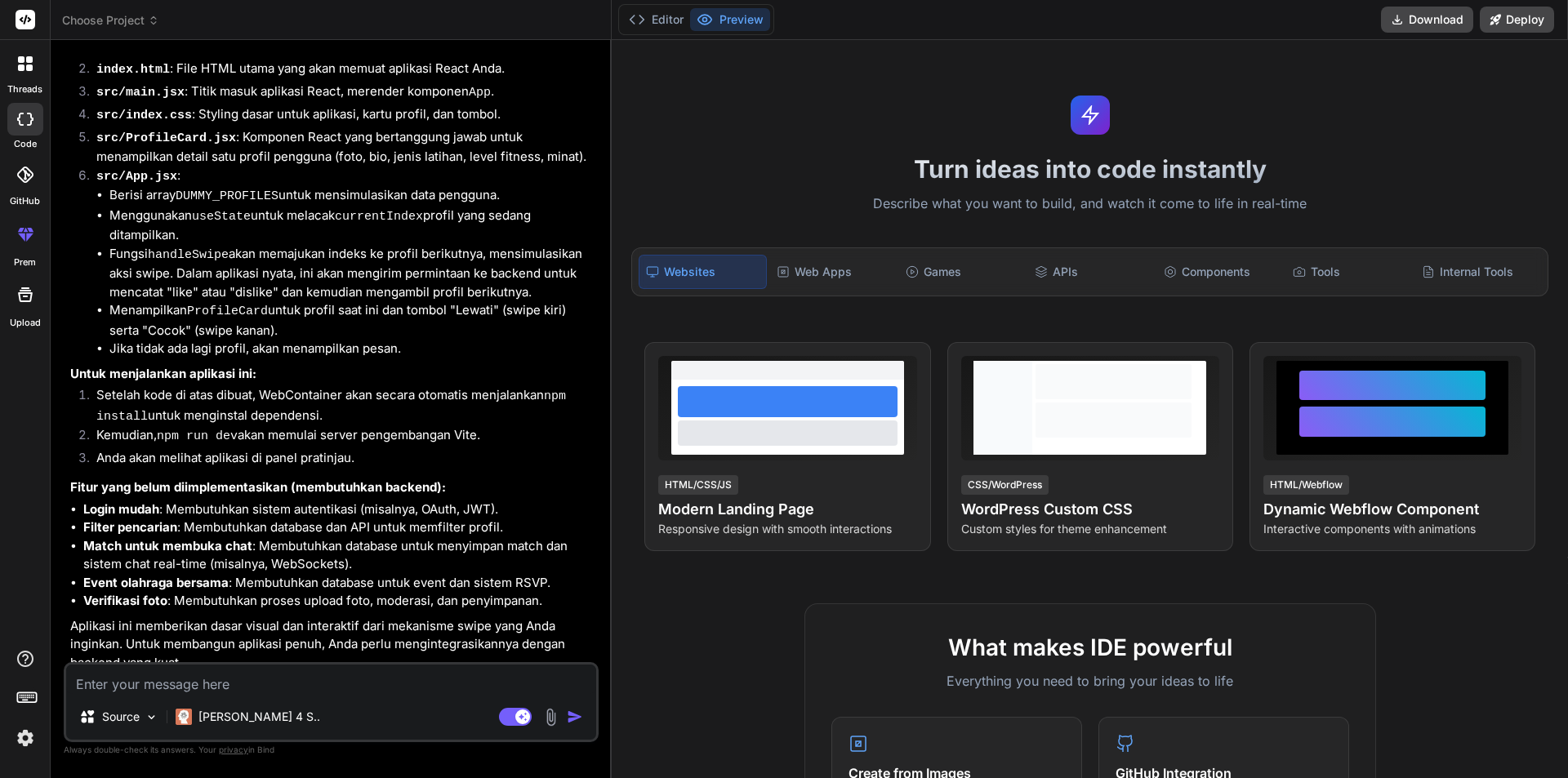
click at [743, 191] on div "Turn ideas into code instantly Describe what you want to build, and watch it co…" at bounding box center [1089, 409] width 956 height 739
click at [718, 16] on button "Preview" at bounding box center [730, 19] width 80 height 23
click at [719, 19] on button "Preview" at bounding box center [730, 19] width 80 height 23
click at [666, 27] on button "Editor" at bounding box center [656, 19] width 67 height 23
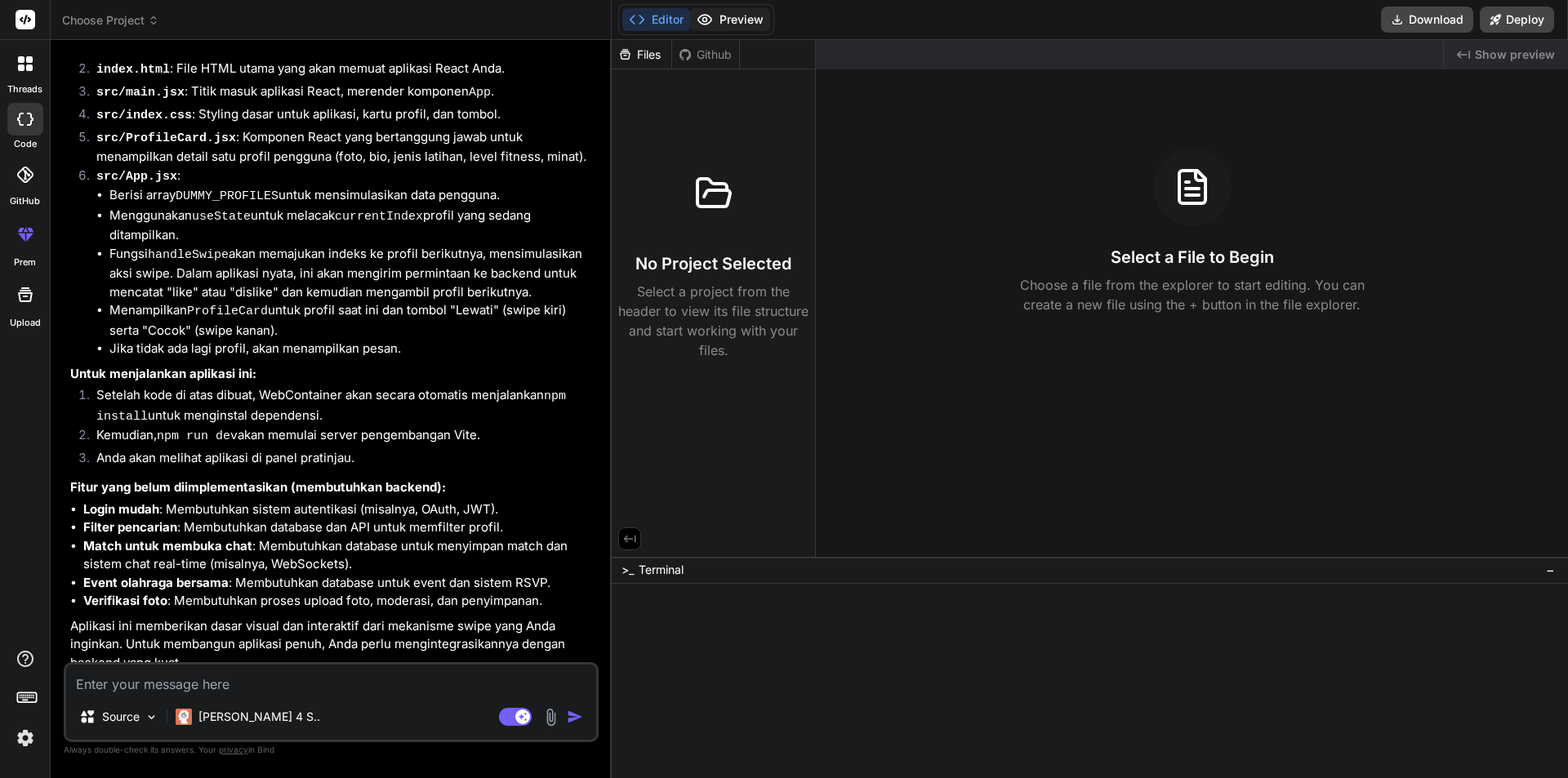
click at [711, 24] on icon at bounding box center [704, 19] width 16 height 16
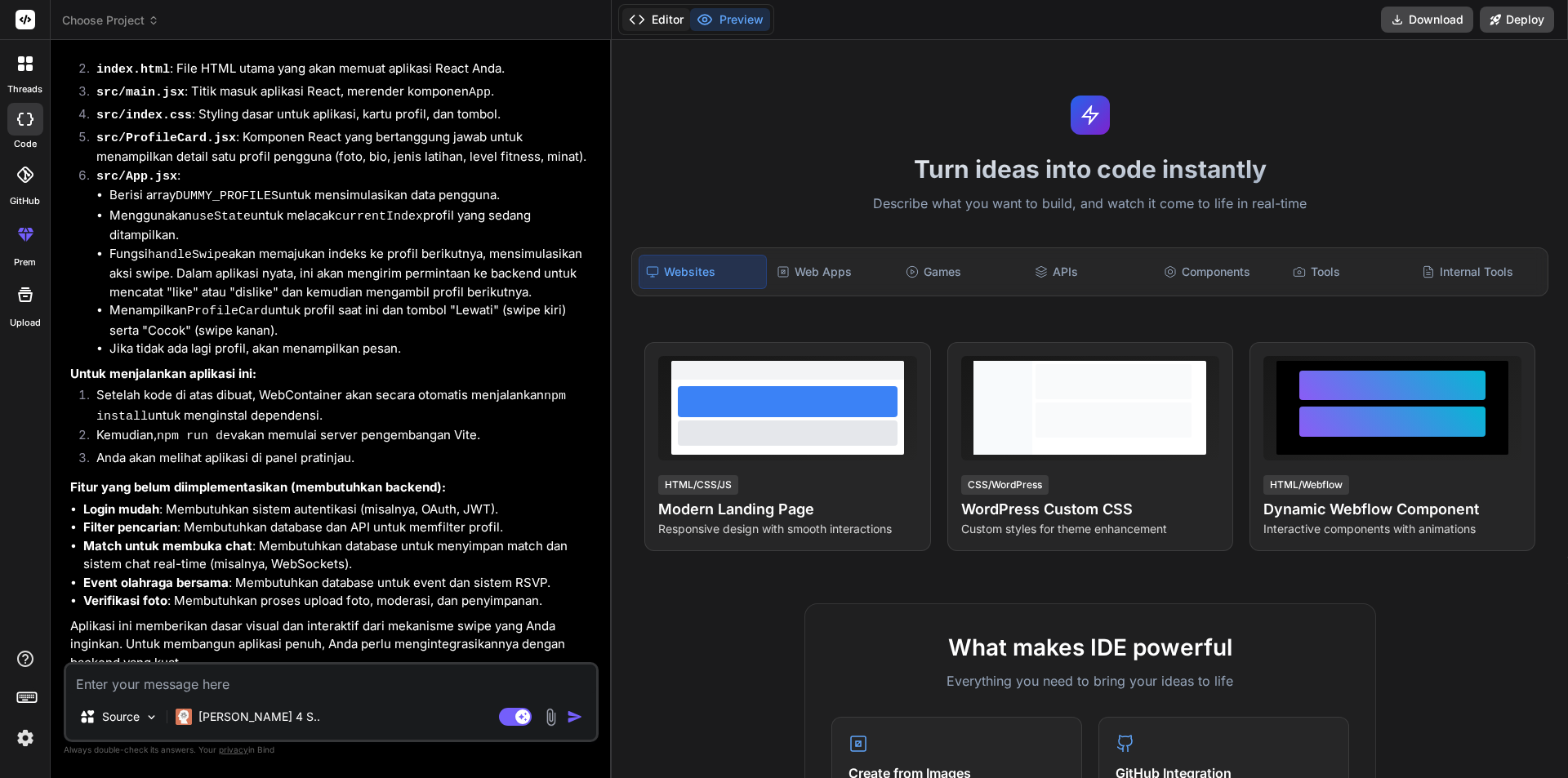
click at [656, 24] on button "Editor" at bounding box center [656, 19] width 67 height 23
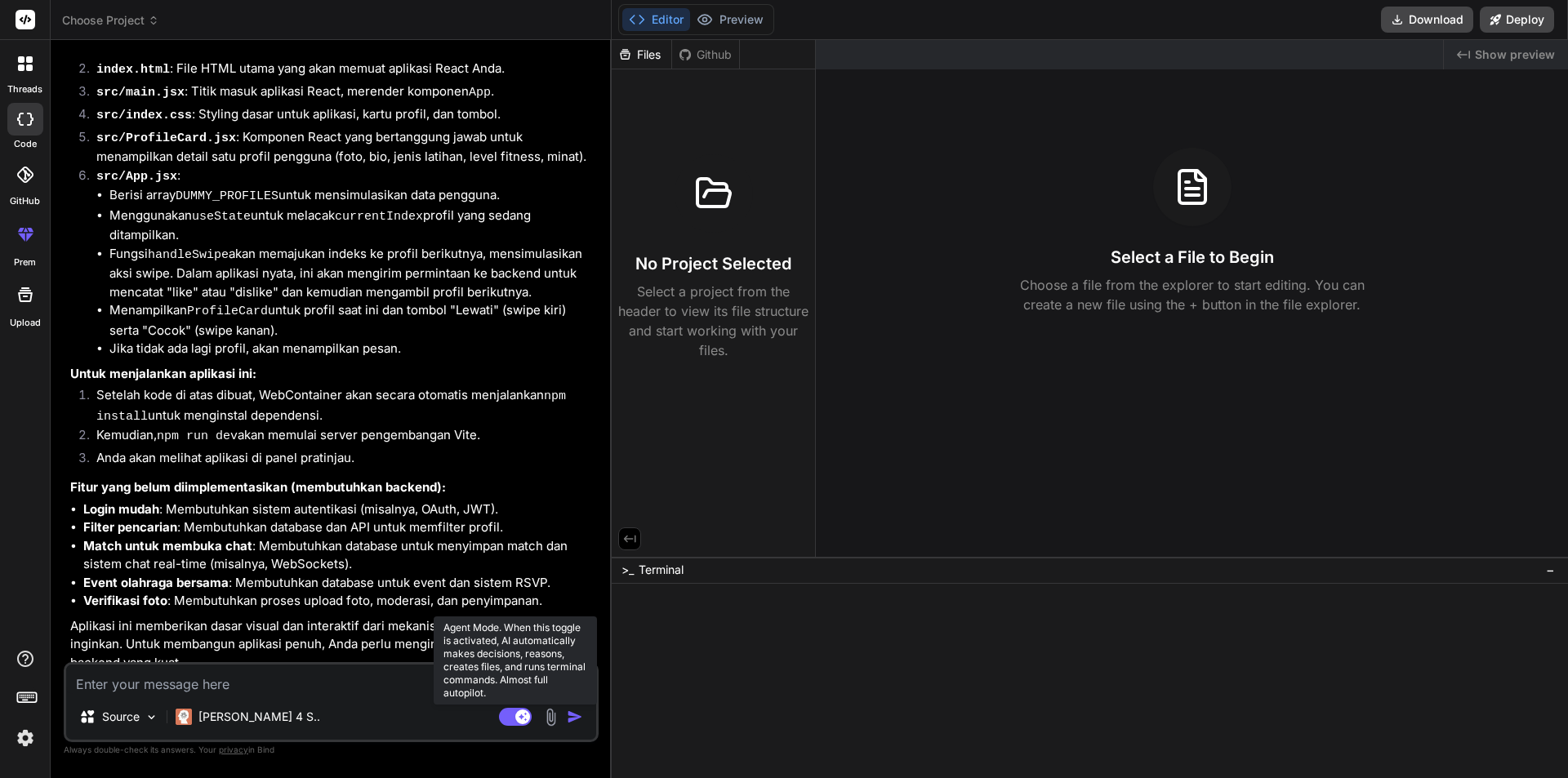
click at [508, 713] on rect at bounding box center [515, 716] width 33 height 18
type textarea "x"
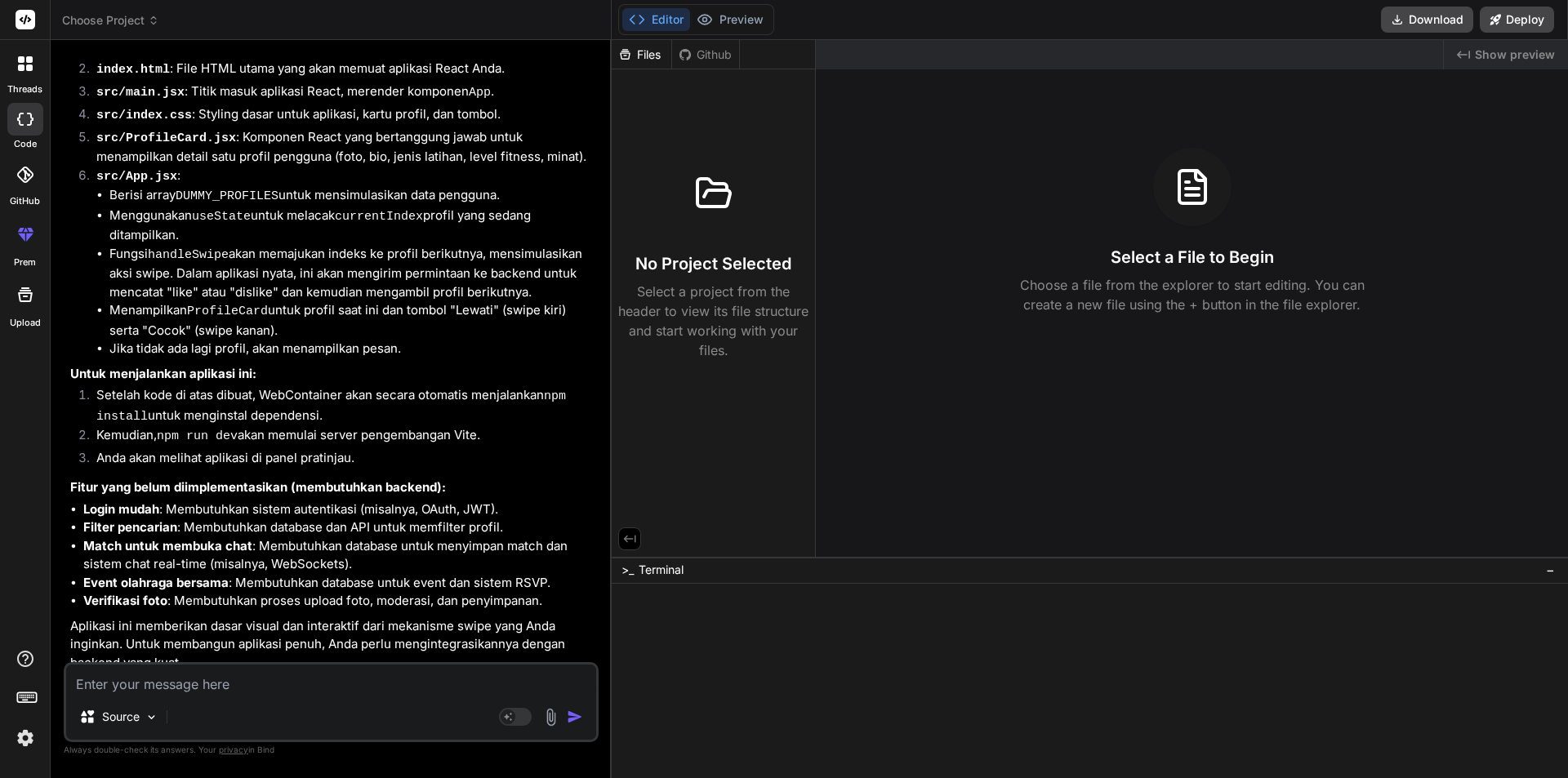
click at [470, 697] on div "Source Agent Mode. When this toggle is activated, AI automatically makes decisi…" at bounding box center [330, 702] width 535 height 80
click at [426, 683] on textarea at bounding box center [331, 679] width 530 height 30
type textarea "c"
type textarea "x"
type textarea "co"
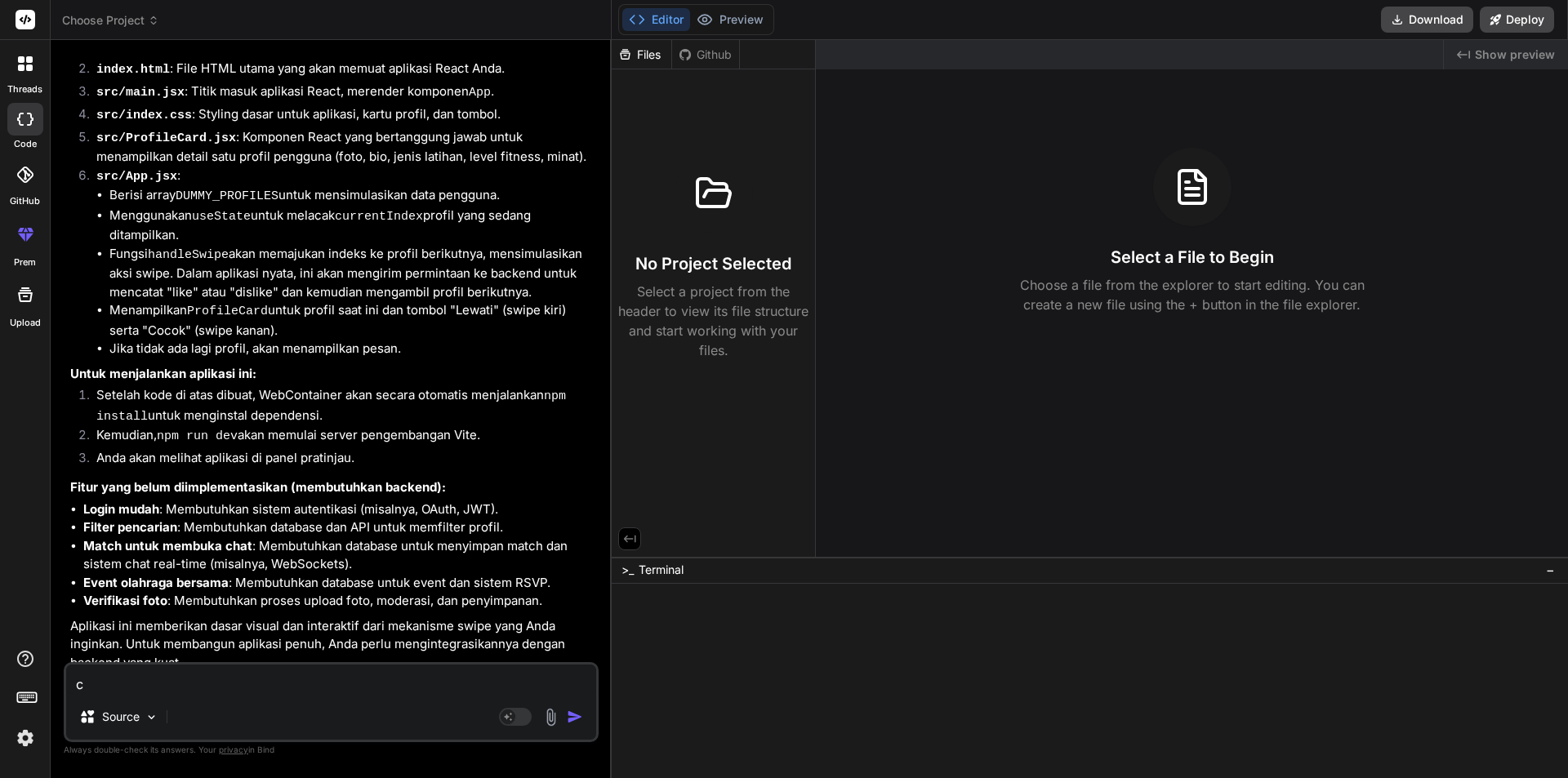
type textarea "x"
type textarea "c"
type textarea "x"
type textarea "u"
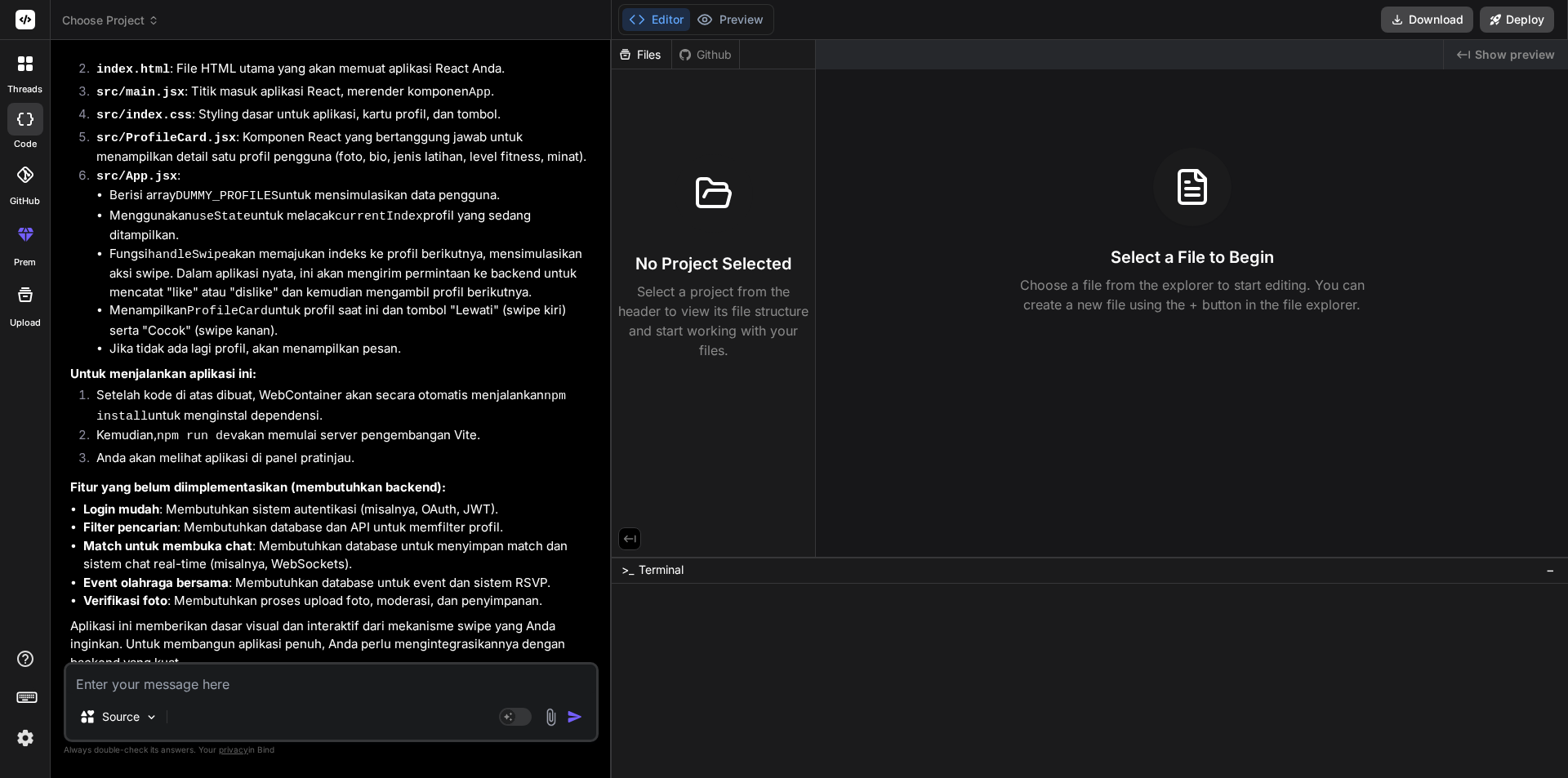
type textarea "x"
type textarea "a"
type textarea "x"
type textarea "ap"
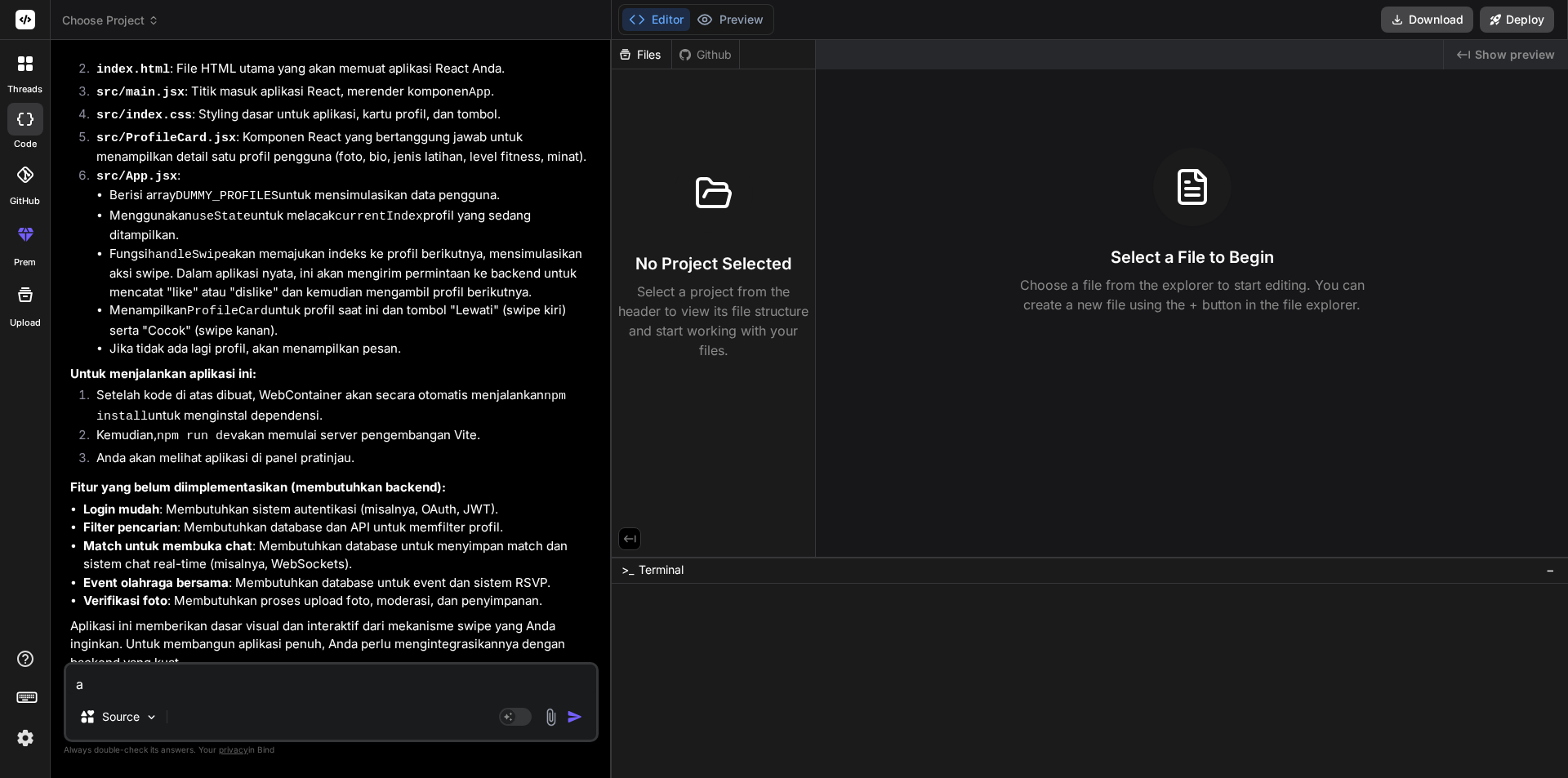
type textarea "x"
type textarea "apl"
type textarea "x"
type textarea "apli"
type textarea "x"
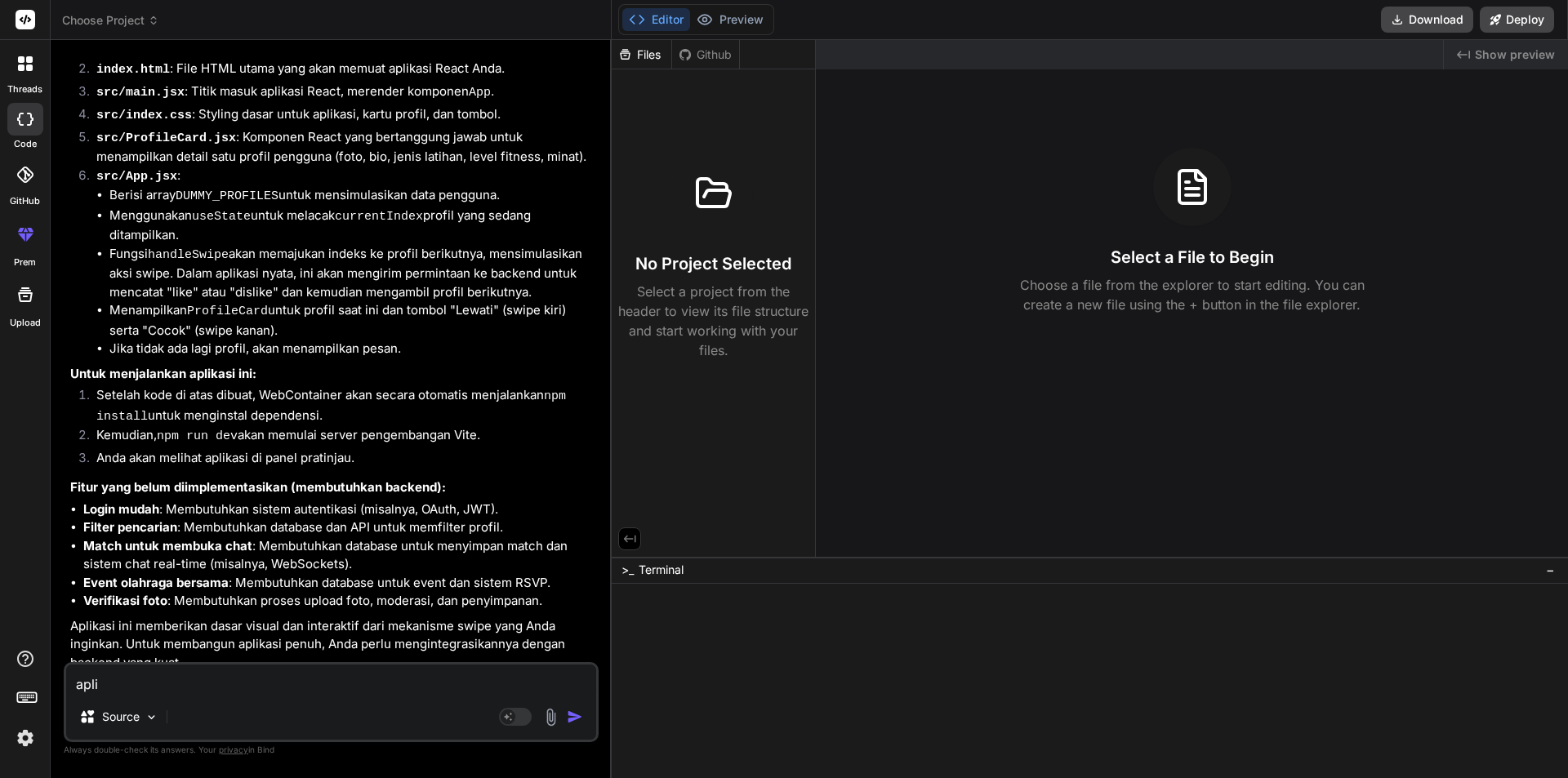
type textarea "aplik"
type textarea "x"
type textarea "aplika"
type textarea "x"
type textarea "aplikas"
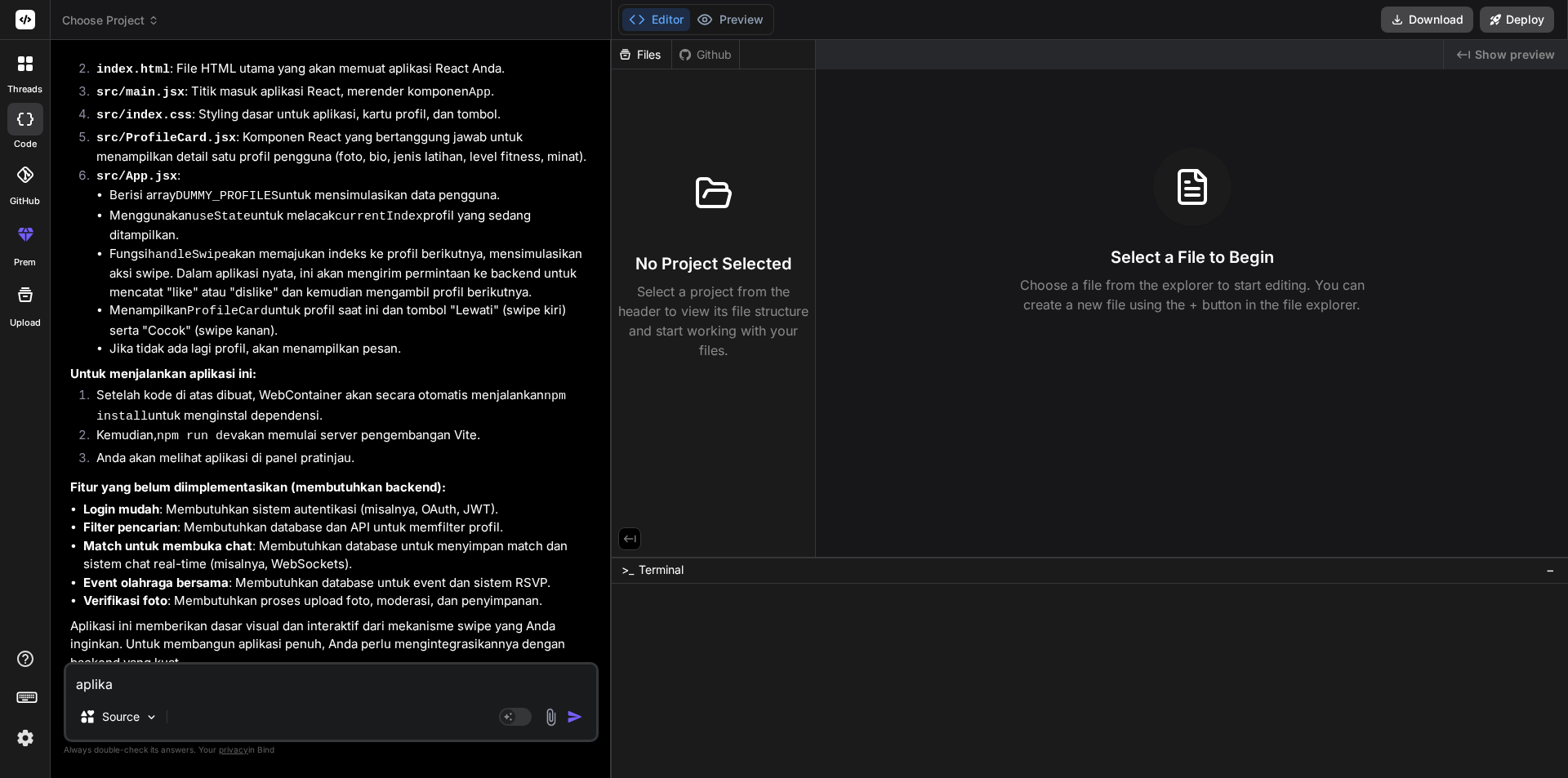
type textarea "x"
type textarea "aplikasi"
type textarea "x"
type textarea "aplikasi"
type textarea "x"
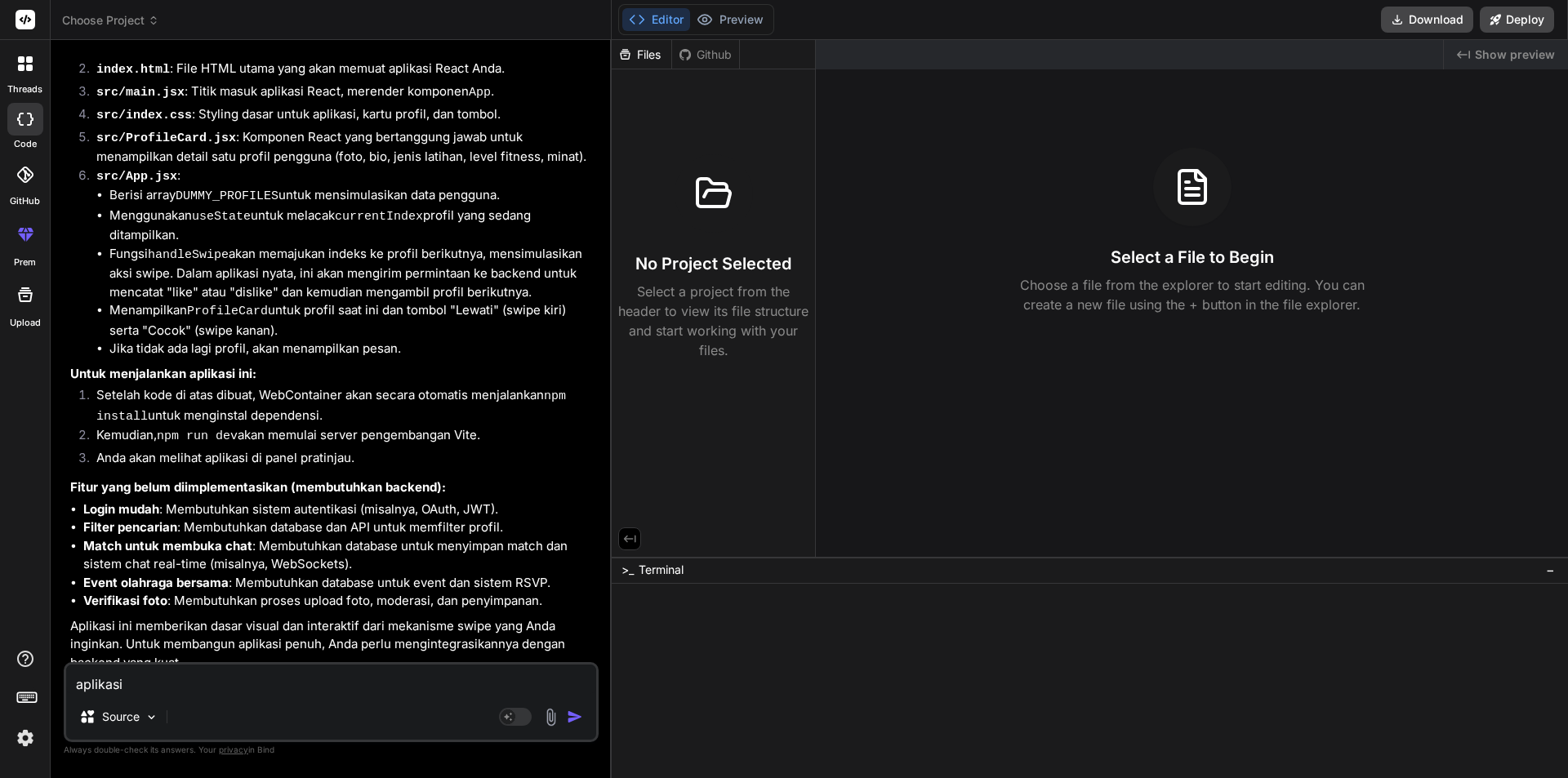
type textarea "aplikasi t"
type textarea "x"
type textarea "aplikasi ti"
type textarea "x"
type textarea "aplikasi tida"
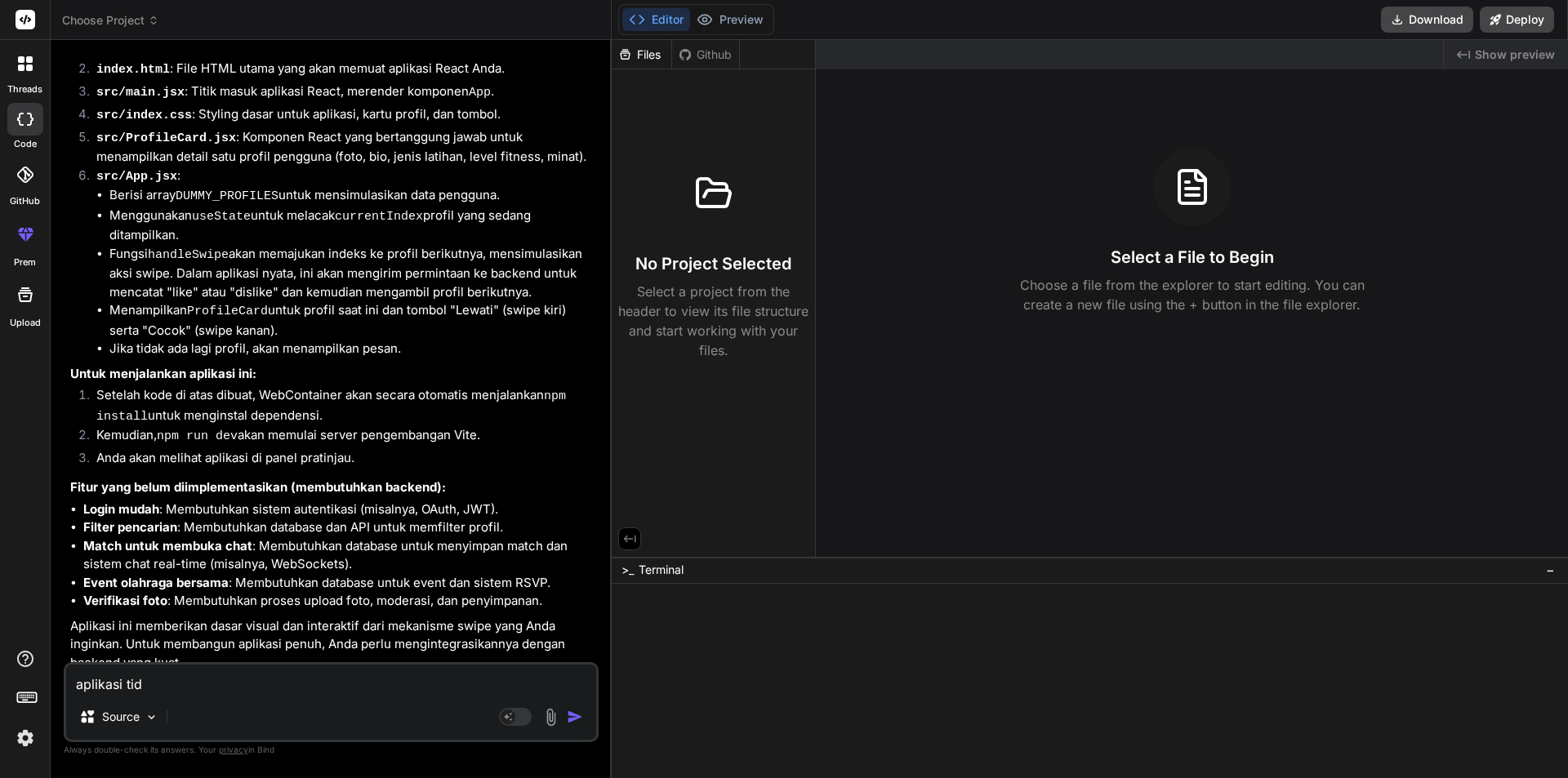
type textarea "x"
type textarea "aplikasi tidak"
type textarea "x"
type textarea "aplikasi tidak"
type textarea "x"
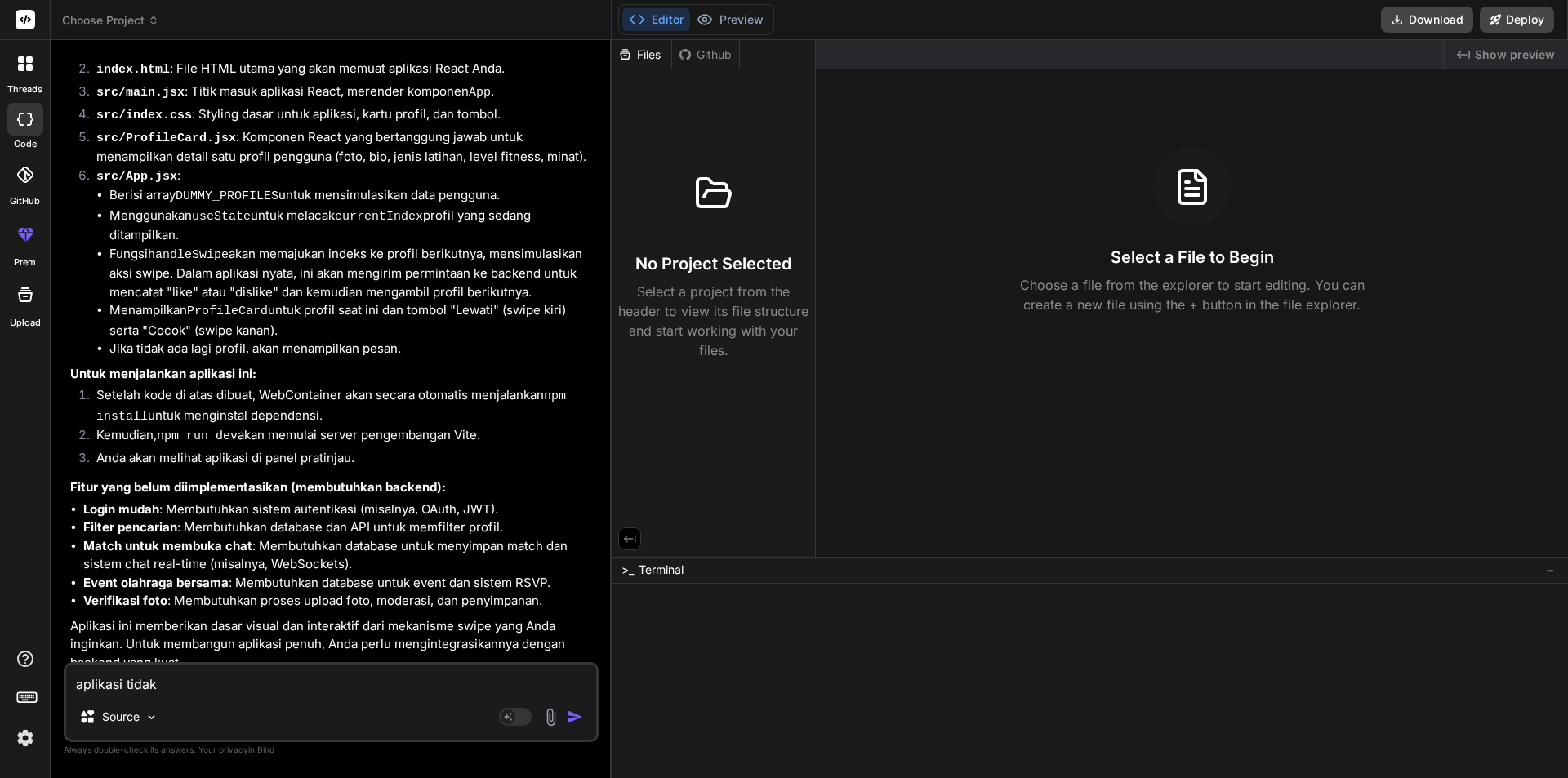
type textarea "aplikasi tidak b"
type textarea "x"
type textarea "aplikasi tidak be"
type textarea "x"
type textarea "aplikasi tidak ber"
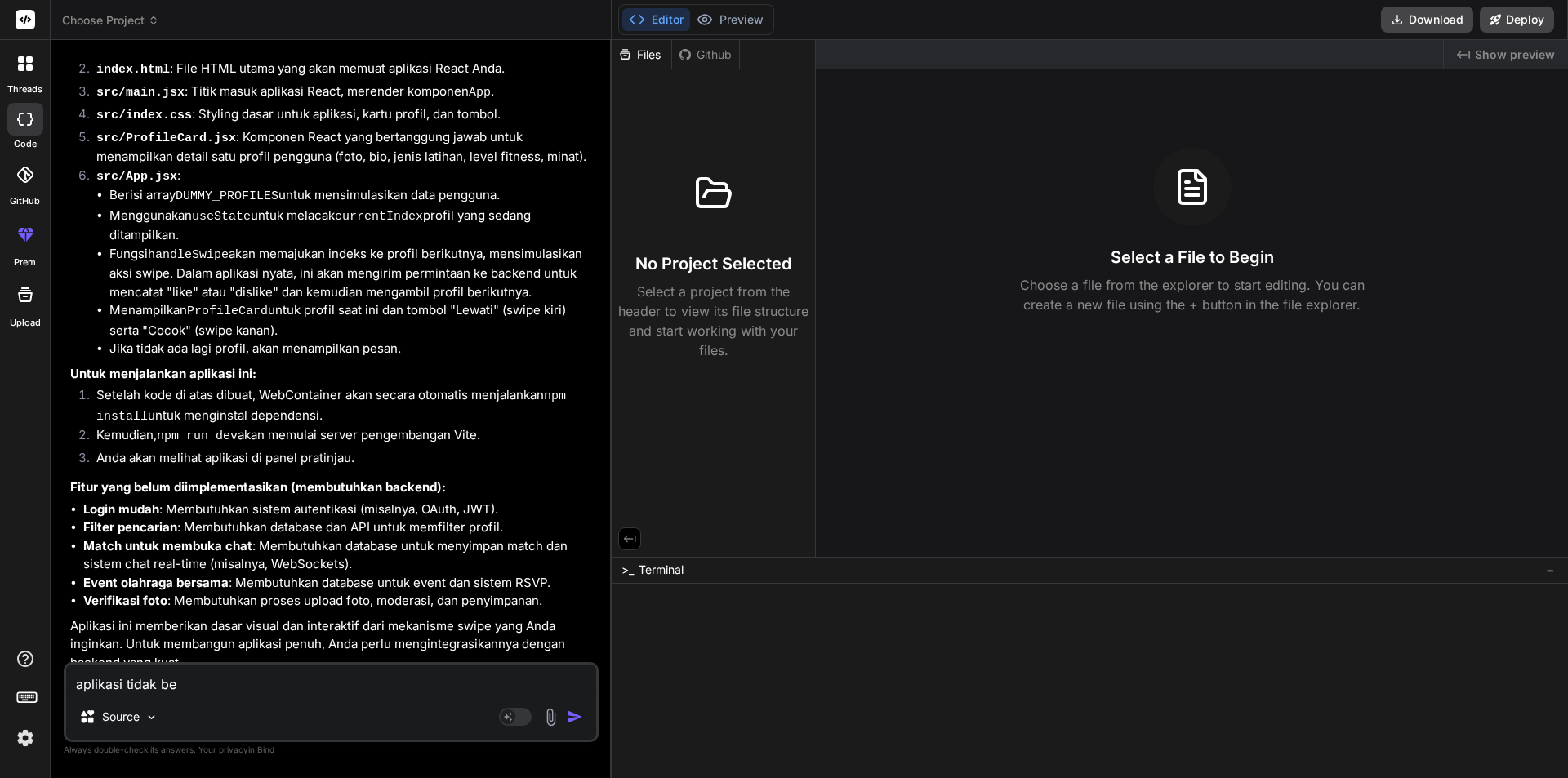
type textarea "x"
type textarea "aplikasi tidak berf"
type textarea "x"
type textarea "aplikasi tidak berfu"
type textarea "x"
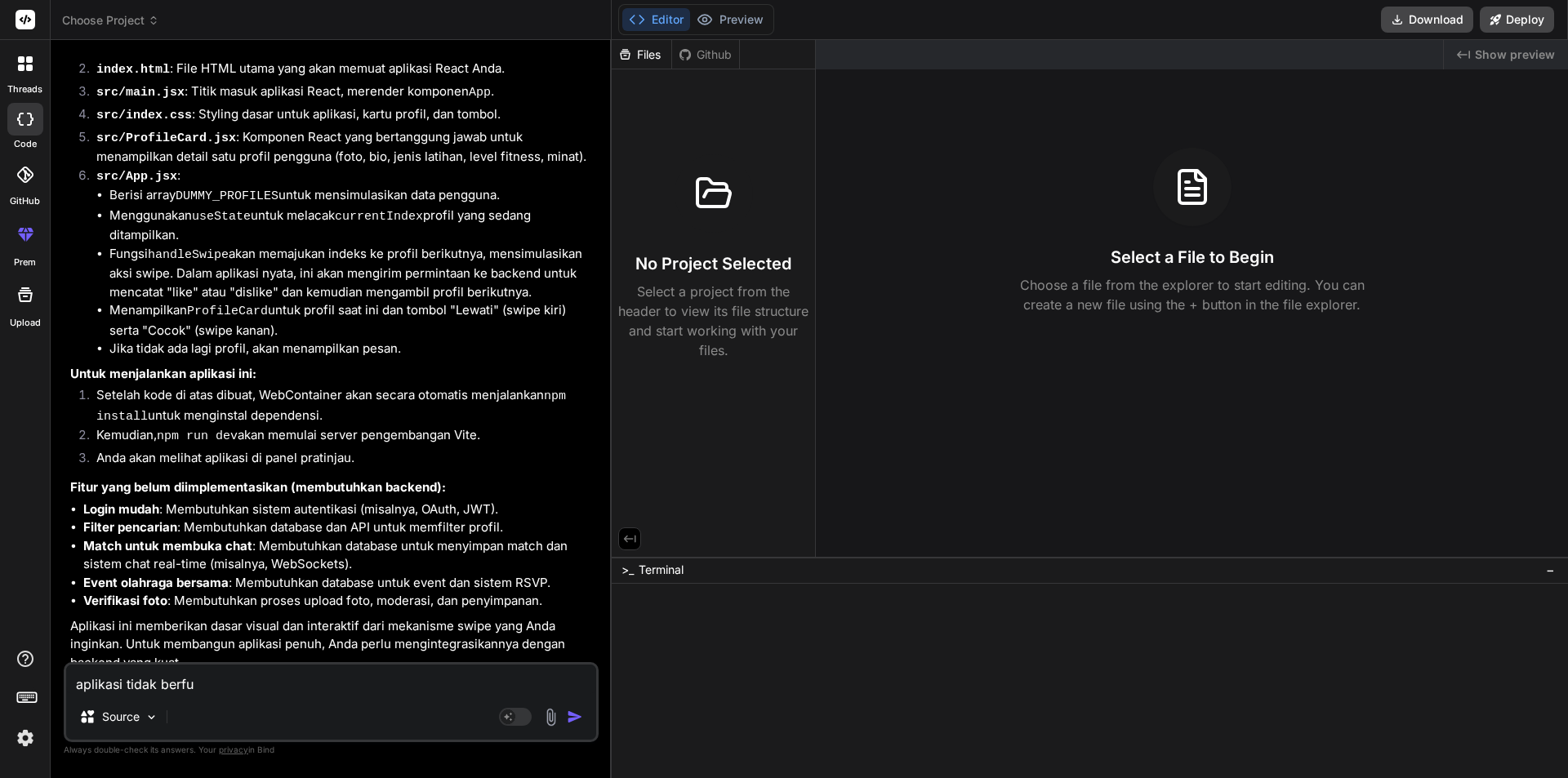
type textarea "aplikasi tidak berfun"
type textarea "x"
type textarea "aplikasi tidak berfung"
type textarea "x"
type textarea "aplikasi tidak berfungs"
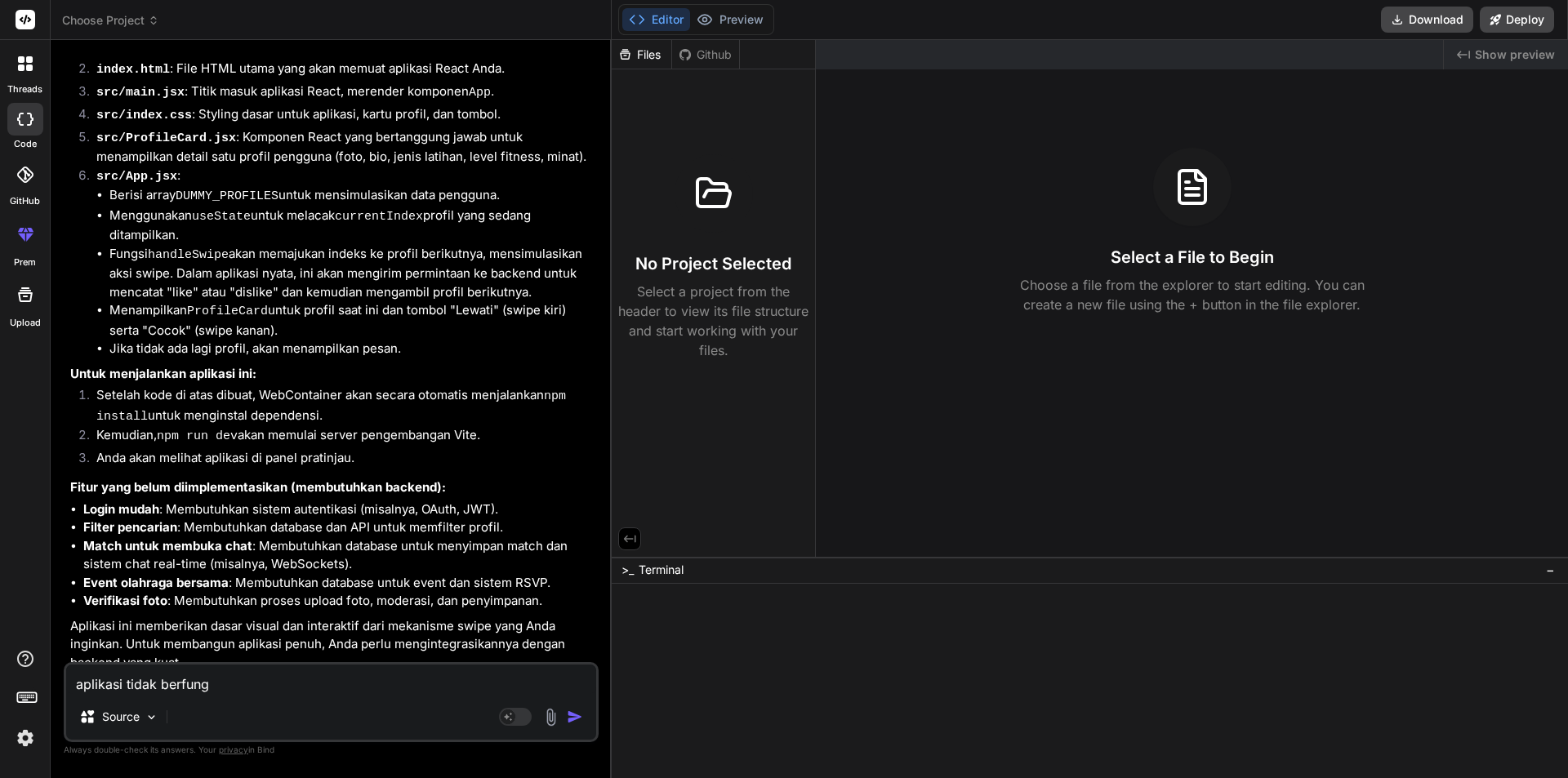
type textarea "x"
type textarea "aplikasi tidak berfungsi"
type textarea "x"
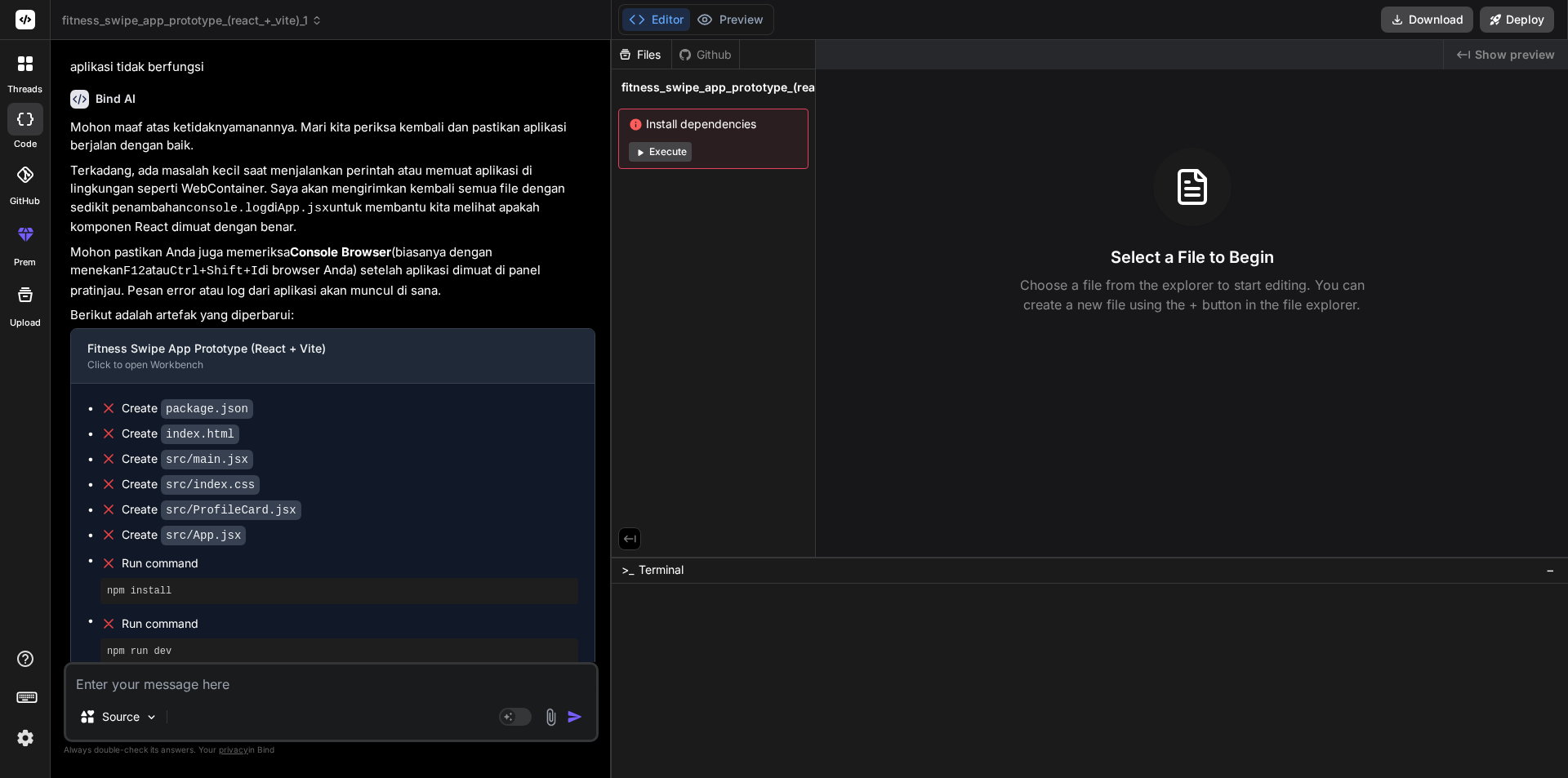
scroll to position [1448, 0]
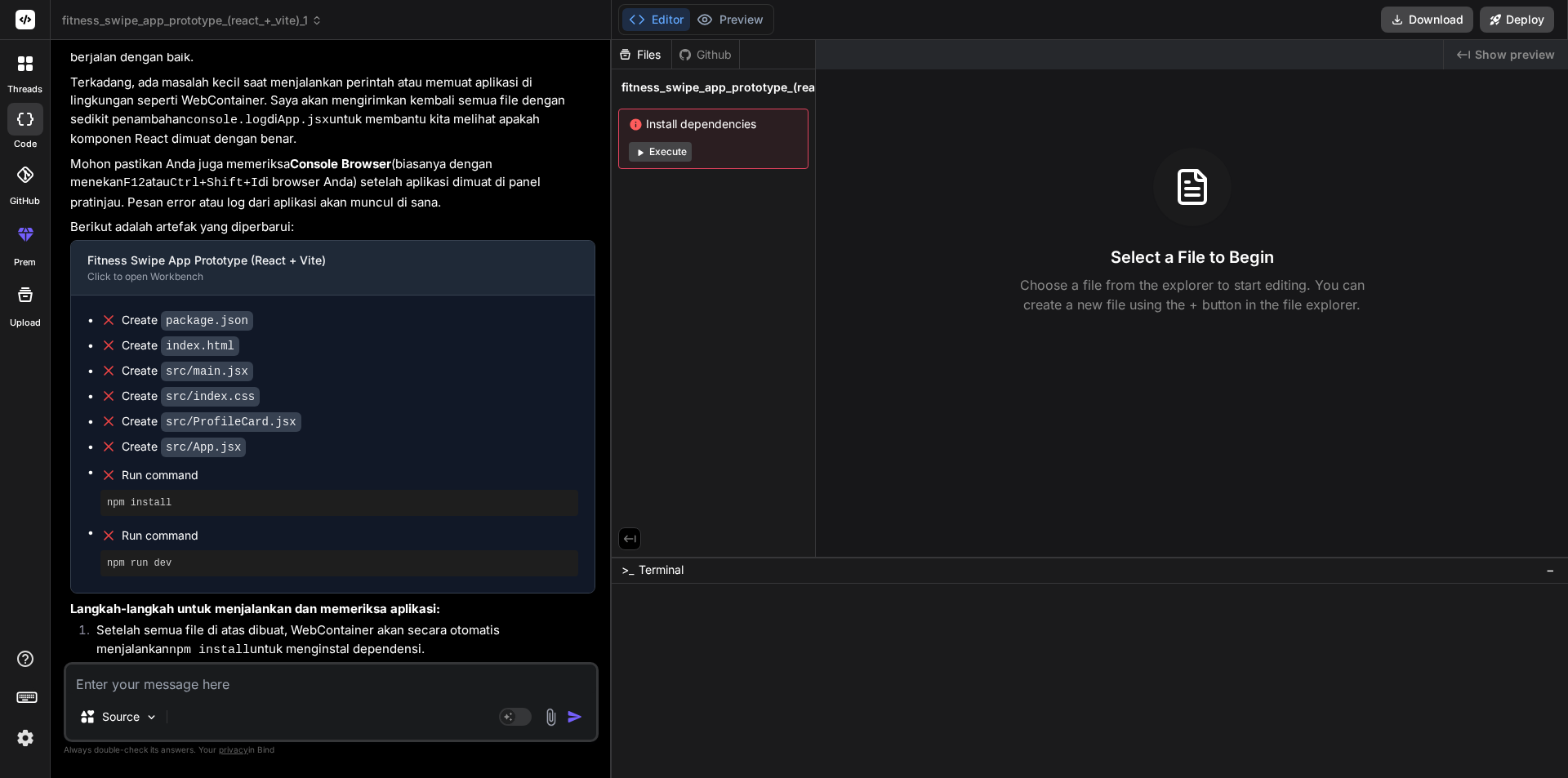
click at [22, 65] on icon at bounding box center [21, 67] width 7 height 7
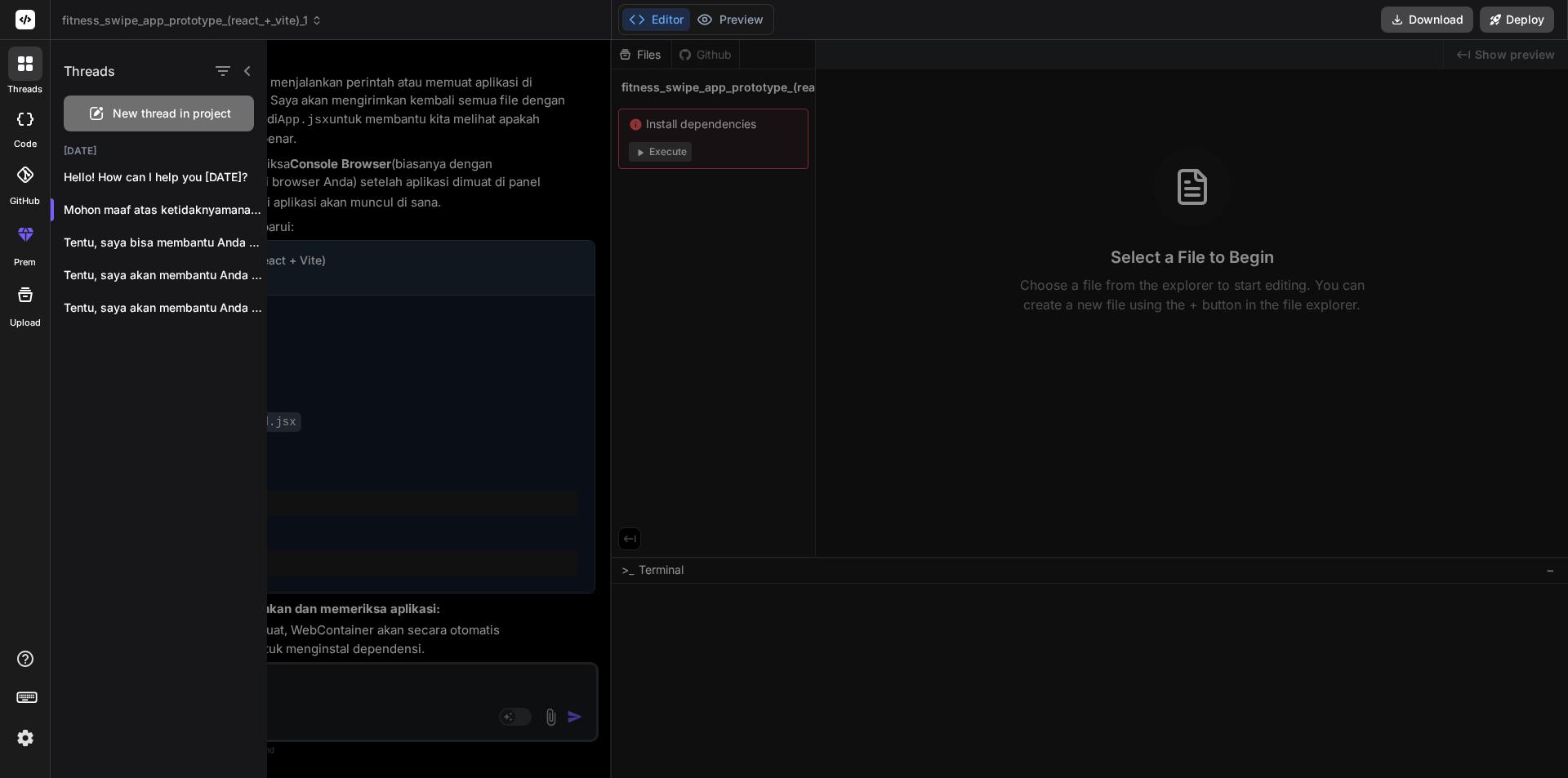
click at [144, 110] on span "New thread in project" at bounding box center [171, 113] width 118 height 16
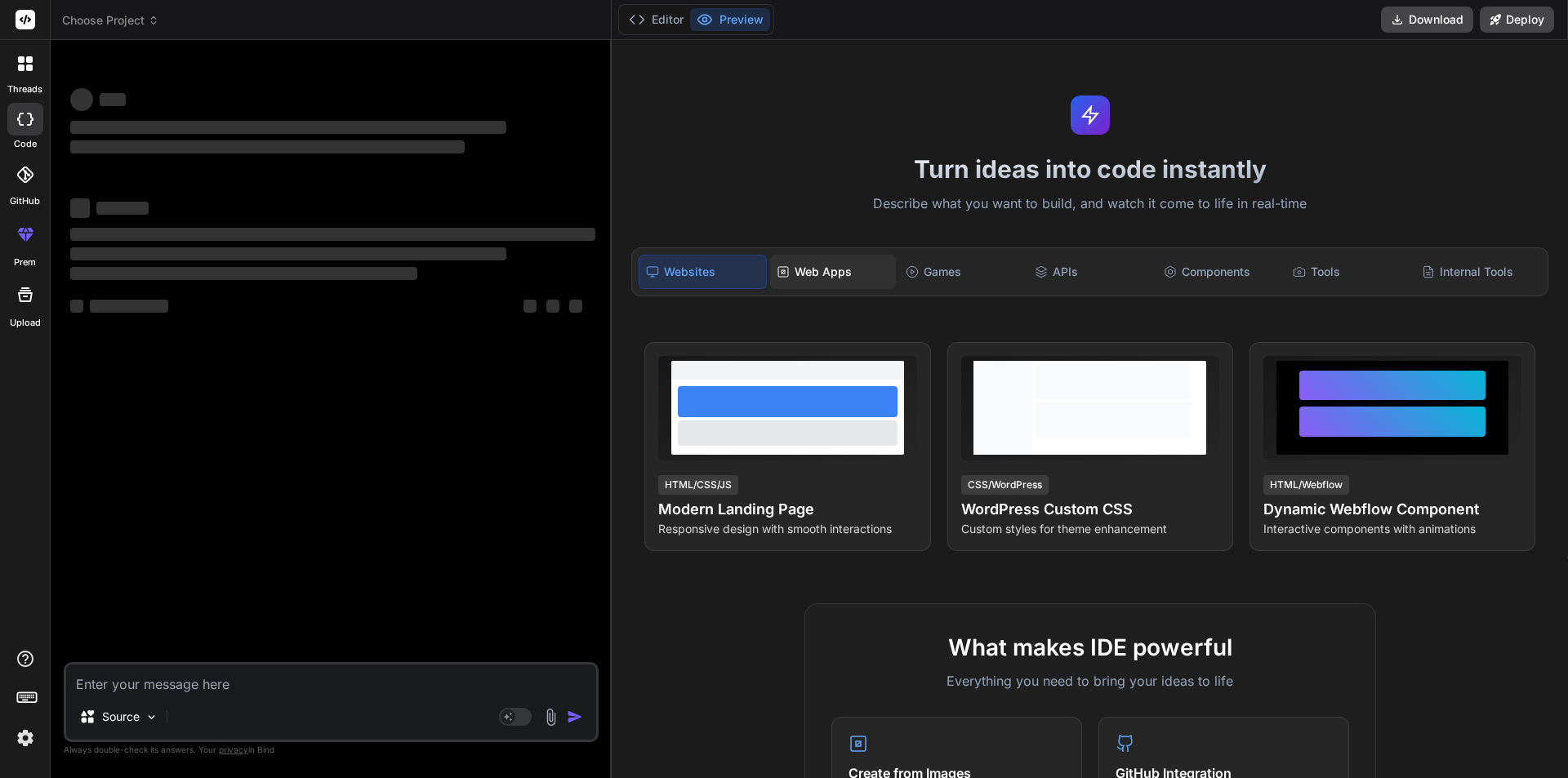
click at [806, 265] on div "Web Apps" at bounding box center [833, 272] width 126 height 35
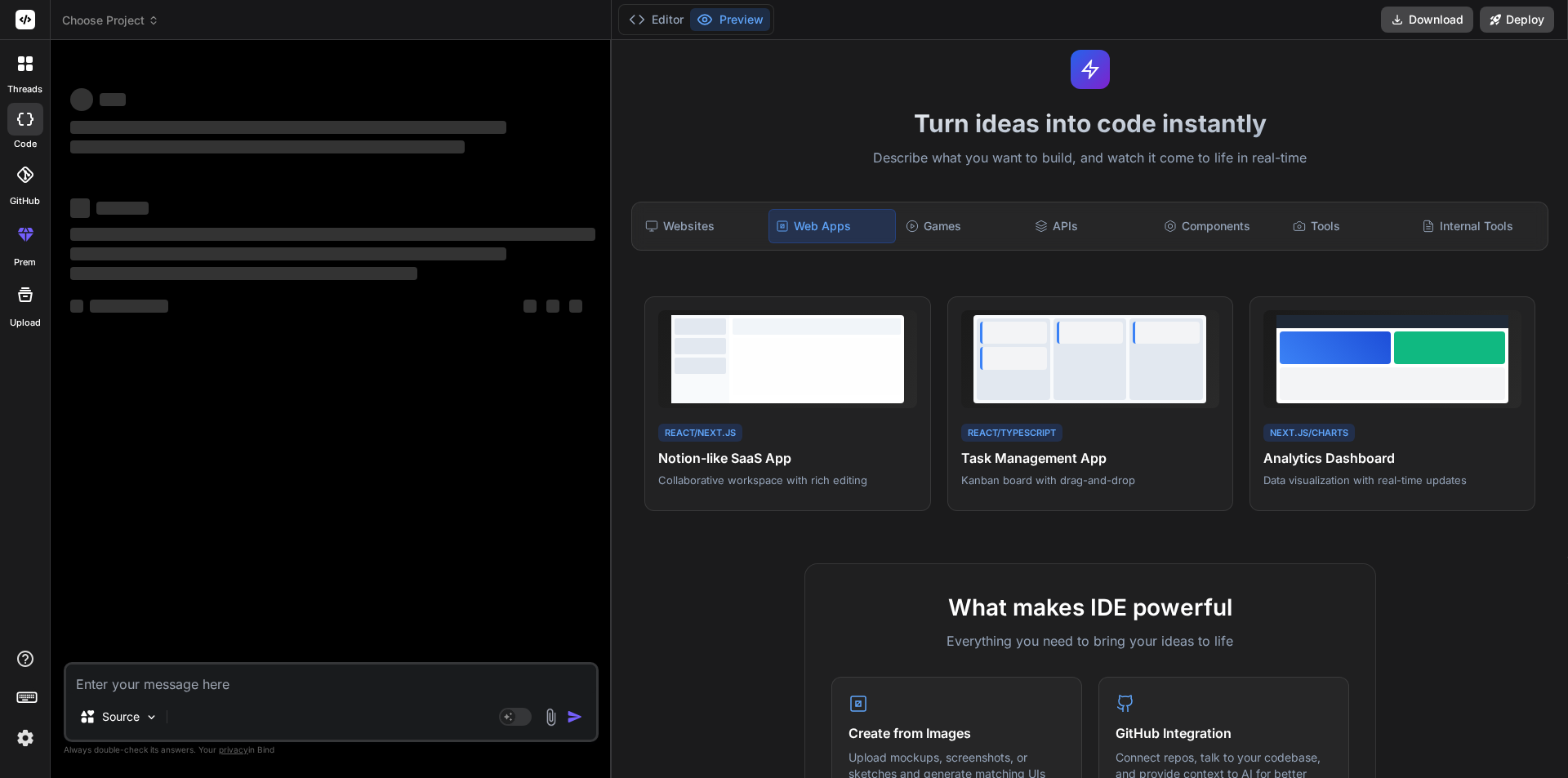
scroll to position [326, 0]
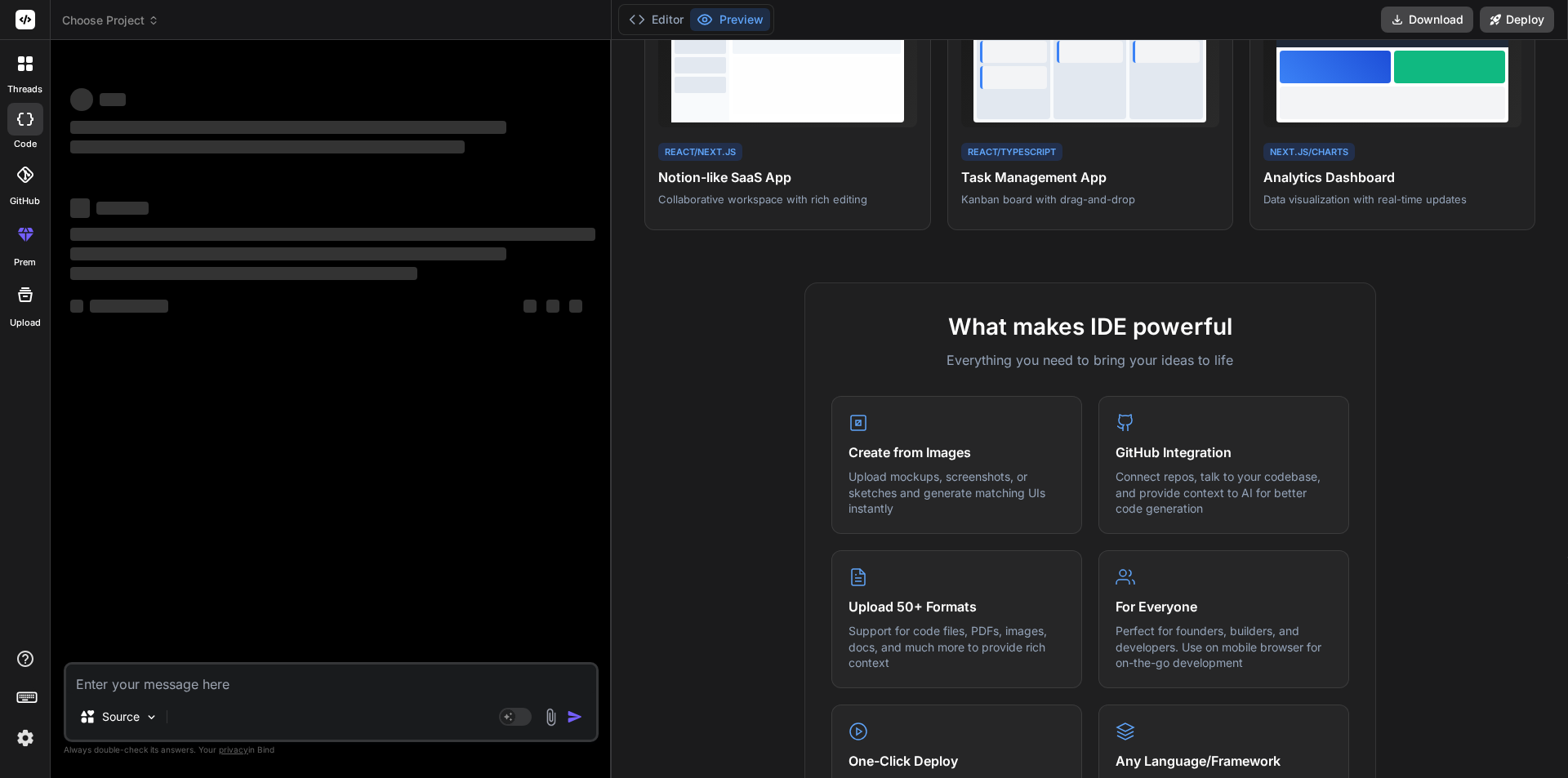
click at [267, 690] on textarea at bounding box center [331, 679] width 530 height 30
click at [286, 681] on textarea at bounding box center [331, 679] width 530 height 30
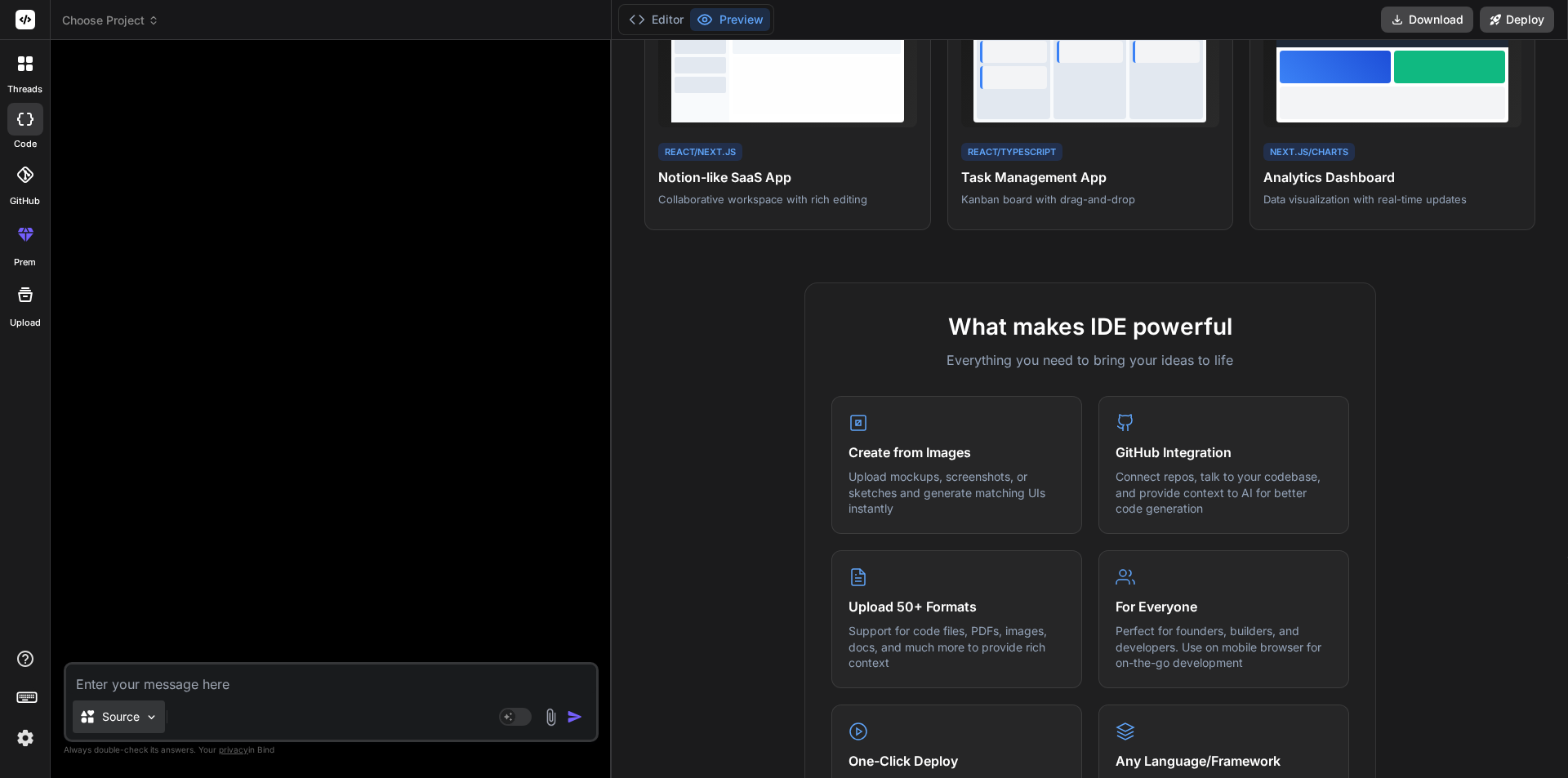
click at [144, 713] on img at bounding box center [151, 717] width 13 height 13
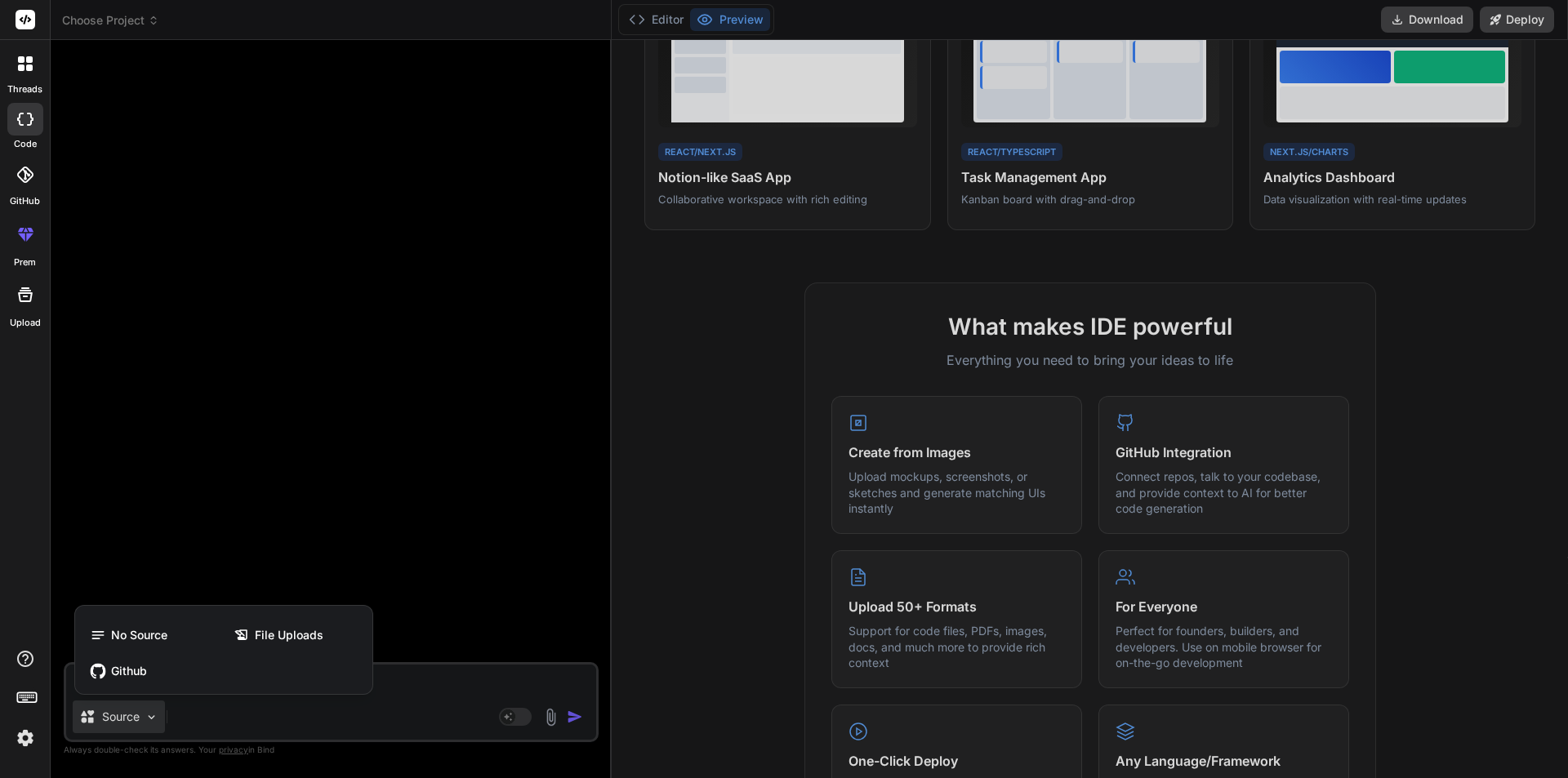
click at [144, 713] on div at bounding box center [784, 389] width 1568 height 778
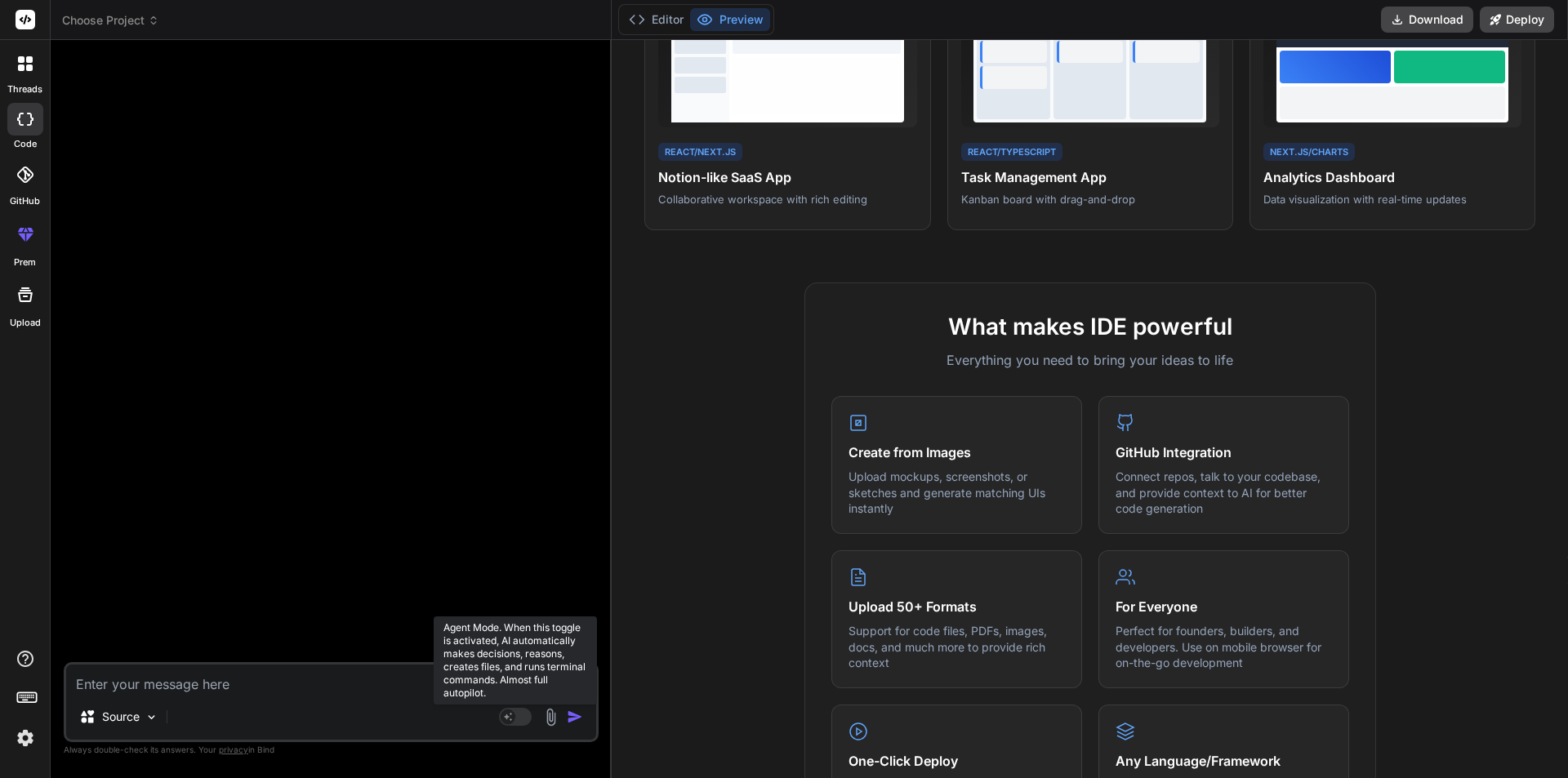
drag, startPoint x: 488, startPoint y: 714, endPoint x: 508, endPoint y: 717, distance: 20.2
click at [490, 715] on div "Source" at bounding box center [331, 720] width 530 height 39
click at [508, 717] on icon at bounding box center [509, 715] width 8 height 8
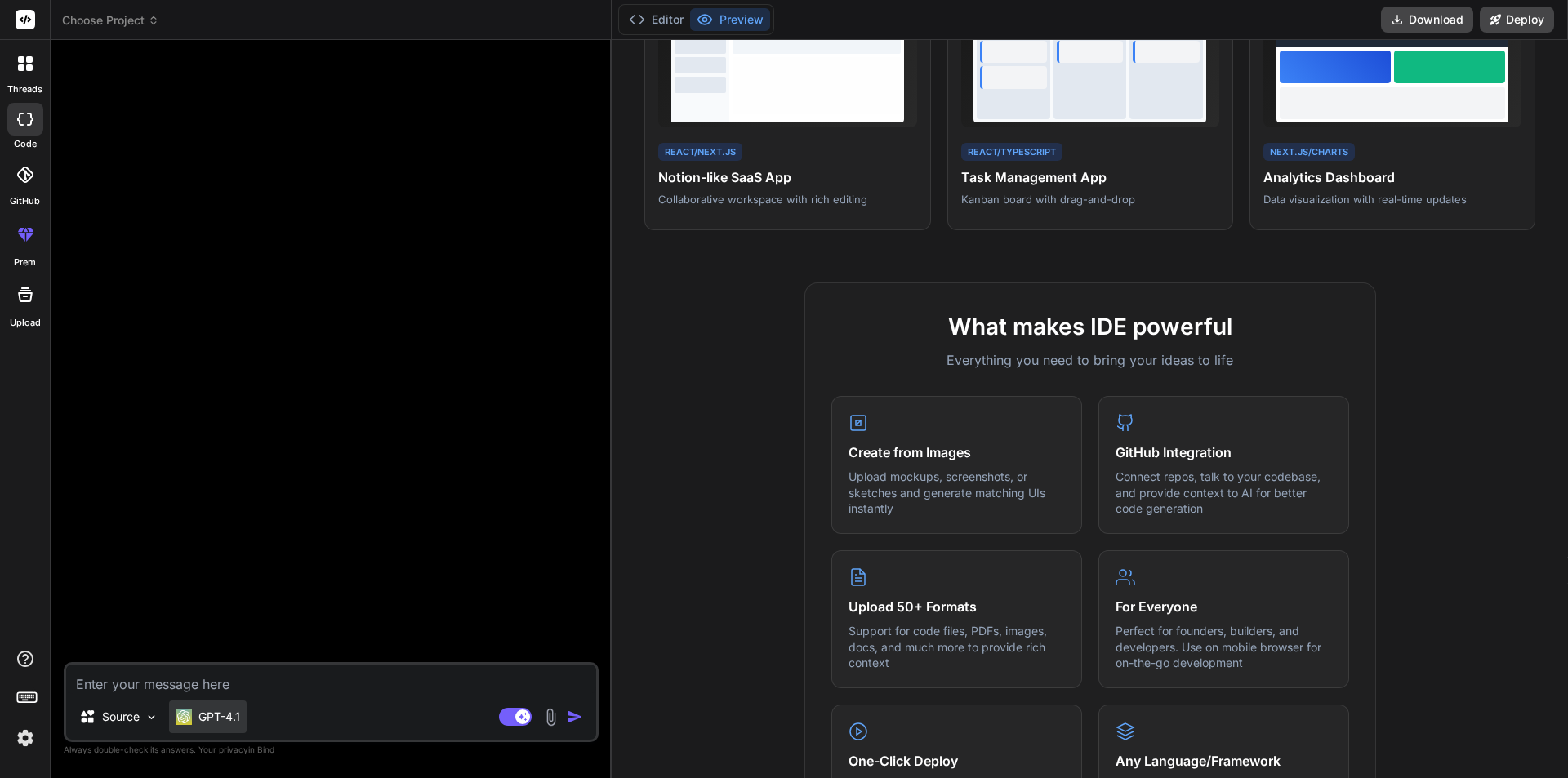
click at [228, 723] on p "GPT-4.1" at bounding box center [219, 716] width 41 height 16
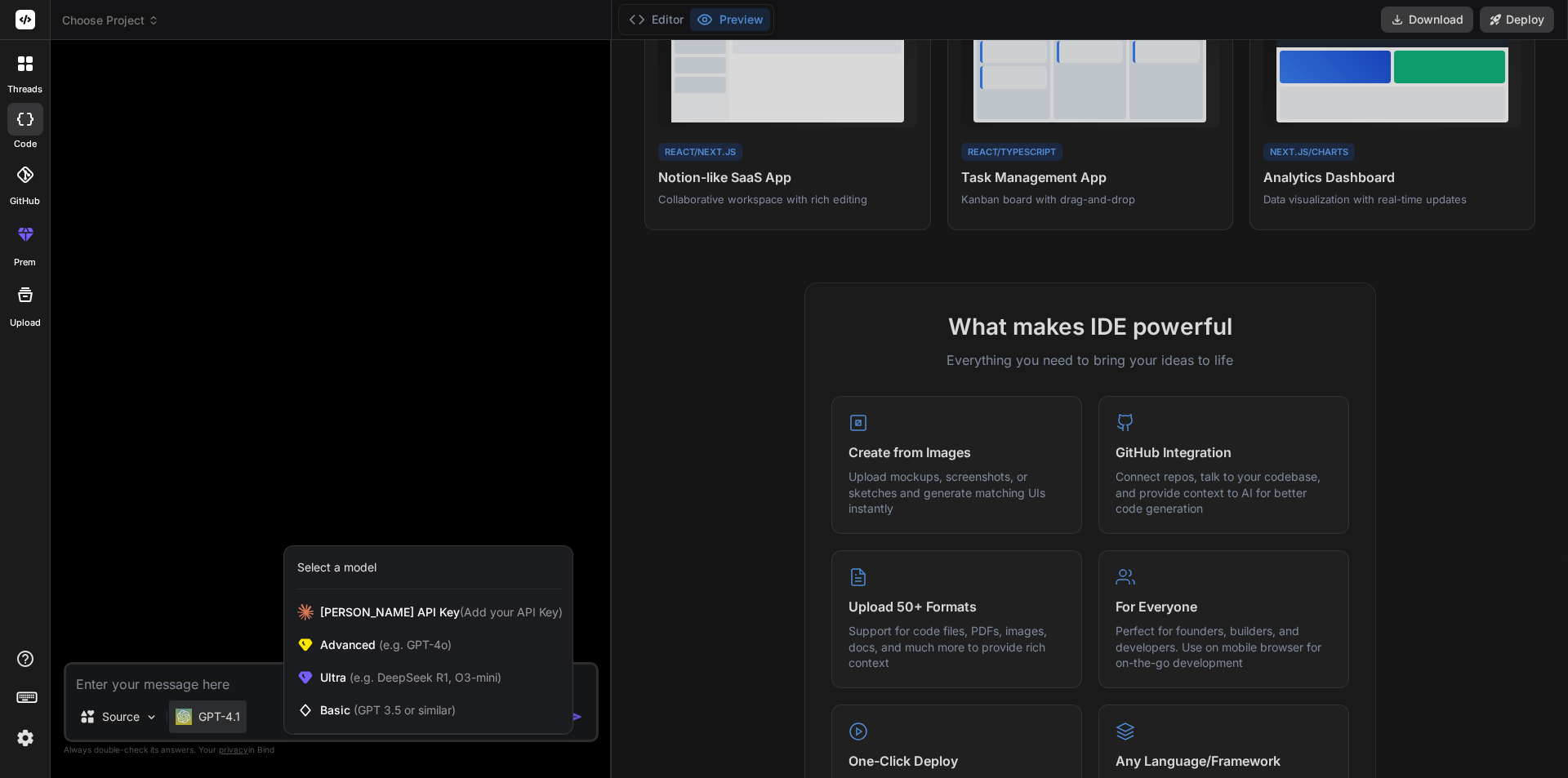
click at [230, 678] on div at bounding box center [784, 389] width 1568 height 778
type textarea "x"
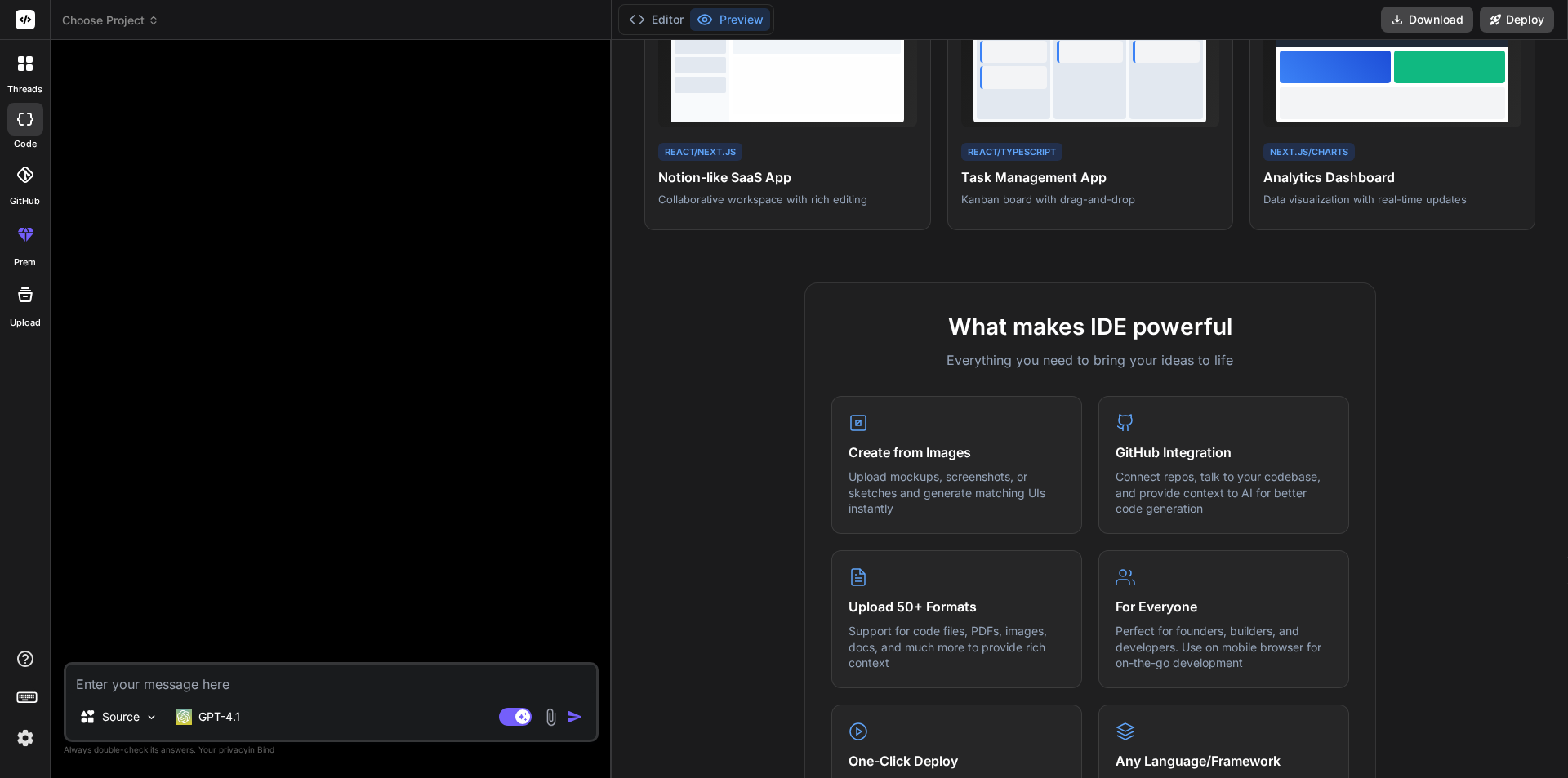
click at [231, 669] on textarea at bounding box center [331, 679] width 530 height 30
paste textarea "[EMAIL_ADDRESS][DOMAIN_NAME]"
type textarea "[EMAIL_ADDRESS][DOMAIN_NAME]"
type textarea "x"
type textarea "[EMAIL_ADDRESS][DOMAIN_NAME]"
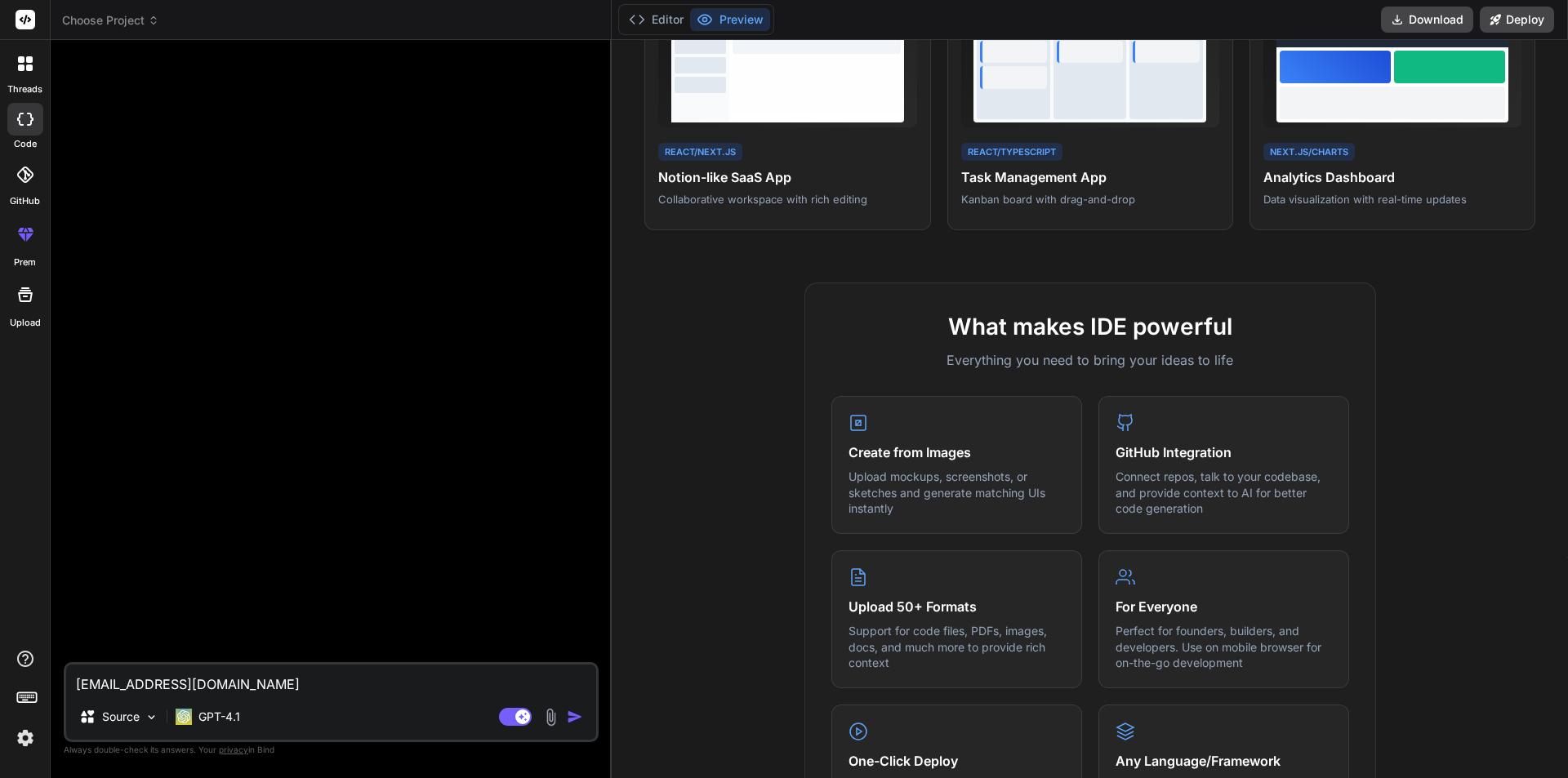
click at [573, 717] on img "button" at bounding box center [575, 716] width 16 height 16
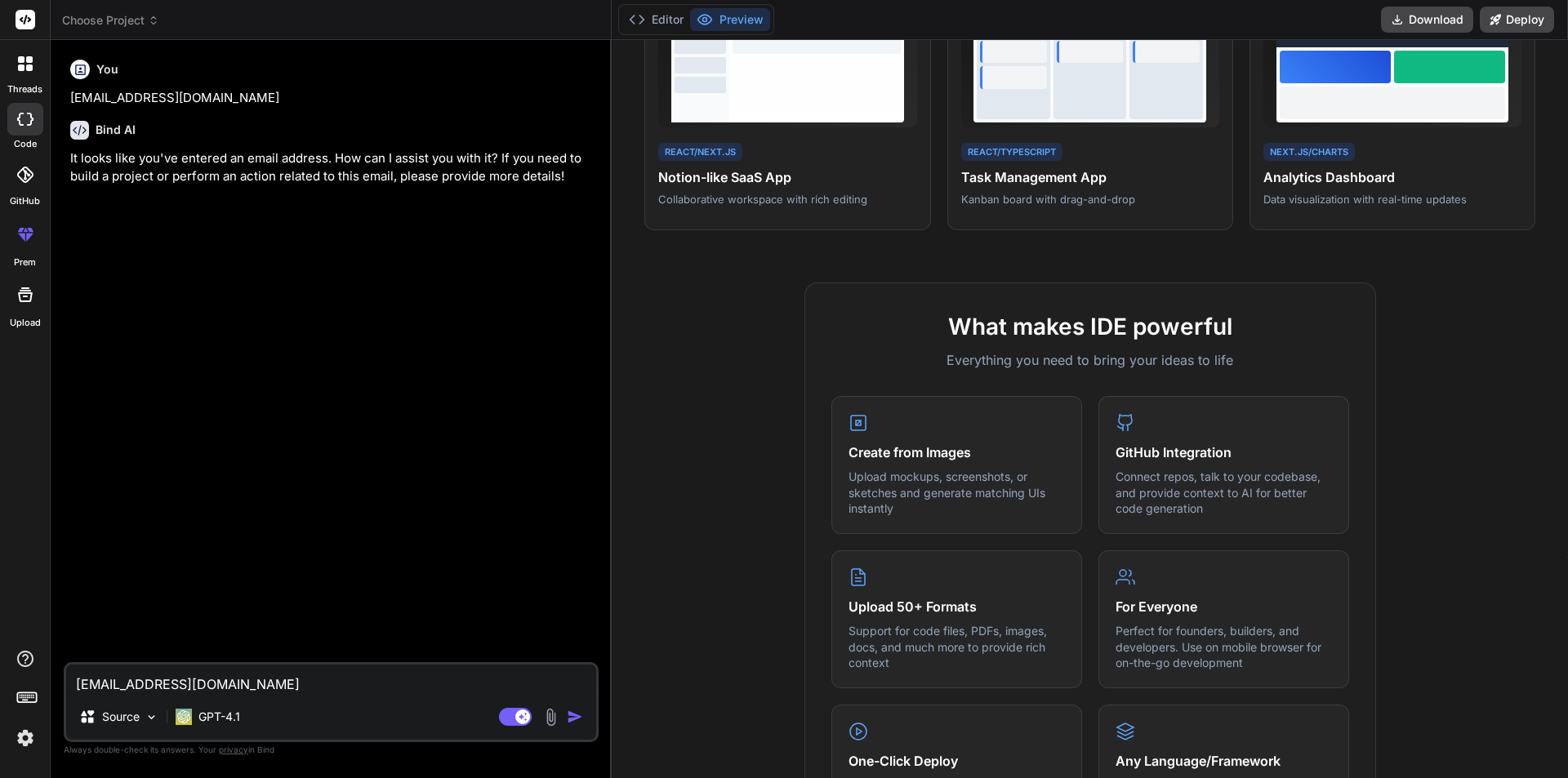
type textarea "x"
click at [205, 681] on textarea "[EMAIL_ADDRESS][DOMAIN_NAME]" at bounding box center [331, 679] width 530 height 30
paste textarea "Buat aplikasi fitness berbasis swipe seperti Tinder untuk menemukan partner wor…"
type textarea "Buat aplikasi fitness berbasis swipe seperti Tinder untuk menemukan partner wor…"
type textarea "x"
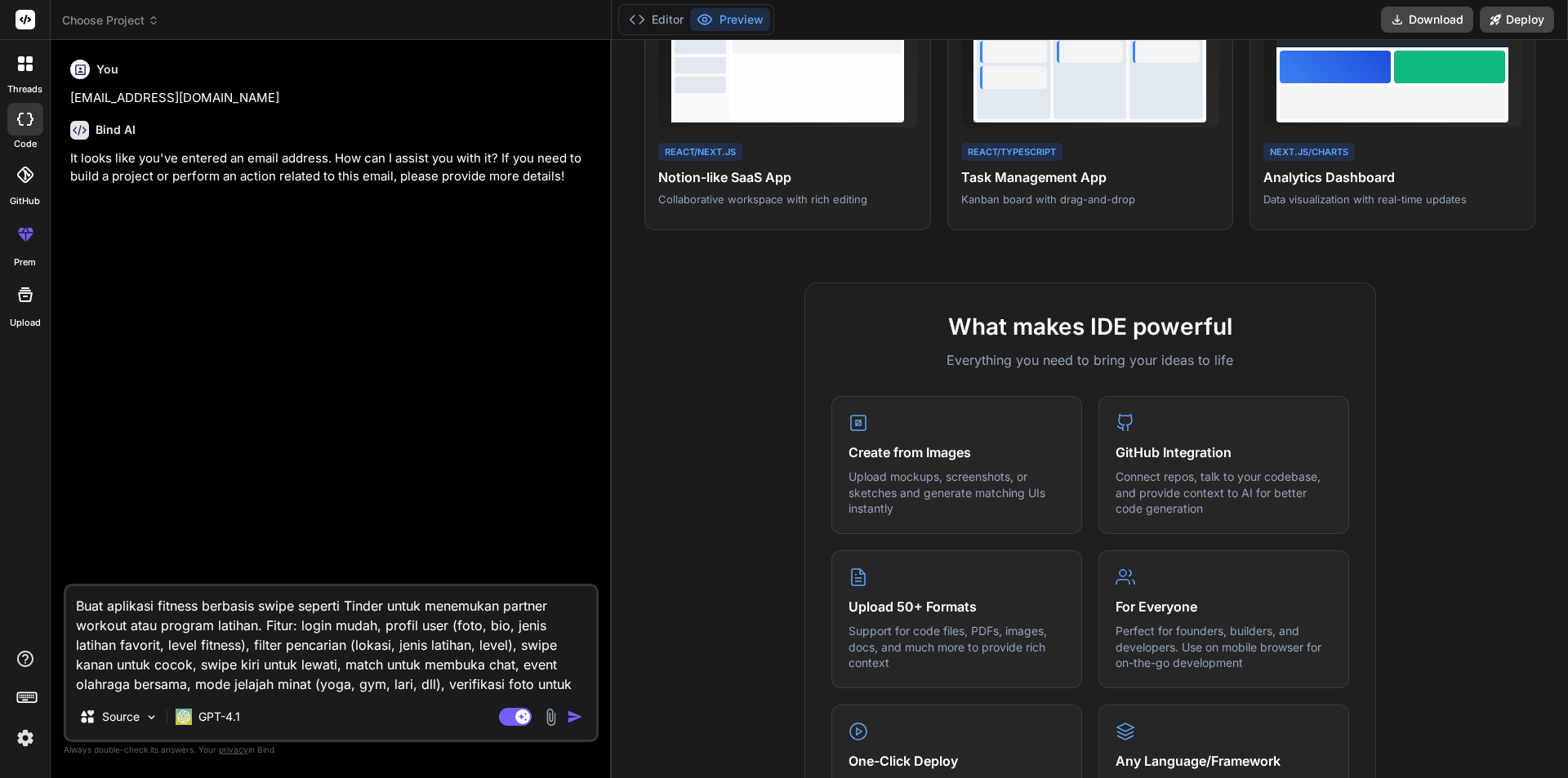
scroll to position [18, 0]
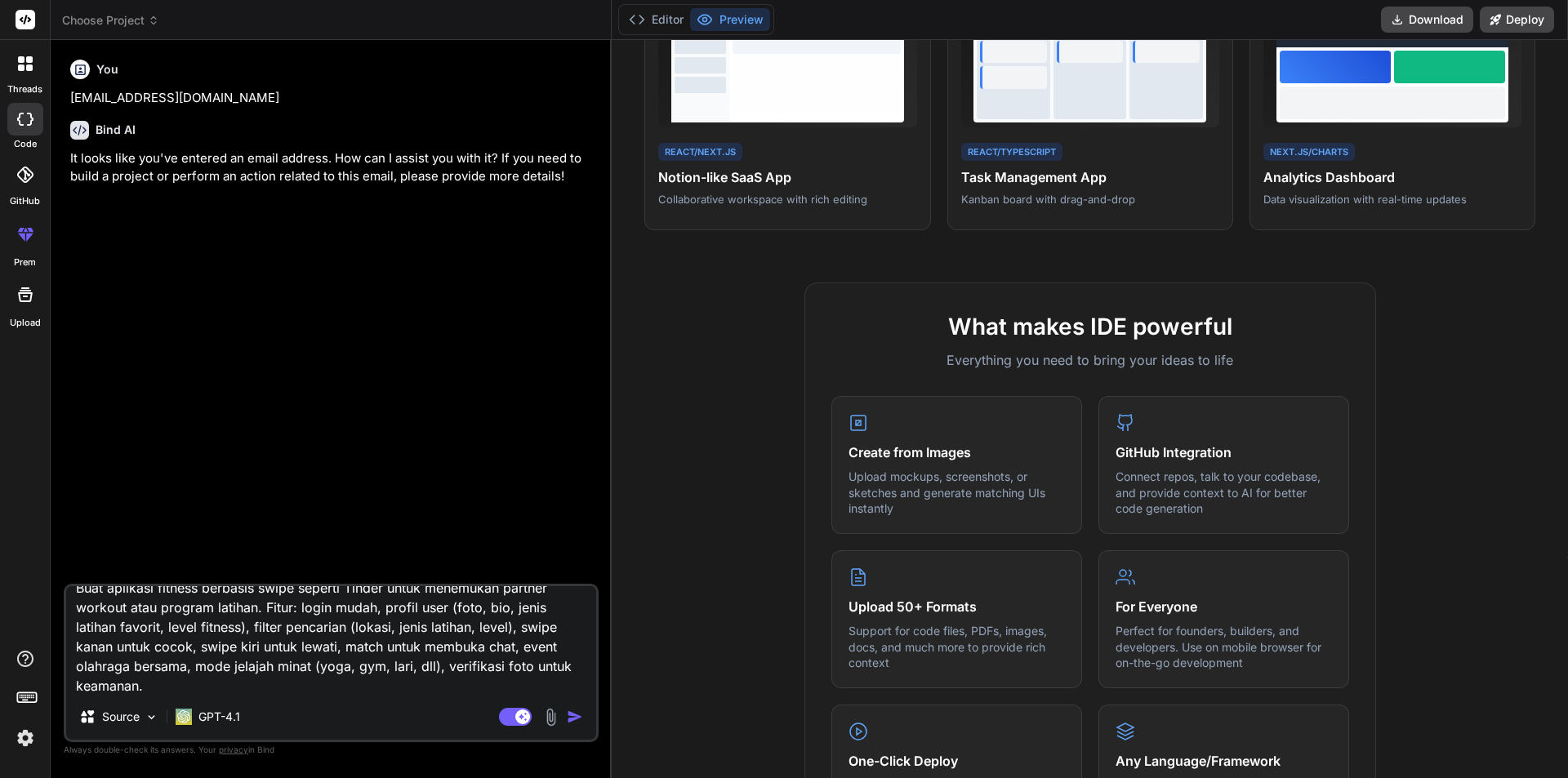
type textarea "Buat aplikasi fitness berbasis swipe seperti Tinder untuk menemukan partner wor…"
click at [579, 717] on img "button" at bounding box center [575, 716] width 16 height 16
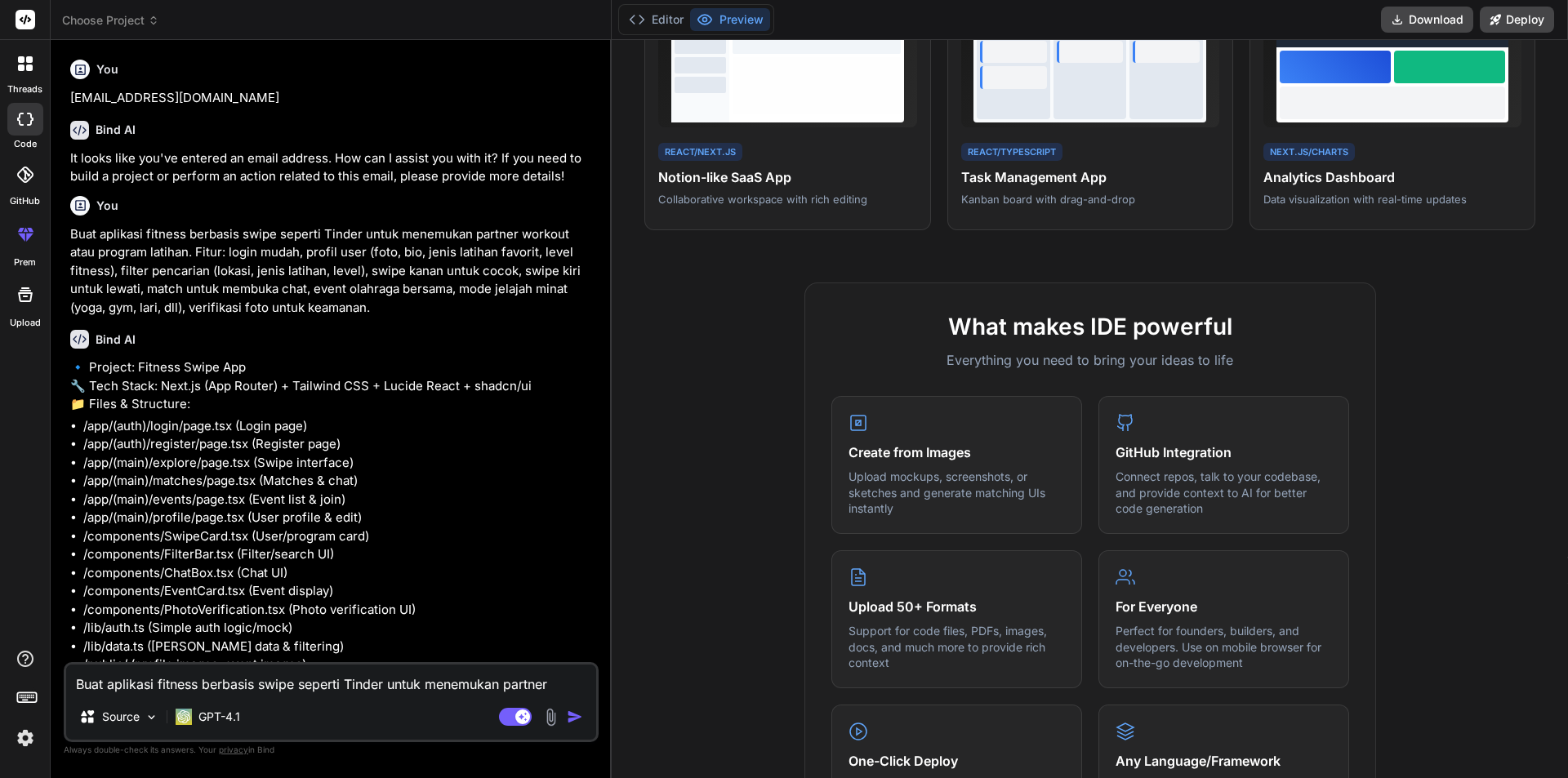
type textarea "x"
